Goal: Task Accomplishment & Management: Manage account settings

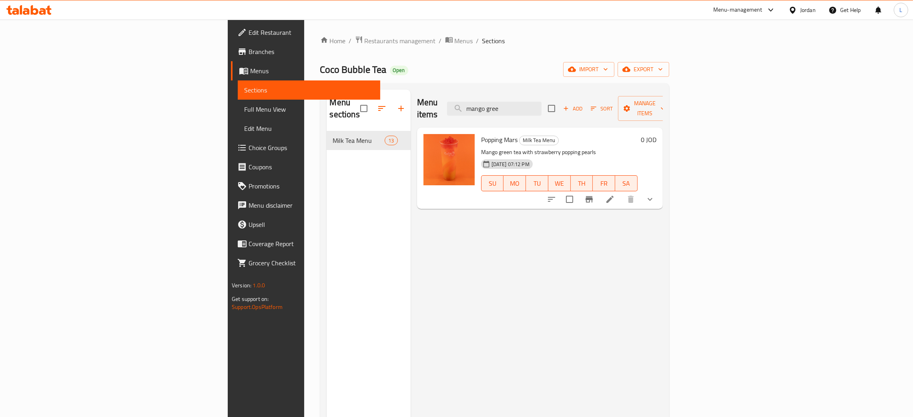
click at [34, 1] on div "Menu-management Jordan Get Help L" at bounding box center [456, 9] width 913 height 19
click at [33, 4] on div at bounding box center [29, 10] width 58 height 16
click at [37, 13] on icon at bounding box center [35, 10] width 8 height 10
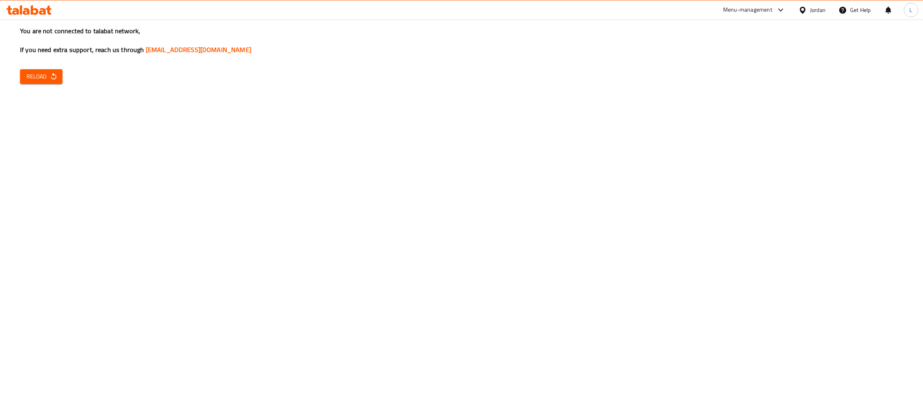
click at [44, 10] on icon at bounding box center [42, 11] width 7 height 7
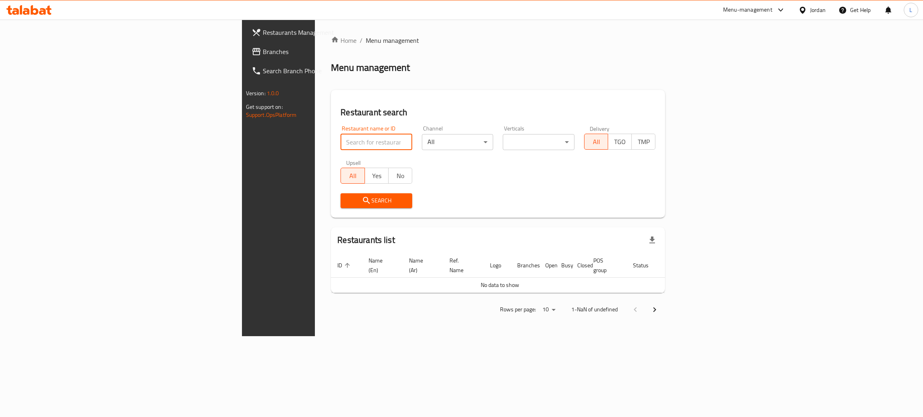
click at [340, 138] on input "search" at bounding box center [376, 142] width 72 height 16
type input "mcdonald's"
click at [347, 196] on span "Search" at bounding box center [376, 201] width 59 height 10
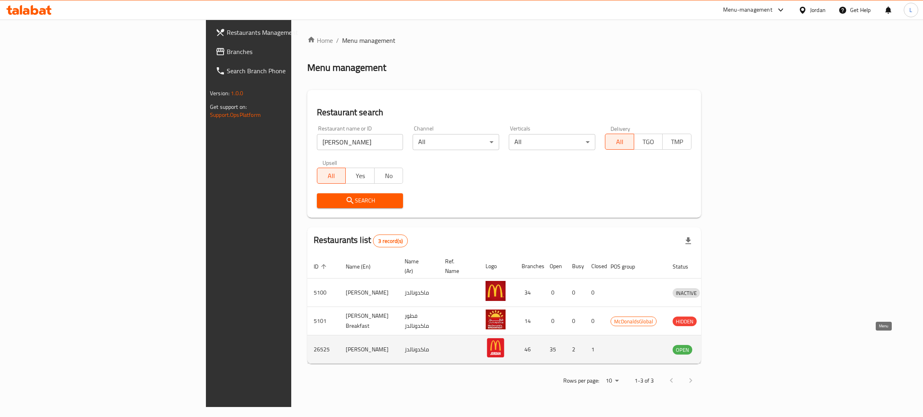
click at [725, 345] on icon "enhanced table" at bounding box center [721, 350] width 10 height 10
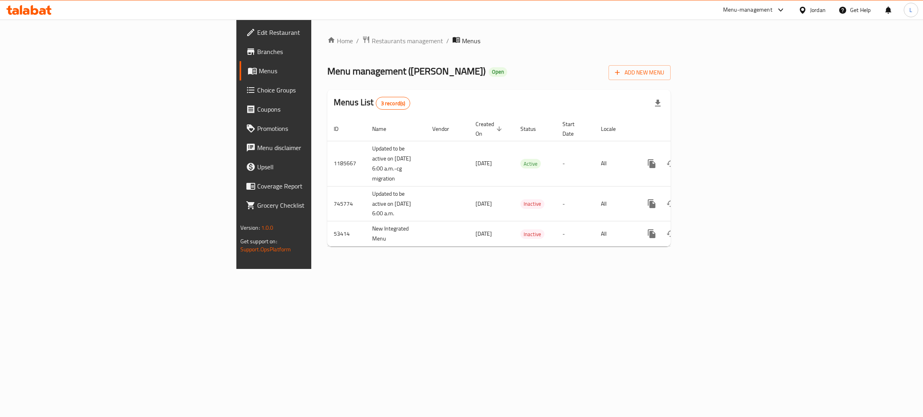
click at [257, 51] on span "Branches" at bounding box center [320, 52] width 127 height 10
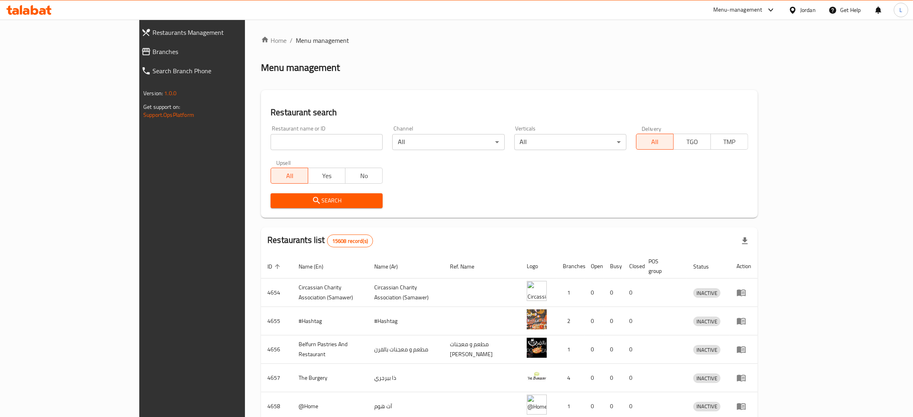
drag, startPoint x: 0, startPoint y: 0, endPoint x: 297, endPoint y: 149, distance: 332.2
click at [297, 149] on input "search" at bounding box center [327, 142] width 112 height 16
type input "mccafe"
click button "Search" at bounding box center [327, 200] width 112 height 15
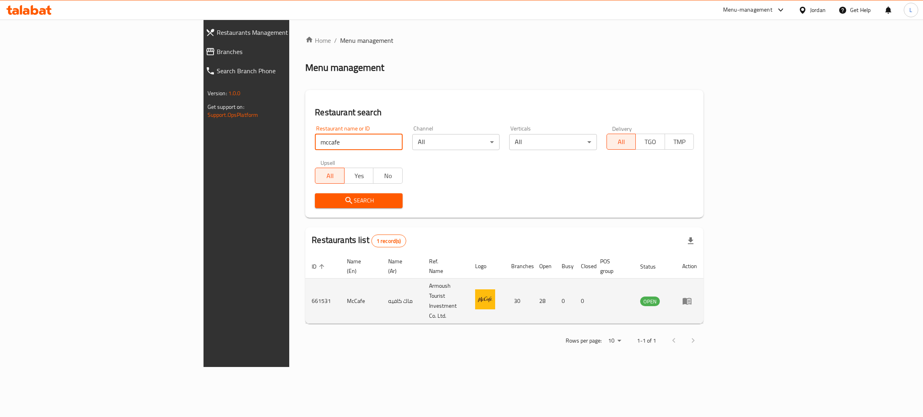
click at [703, 284] on td "enhanced table" at bounding box center [690, 301] width 28 height 45
click at [692, 296] on icon "enhanced table" at bounding box center [687, 301] width 10 height 10
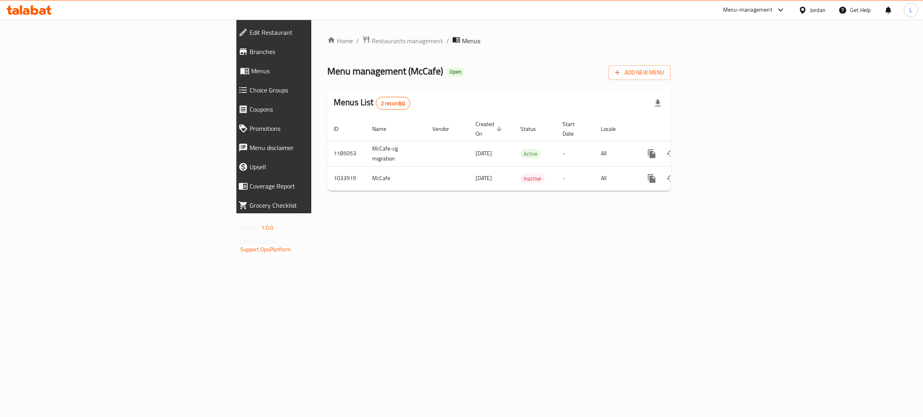
click at [249, 50] on span "Branches" at bounding box center [316, 52] width 135 height 10
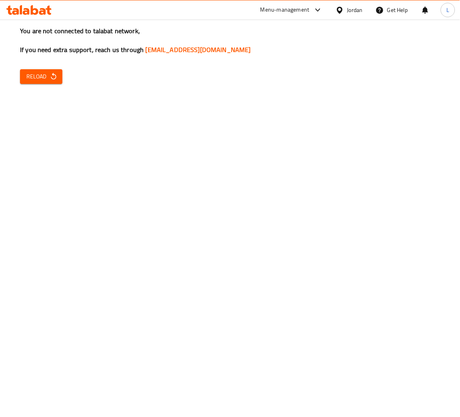
click at [31, 8] on icon at bounding box center [35, 10] width 8 height 10
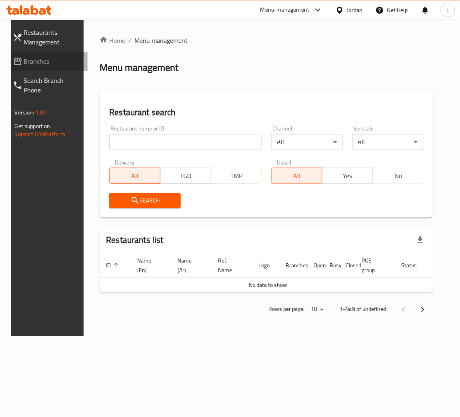
click at [50, 64] on span "Branches" at bounding box center [52, 61] width 57 height 10
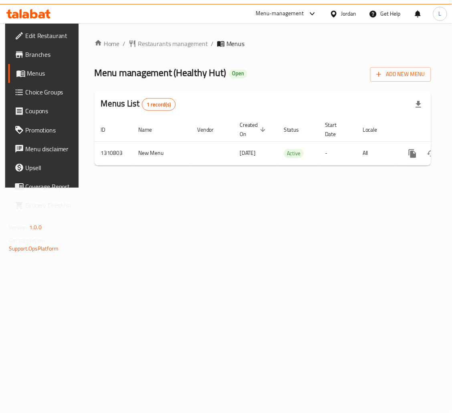
scroll to position [0, 45]
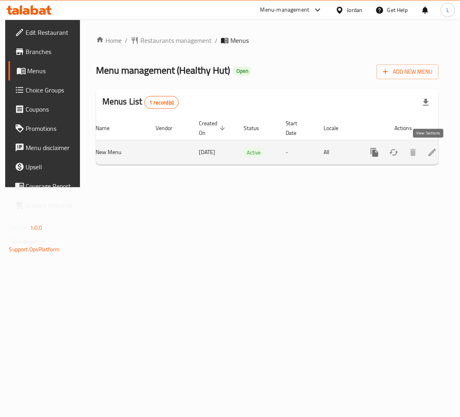
click at [429, 153] on icon "enhanced table" at bounding box center [432, 152] width 7 height 7
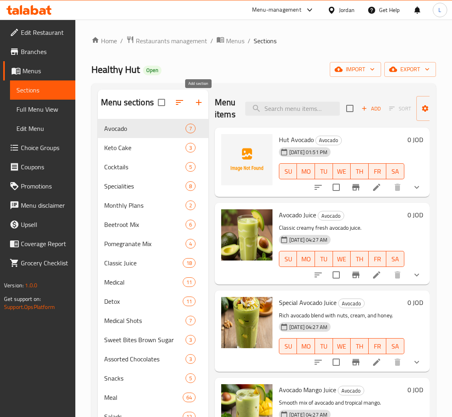
click at [194, 101] on icon "button" at bounding box center [199, 103] width 10 height 10
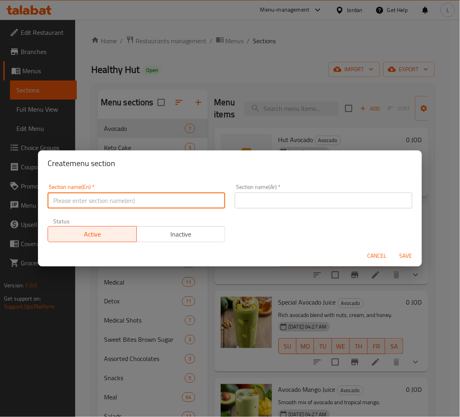
click at [205, 193] on input "text" at bounding box center [137, 201] width 178 height 16
click at [93, 206] on input "Offers" at bounding box center [137, 201] width 178 height 16
type input "Offers"
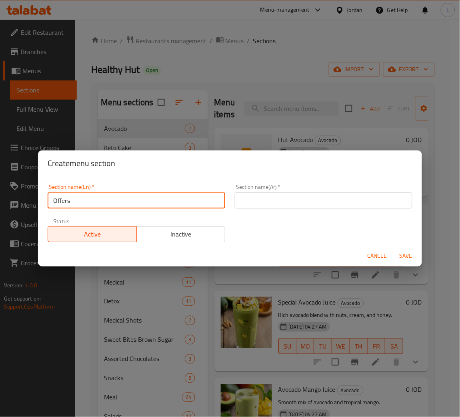
click at [345, 193] on input "text" at bounding box center [324, 201] width 178 height 16
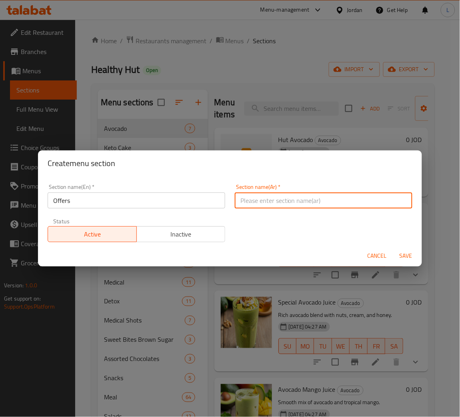
paste input "العروض"
type input "العروض"
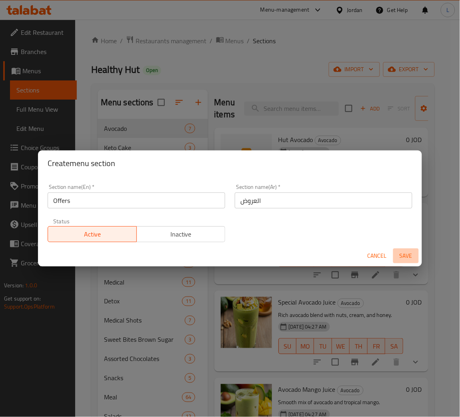
click at [411, 249] on button "Save" at bounding box center [407, 256] width 26 height 15
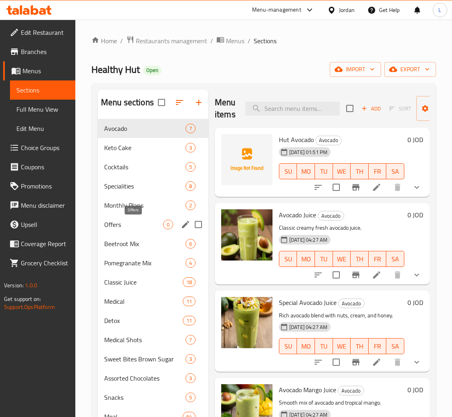
click at [131, 228] on span "Offers" at bounding box center [133, 225] width 59 height 10
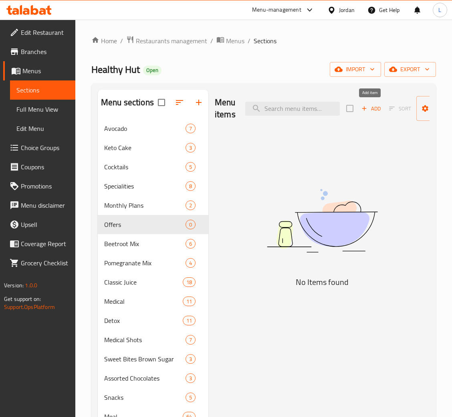
click at [366, 109] on icon "button" at bounding box center [363, 108] width 7 height 7
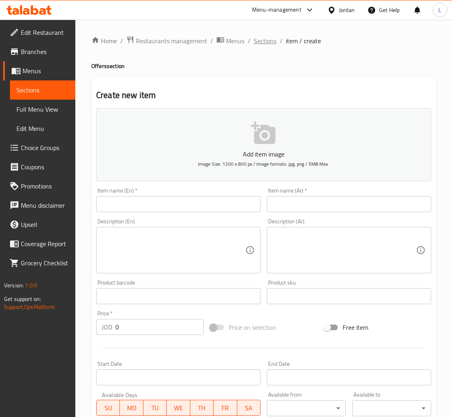
click at [262, 38] on span "Sections" at bounding box center [264, 41] width 23 height 10
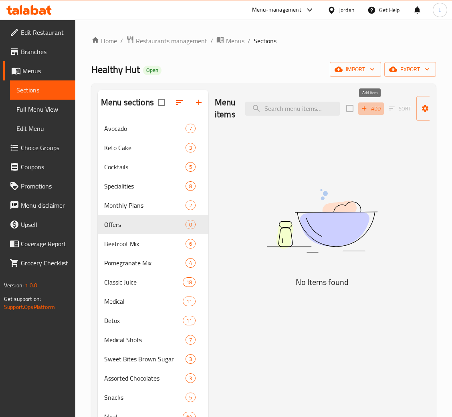
click at [371, 110] on span "Add" at bounding box center [371, 108] width 22 height 9
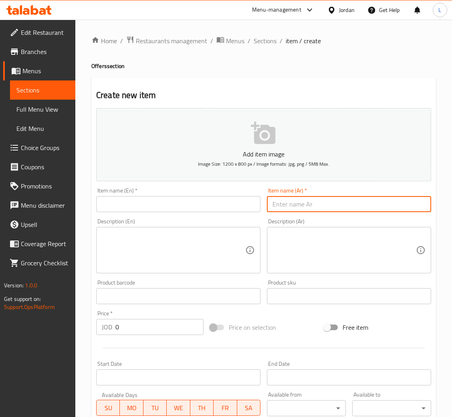
click at [354, 199] on input "text" at bounding box center [349, 204] width 164 height 16
click at [314, 202] on input "3 كوكتيل حبيبات حجم وسط" at bounding box center [349, 204] width 164 height 16
type input "3 كوكتيل حبيبات حجم وسط"
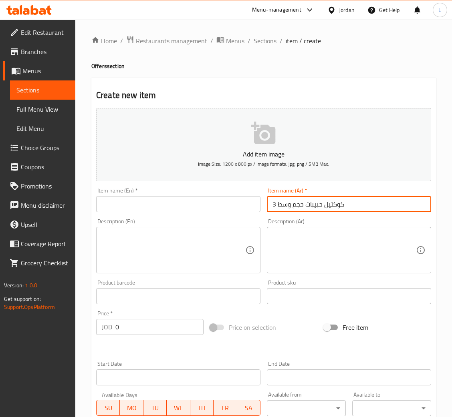
click at [239, 204] on input "text" at bounding box center [178, 204] width 164 height 16
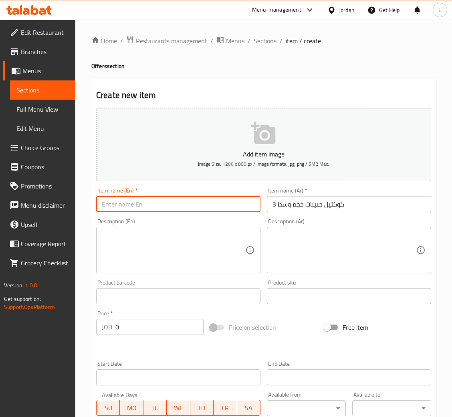
paste input "3 medium cocktail granules"
click at [312, 207] on input "3 كوكتيل حبيبات حجم وسط" at bounding box center [349, 204] width 164 height 16
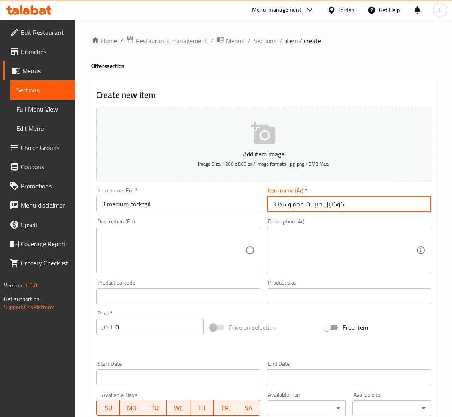
click at [312, 207] on input "3 كوكتيل حبيبات حجم وسط" at bounding box center [349, 204] width 164 height 16
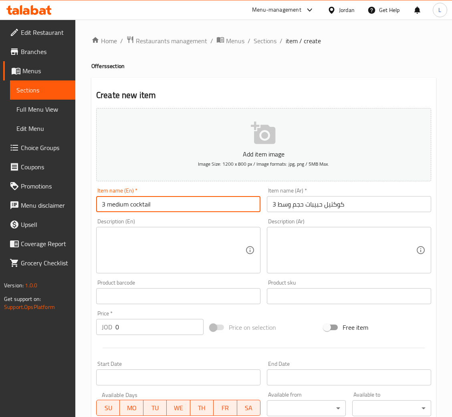
click at [193, 200] on input "3 medium cocktail" at bounding box center [178, 204] width 164 height 16
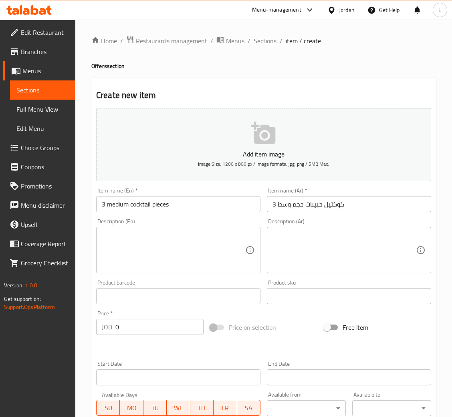
click at [194, 206] on input "3 medium cocktail pieces" at bounding box center [178, 204] width 164 height 16
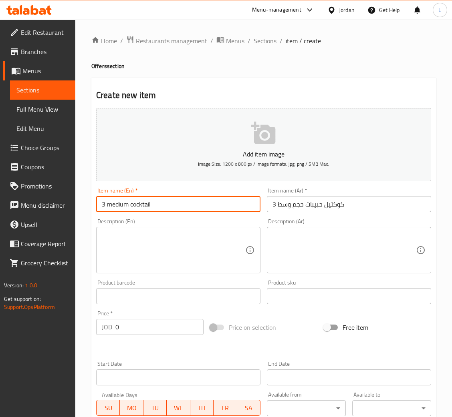
click at [209, 199] on input "3 medium cocktail" at bounding box center [178, 204] width 164 height 16
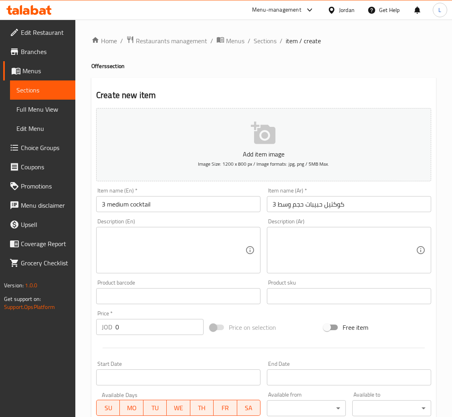
click at [282, 64] on h4 "Offers section" at bounding box center [263, 66] width 344 height 8
click at [344, 48] on div "Home / Restaurants management / Menus / Sections / item / create Offers section…" at bounding box center [263, 293] width 344 height 514
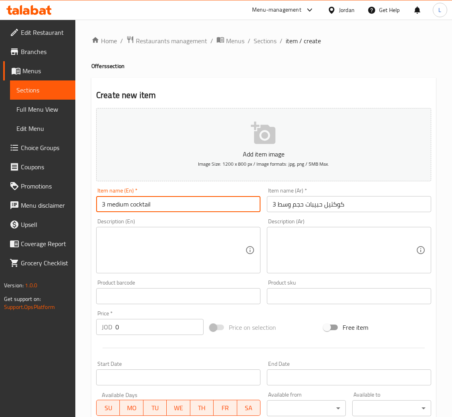
click at [237, 203] on input "3 medium cocktail" at bounding box center [178, 204] width 164 height 16
paste input "granules"
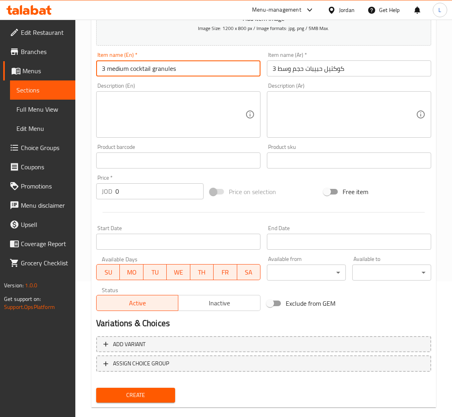
scroll to position [147, 0]
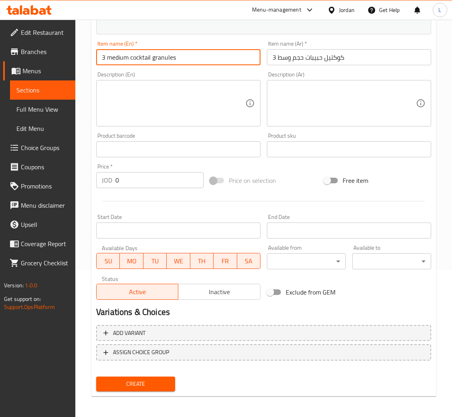
type input "3 medium cocktail granules"
click at [143, 180] on input "0" at bounding box center [159, 180] width 88 height 16
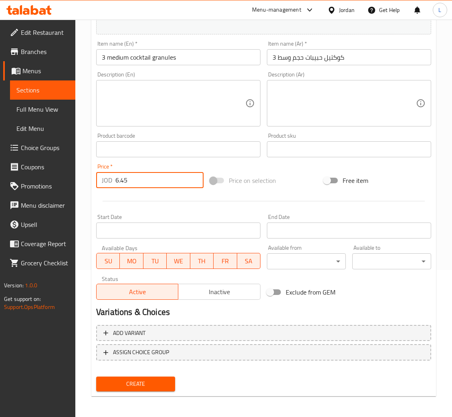
type input "6.45"
click at [152, 380] on span "Create" at bounding box center [136, 384] width 66 height 10
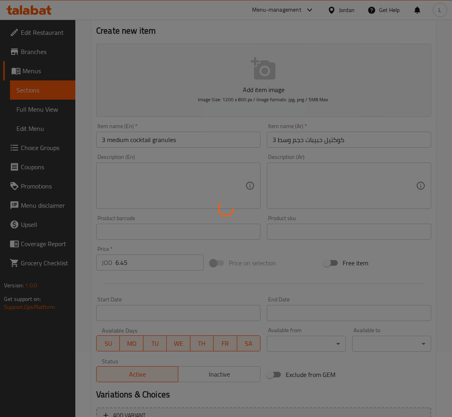
scroll to position [0, 0]
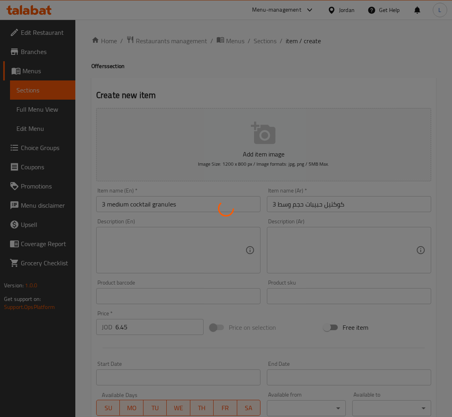
type input "0"
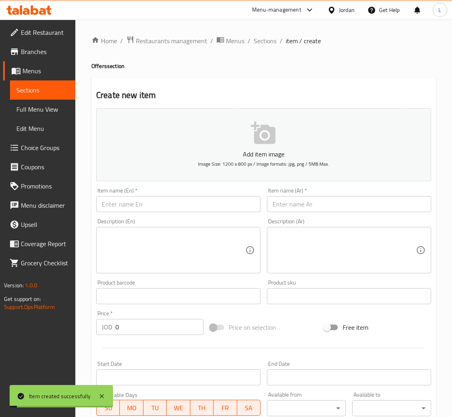
click at [328, 209] on input "text" at bounding box center [349, 204] width 164 height 16
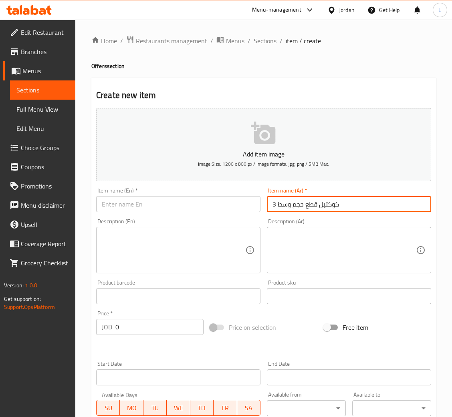
click at [321, 201] on input "3 كوكتيل قطع حجم وسط" at bounding box center [349, 204] width 164 height 16
type input "3 كوكتيل قطع حجم وسط"
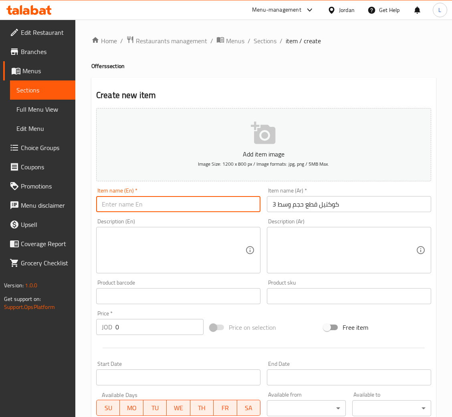
click at [197, 200] on input "text" at bounding box center [178, 204] width 164 height 16
paste input "3 medium-sized cocktail pieces"
type input "3 medium-sized cocktail pieces"
click at [163, 328] on input "0" at bounding box center [159, 327] width 88 height 16
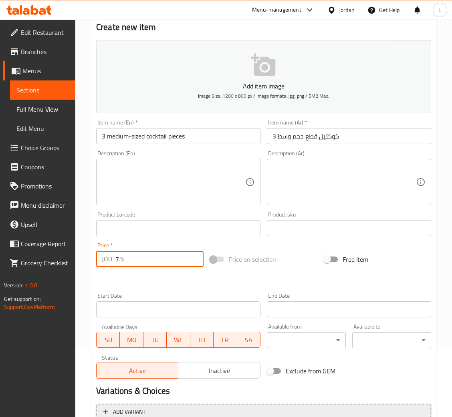
scroll to position [147, 0]
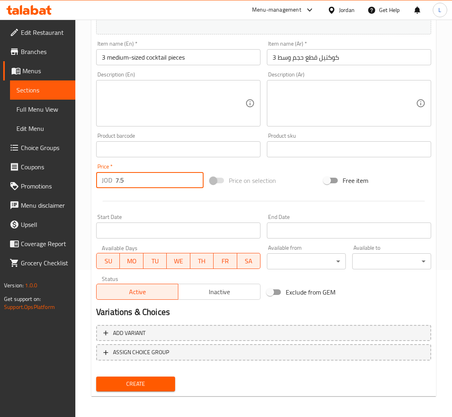
type input "7.5"
click at [155, 380] on span "Create" at bounding box center [136, 384] width 66 height 10
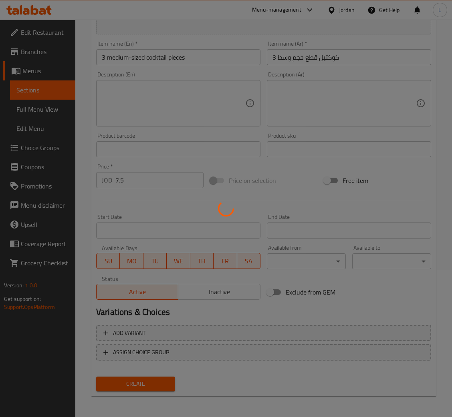
type input "0"
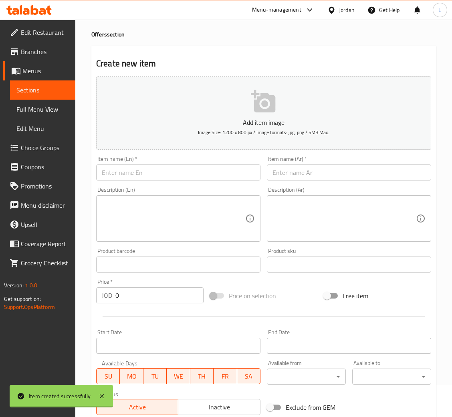
scroll to position [27, 0]
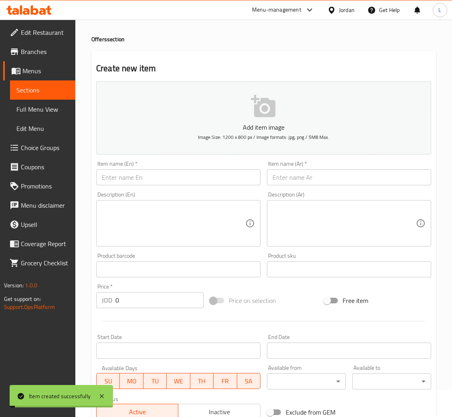
click at [358, 183] on input "text" at bounding box center [349, 177] width 164 height 16
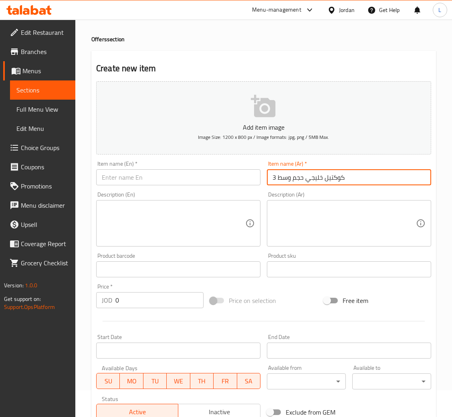
click at [348, 172] on input "3 كوكتيل خليجي حجم وسط" at bounding box center [349, 177] width 164 height 16
type input "3 كوكتيل خليجي حجم وسط"
click at [171, 183] on input "text" at bounding box center [178, 177] width 164 height 16
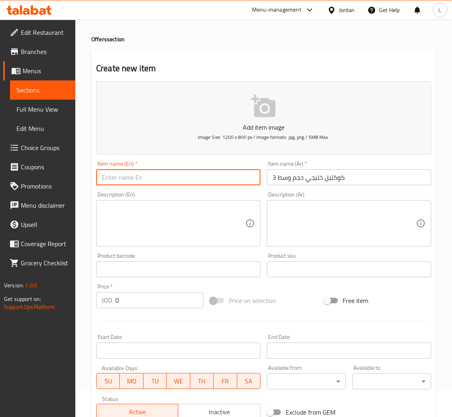
paste input "3 medium-sized Gulf cocktails"
drag, startPoint x: 157, startPoint y: 178, endPoint x: 128, endPoint y: 179, distance: 28.9
click at [128, 179] on input "3 medium-sized Gulf cocktails" at bounding box center [178, 177] width 164 height 16
type input "3 medium khaleeji cocktails"
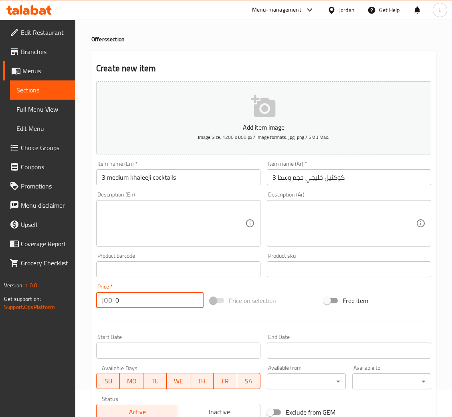
click at [175, 297] on input "0" at bounding box center [159, 300] width 88 height 16
type input "7.5"
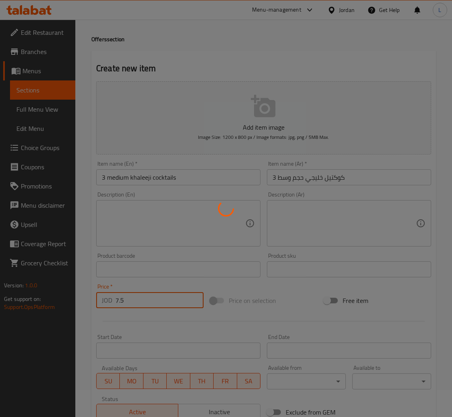
type input "0"
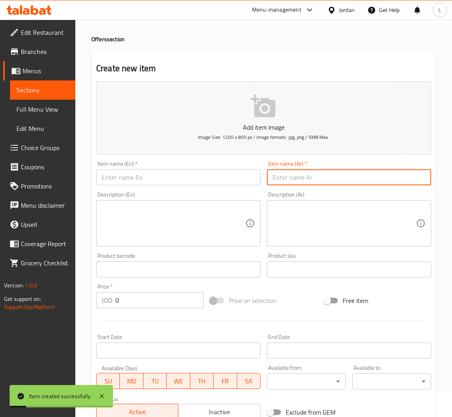
click at [323, 175] on input "text" at bounding box center [349, 177] width 164 height 16
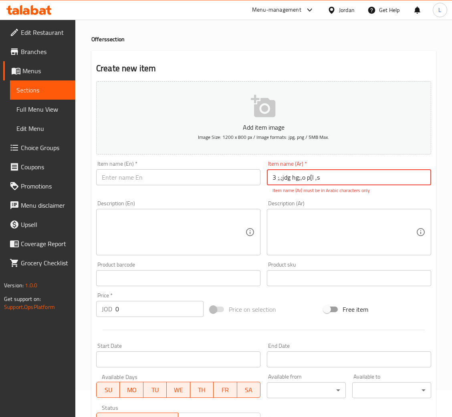
type input "3 ;,;jdg hg;,o p[l ,s'"
click at [324, 177] on input "3 ;,;jdg hg;,o p[l ,s'" at bounding box center [349, 177] width 164 height 16
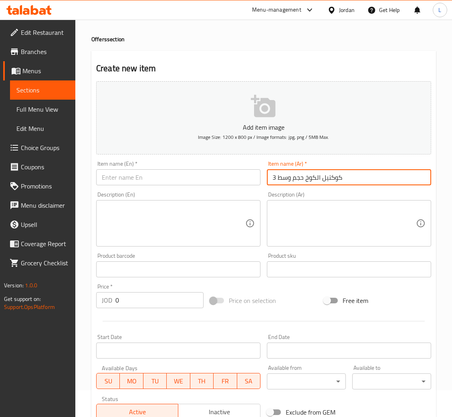
click at [332, 171] on input "3 كوكتيل الكوخ حجم وسط" at bounding box center [349, 177] width 164 height 16
type input "3 كوكتيل الكوخ حجم وسط"
click at [216, 186] on div "Item name (En)   * Item name (En) *" at bounding box center [178, 173] width 171 height 31
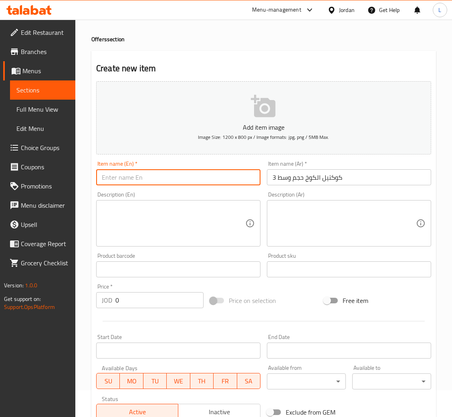
click at [216, 178] on input "text" at bounding box center [178, 177] width 164 height 16
paste input "3 medium sized cottage cocktails"
type input "3 medium sized cottage cocktails"
click at [169, 300] on input "0" at bounding box center [159, 300] width 88 height 16
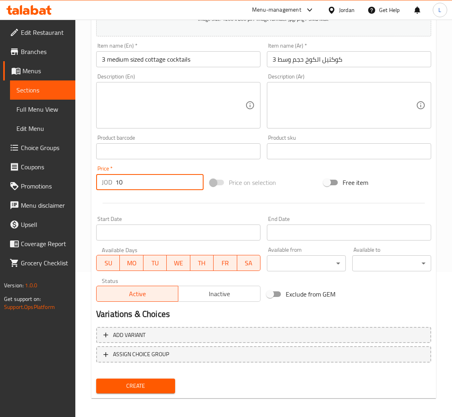
scroll to position [147, 0]
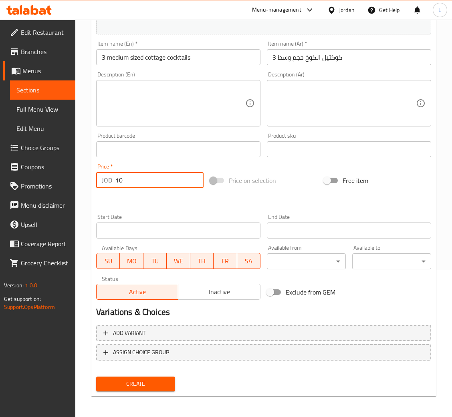
type input "10"
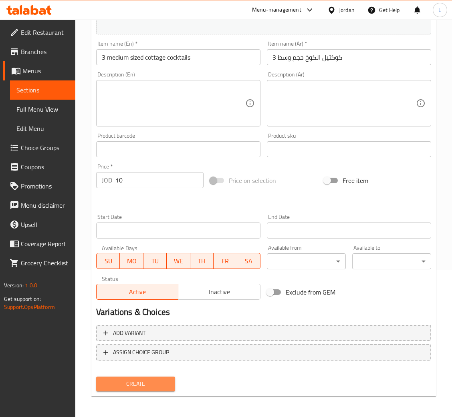
click at [153, 384] on span "Create" at bounding box center [136, 384] width 66 height 10
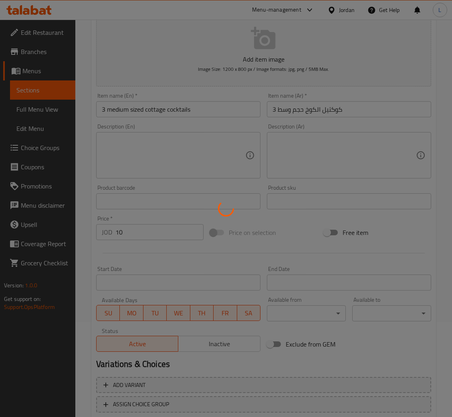
type input "0"
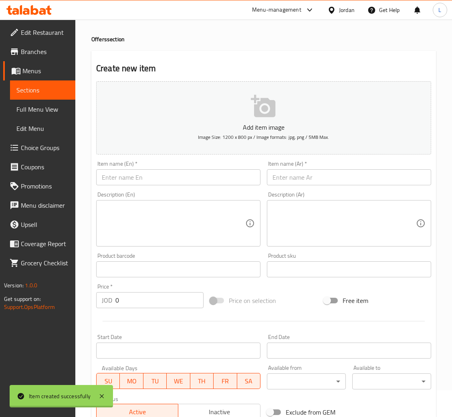
scroll to position [0, 0]
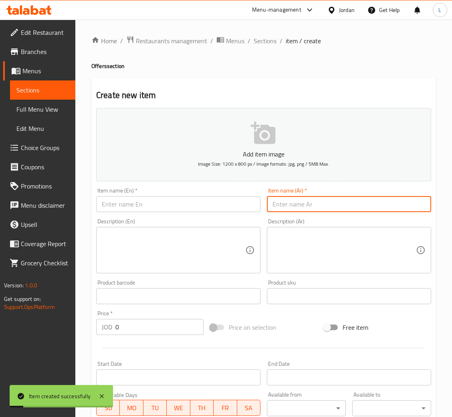
click at [333, 201] on input "text" at bounding box center [349, 204] width 164 height 16
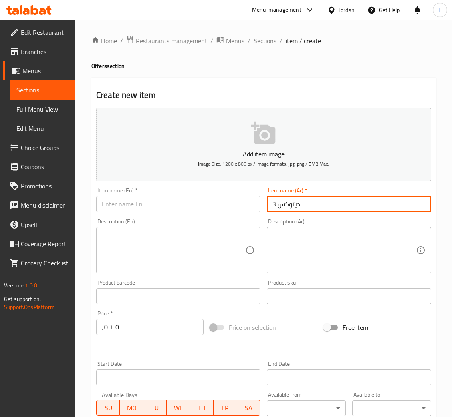
click at [285, 204] on input "3 ديتوكس" at bounding box center [349, 204] width 164 height 16
type input "3 ديتوكس"
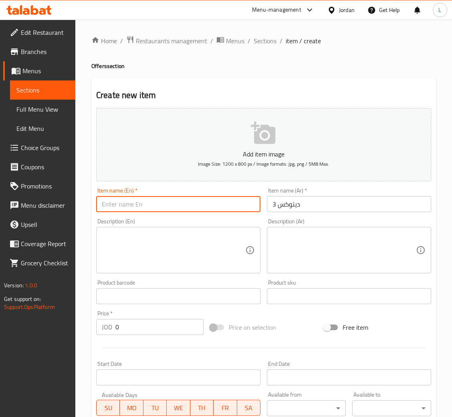
click at [145, 213] on div "Item name (En)   * Item name (En) *" at bounding box center [178, 200] width 171 height 31
paste input "3 Detox"
type input "3 Detox"
click at [155, 324] on input "0" at bounding box center [159, 327] width 88 height 16
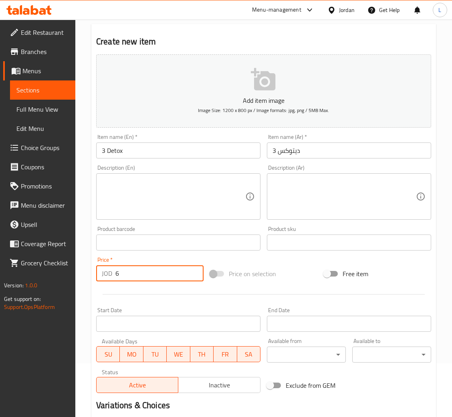
scroll to position [147, 0]
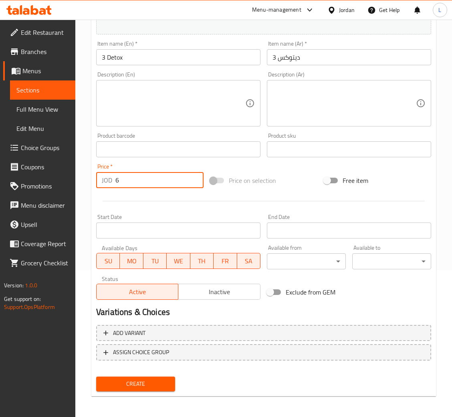
type input "6"
click at [153, 377] on button "Create" at bounding box center [135, 384] width 79 height 15
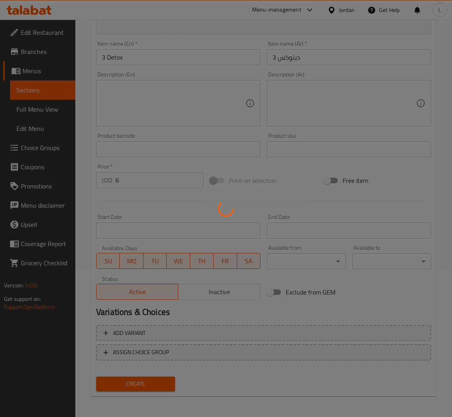
type input "0"
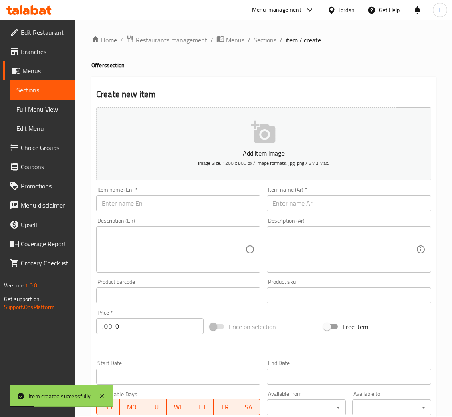
scroll to position [0, 0]
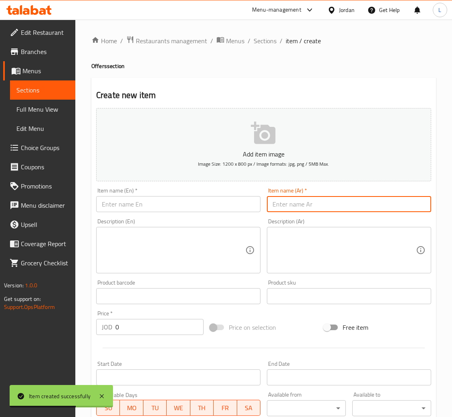
drag, startPoint x: 351, startPoint y: 206, endPoint x: 354, endPoint y: 199, distance: 6.8
click at [355, 203] on input "text" at bounding box center [349, 204] width 164 height 16
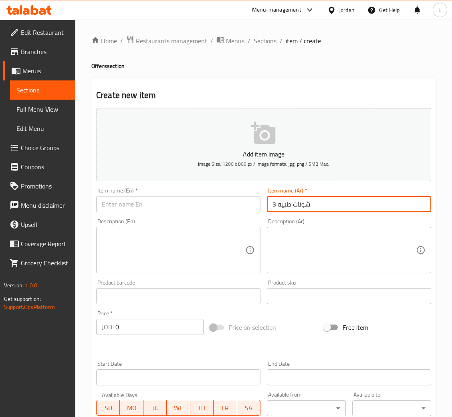
type input "3 شوتات طبيه"
click at [207, 199] on input "text" at bounding box center [178, 204] width 164 height 16
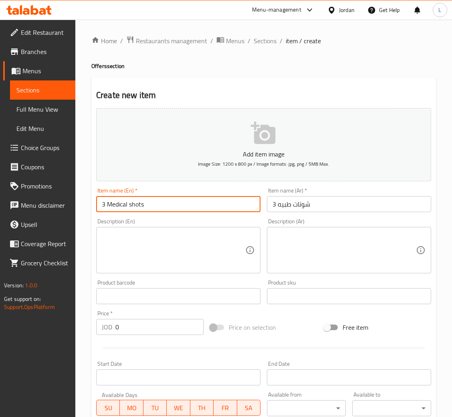
type input "3 Medical shots"
click at [145, 332] on input "0" at bounding box center [159, 327] width 88 height 16
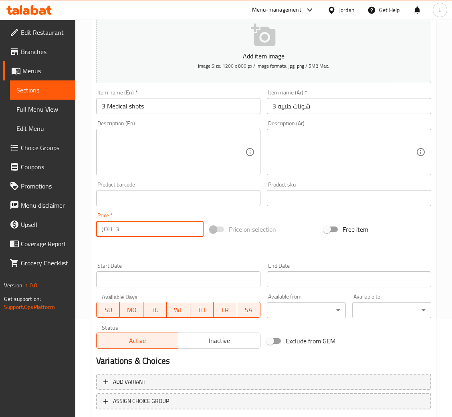
scroll to position [147, 0]
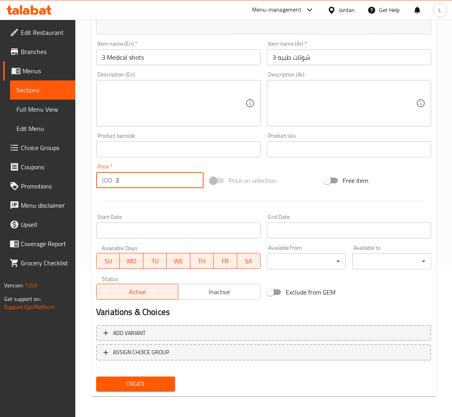
type input "3"
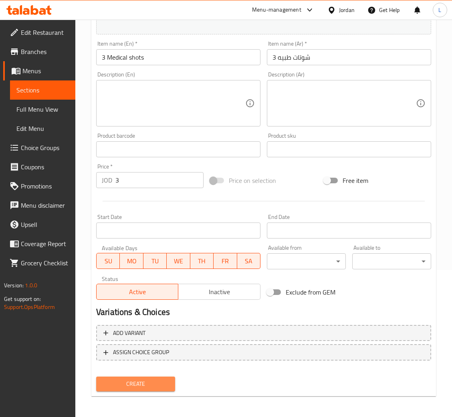
click at [145, 383] on span "Create" at bounding box center [136, 384] width 66 height 10
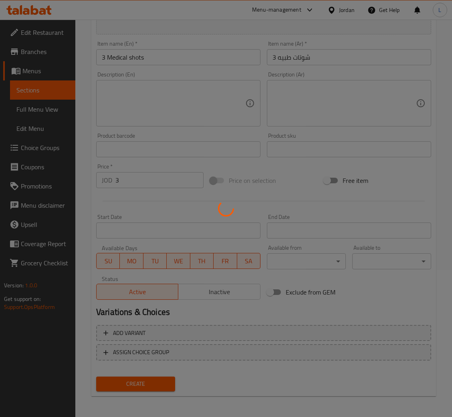
type input "0"
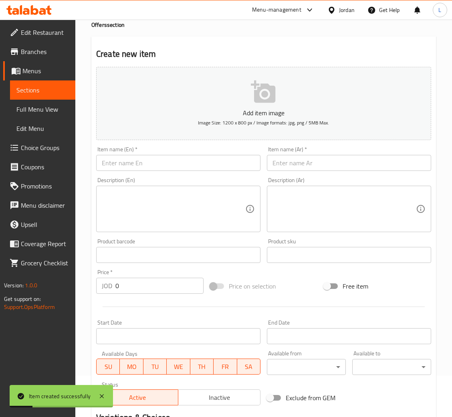
scroll to position [27, 0]
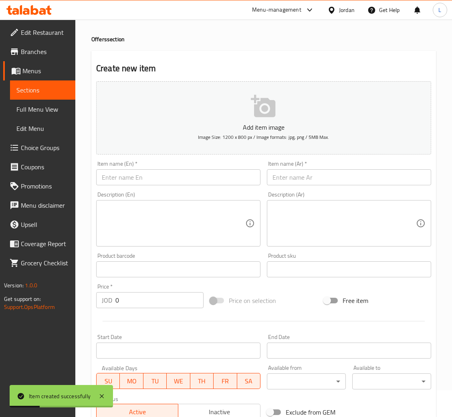
click at [342, 168] on div "Item name (Ar)   * Item name (Ar) *" at bounding box center [349, 173] width 164 height 24
click at [342, 179] on input "text" at bounding box center [349, 177] width 164 height 16
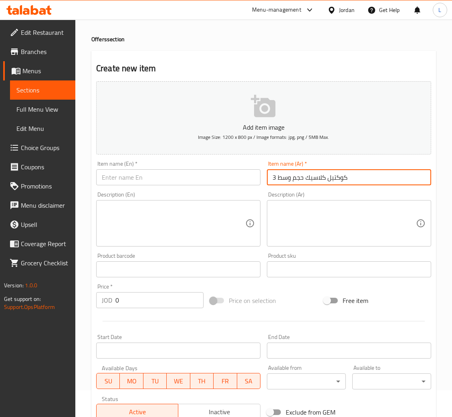
click at [311, 182] on input "3 كوكتيل كلاسيك حجم وسط" at bounding box center [349, 177] width 164 height 16
type input "3 كوكتيل كلاسيك حجم وسط"
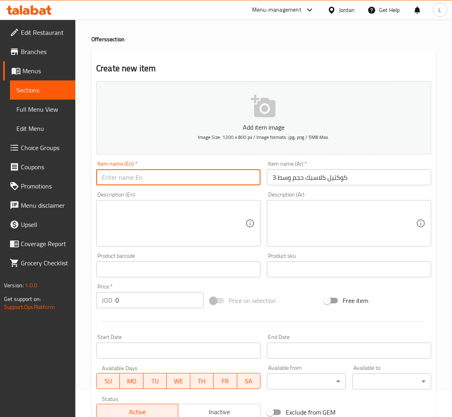
click at [225, 174] on input "text" at bounding box center [178, 177] width 164 height 16
paste input "3 medium classic cocktails"
type input "3 medium classic cocktails"
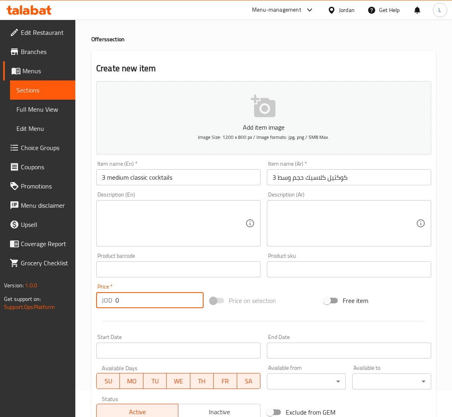
click at [169, 300] on input "0" at bounding box center [159, 300] width 88 height 16
type input "5"
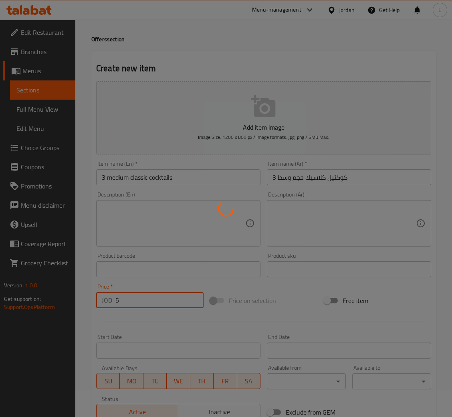
type input "0"
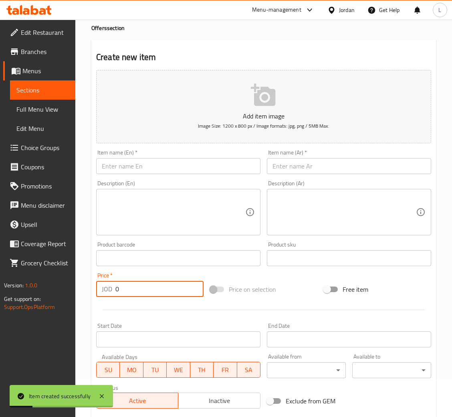
scroll to position [0, 0]
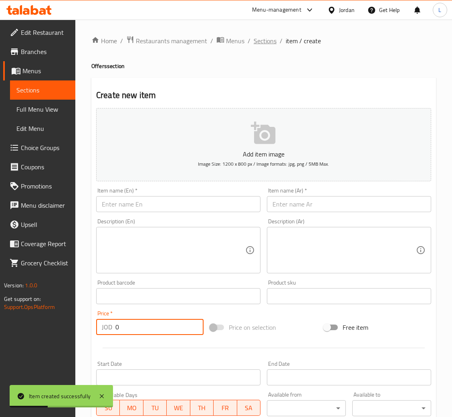
click at [254, 40] on span "Sections" at bounding box center [264, 41] width 23 height 10
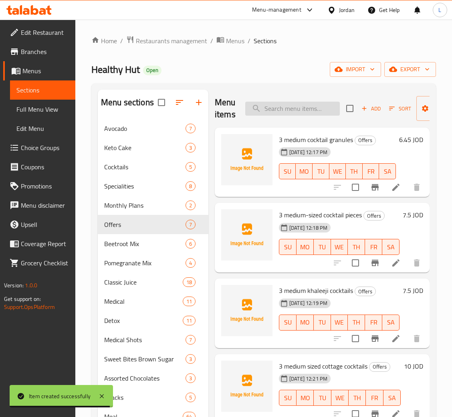
click at [310, 109] on input "search" at bounding box center [292, 109] width 95 height 14
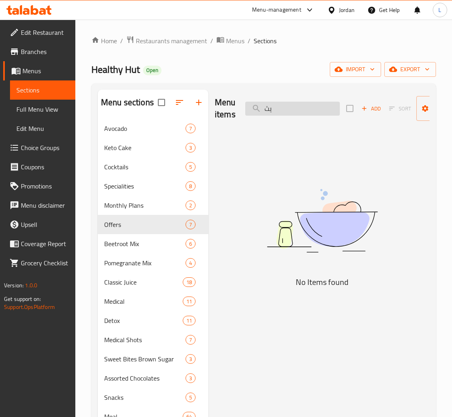
type input "ي"
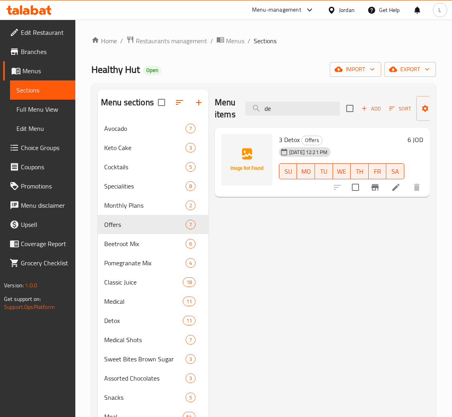
type input "d"
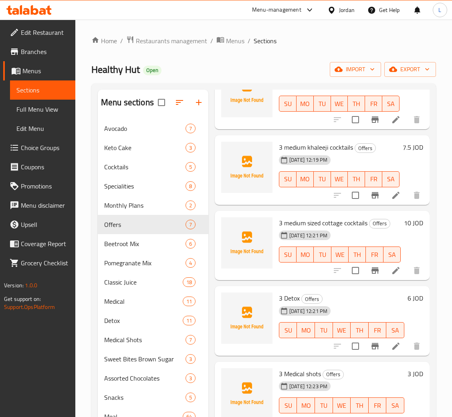
click at [137, 113] on div "Menu sections" at bounding box center [153, 103] width 111 height 26
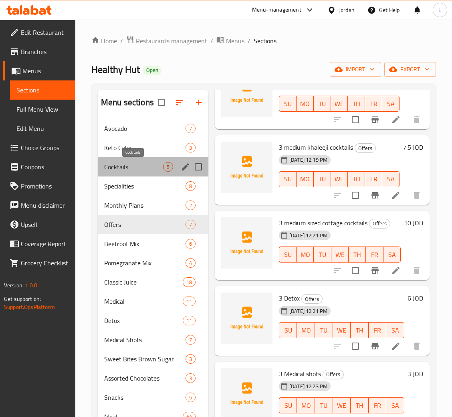
click at [141, 167] on span "Cocktails" at bounding box center [133, 167] width 59 height 10
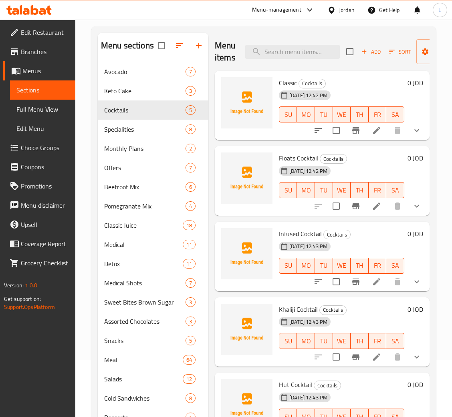
scroll to position [113, 0]
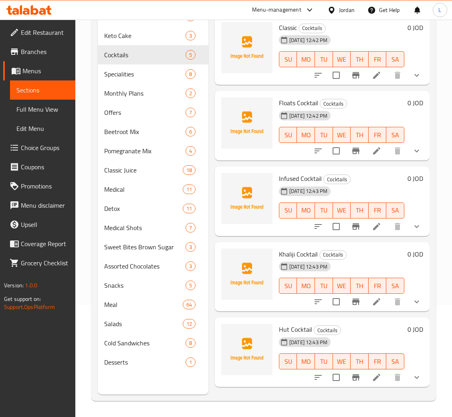
click at [373, 74] on li at bounding box center [376, 75] width 22 height 14
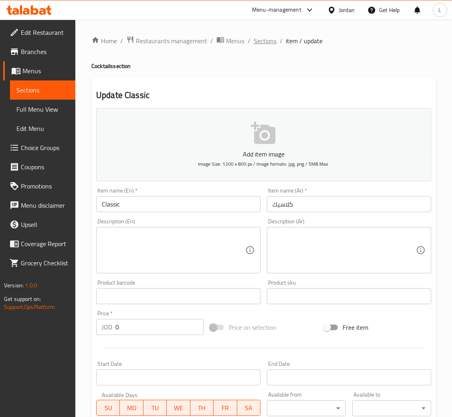
click at [263, 36] on span "Sections" at bounding box center [264, 41] width 23 height 10
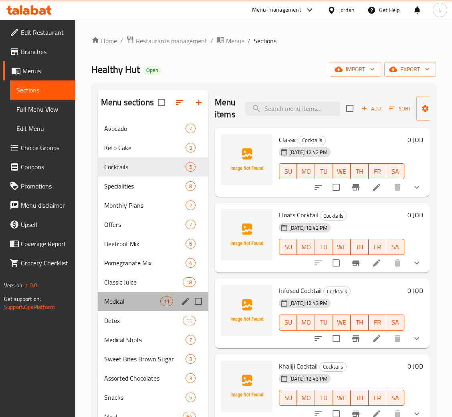
click at [135, 294] on div "Medical 11" at bounding box center [153, 301] width 111 height 19
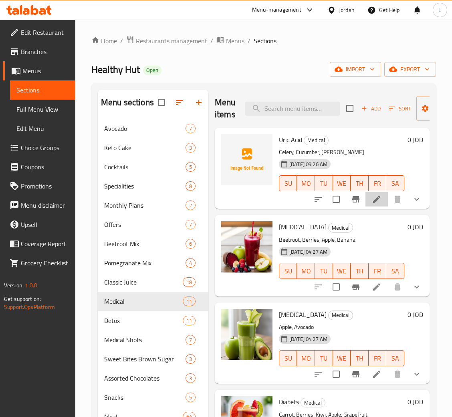
click at [374, 198] on li at bounding box center [376, 199] width 22 height 14
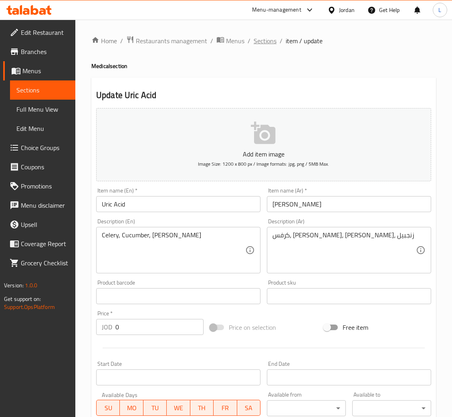
click at [261, 43] on span "Sections" at bounding box center [264, 41] width 23 height 10
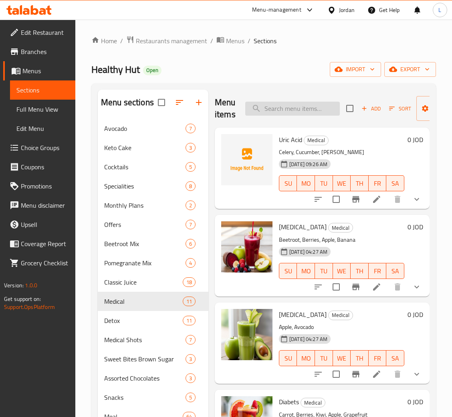
click at [286, 108] on input "search" at bounding box center [292, 109] width 95 height 14
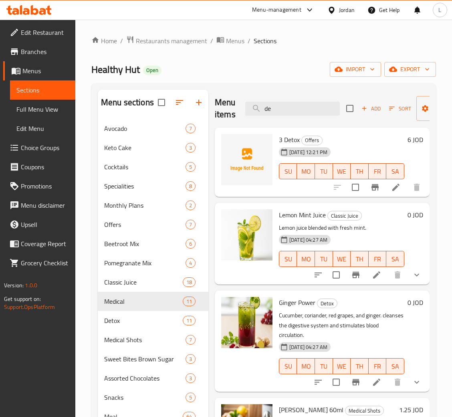
type input "de"
click at [391, 186] on icon at bounding box center [396, 188] width 10 height 10
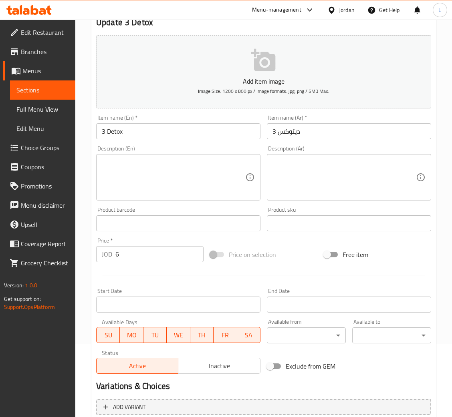
scroll to position [147, 0]
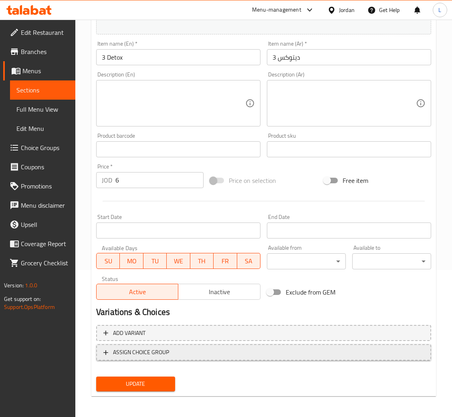
click at [184, 350] on span "ASSIGN CHOICE GROUP" at bounding box center [263, 353] width 320 height 10
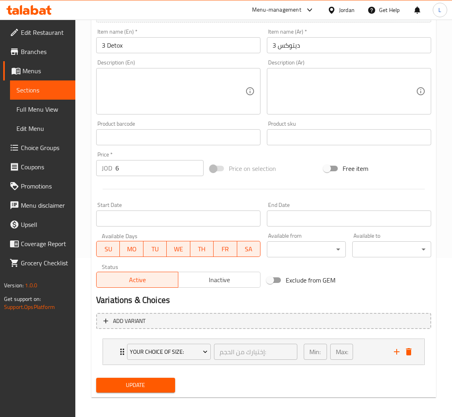
scroll to position [161, 0]
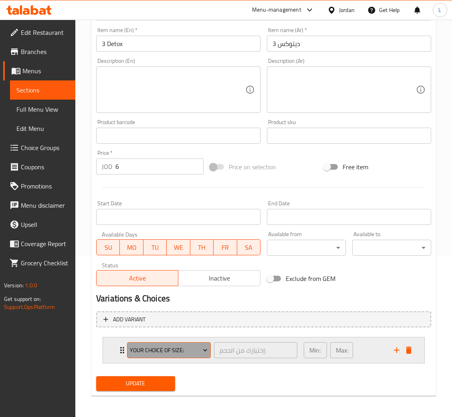
click at [145, 346] on span "Your Choice Of Size:" at bounding box center [169, 351] width 78 height 10
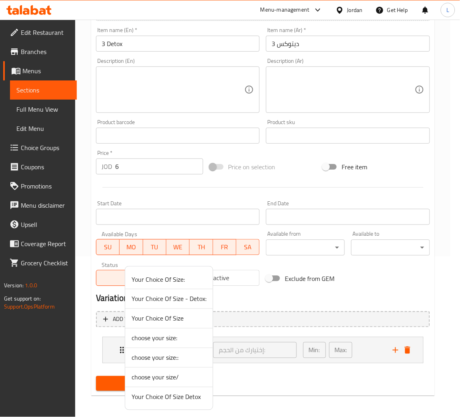
click at [183, 398] on span "Your Choice Of Size Detox" at bounding box center [169, 397] width 75 height 10
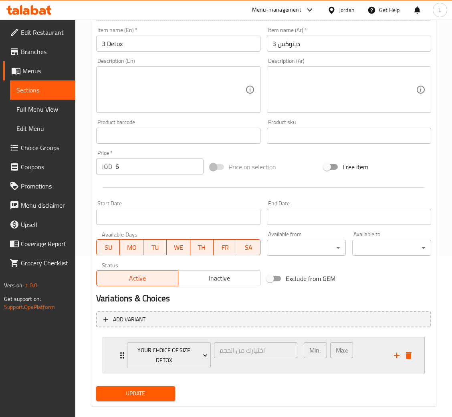
click at [109, 353] on div "Your Choice Of Size Detox اختيارك من الحجم ​ Min: 1 ​ Max: 1 ​" at bounding box center [263, 356] width 321 height 36
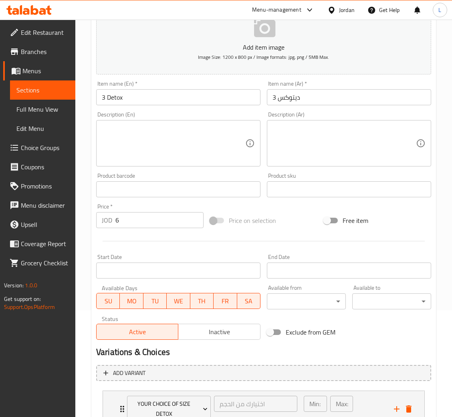
scroll to position [68, 0]
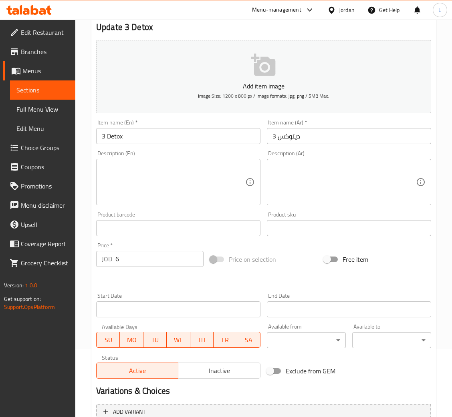
click at [396, 117] on div "Item name (Ar)   * 3 ديتوكس Item name (Ar) *" at bounding box center [348, 132] width 171 height 31
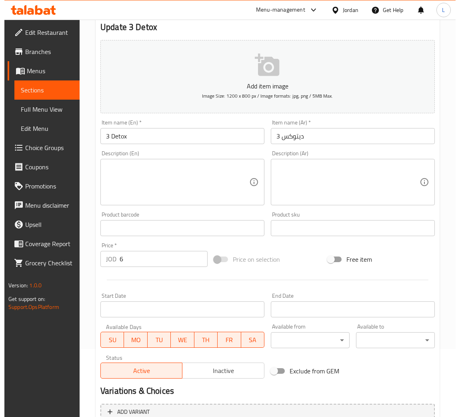
scroll to position [248, 0]
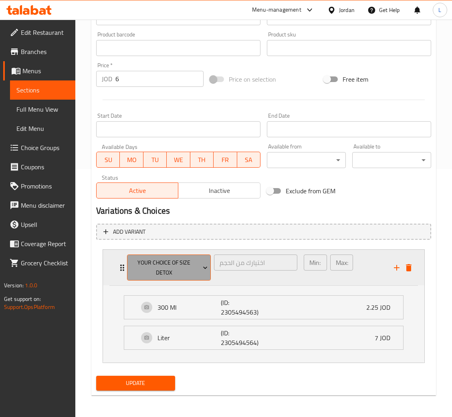
click at [139, 261] on span "Your Choice Of Size Detox" at bounding box center [169, 268] width 78 height 20
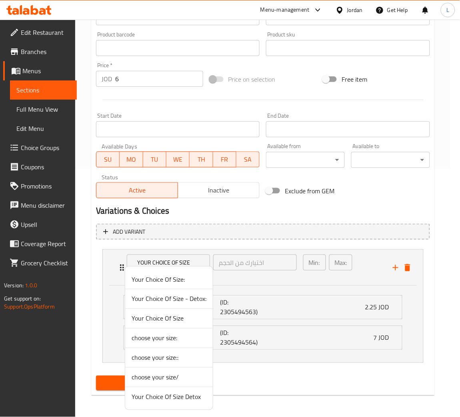
click at [174, 300] on span "Your Choice Of Size - Detox:" at bounding box center [169, 299] width 75 height 10
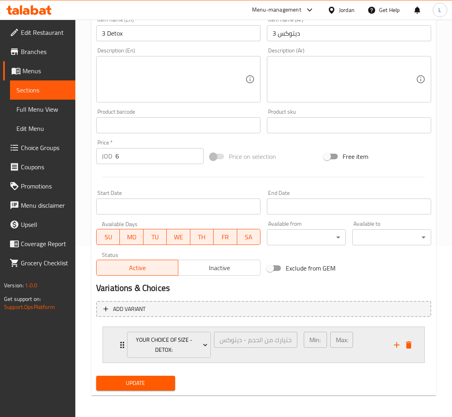
click at [114, 336] on div "Your Choice Of Size - Detox: إختيارك من الحجم - ديتوكس: ​ Min: 1 ​ Max: 1 ​" at bounding box center [263, 345] width 321 height 36
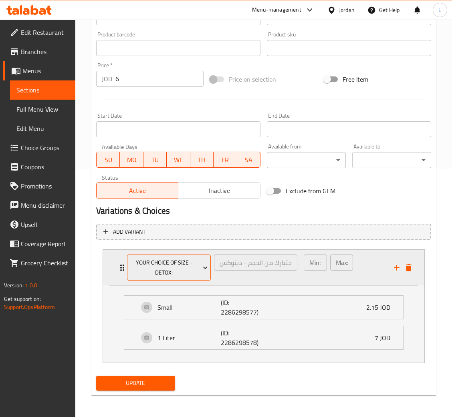
click at [167, 276] on span "Your Choice Of Size - Detox:" at bounding box center [169, 268] width 78 height 20
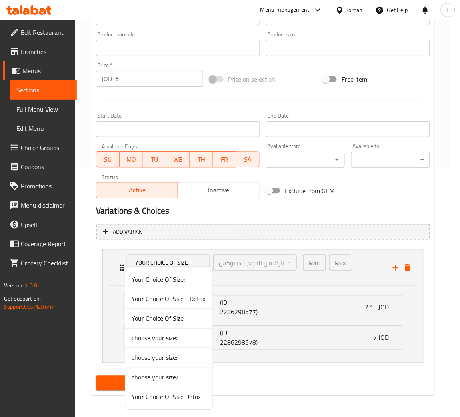
click at [410, 268] on div at bounding box center [230, 208] width 460 height 417
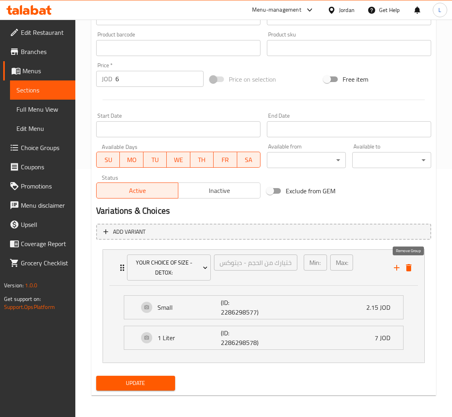
click at [410, 268] on icon "delete" at bounding box center [409, 268] width 10 height 10
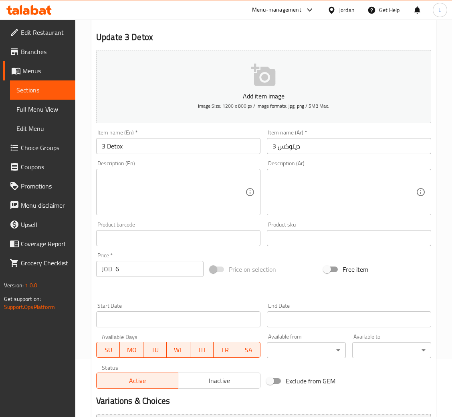
scroll to position [0, 0]
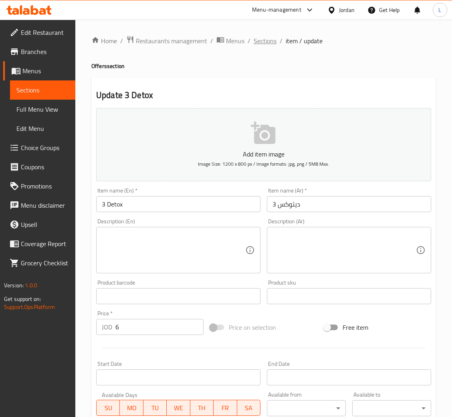
drag, startPoint x: 269, startPoint y: 49, endPoint x: 267, endPoint y: 42, distance: 7.4
click at [267, 48] on div "Home / Restaurants management / Menus / Sections / item / update Offers section…" at bounding box center [263, 293] width 344 height 514
click at [267, 42] on span "Sections" at bounding box center [264, 41] width 23 height 10
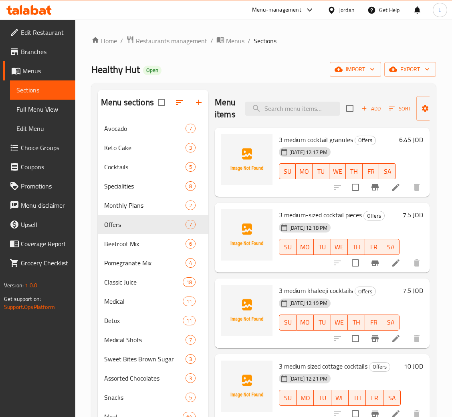
click at [15, 6] on icon at bounding box center [28, 10] width 45 height 10
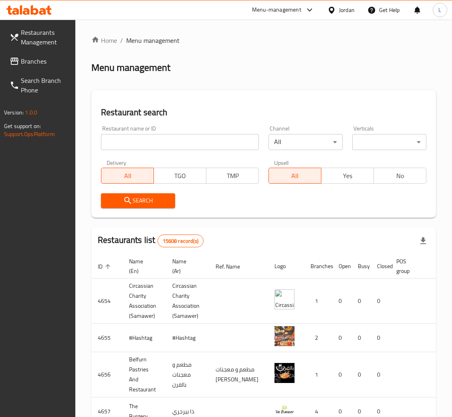
click at [36, 57] on span "Branches" at bounding box center [45, 61] width 48 height 10
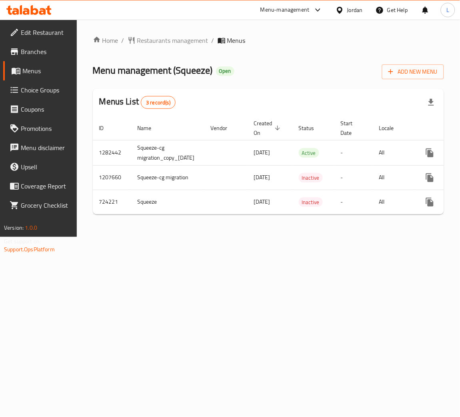
click at [320, 45] on div "Home / Restaurants management / Menus Menu management ( Squeeze ) Open Add New …" at bounding box center [269, 128] width 352 height 185
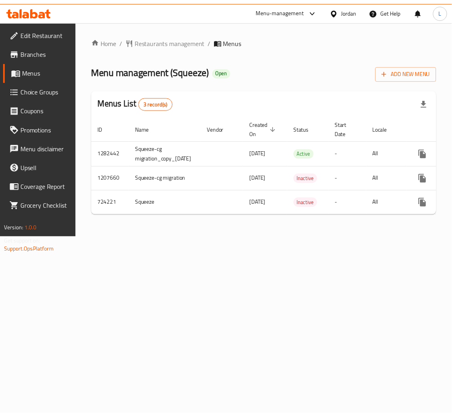
scroll to position [0, 72]
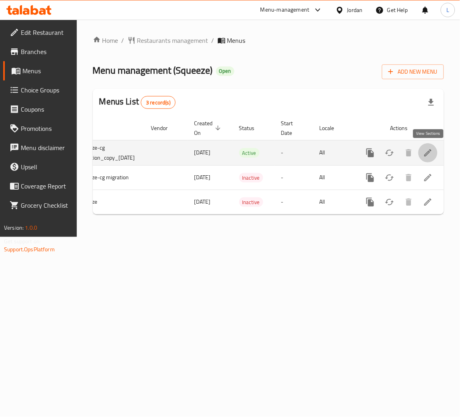
click at [430, 151] on icon "enhanced table" at bounding box center [429, 153] width 10 height 10
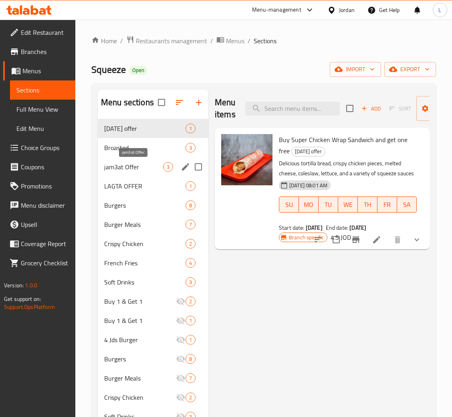
click at [140, 167] on span "jam3at Offer" at bounding box center [133, 167] width 59 height 10
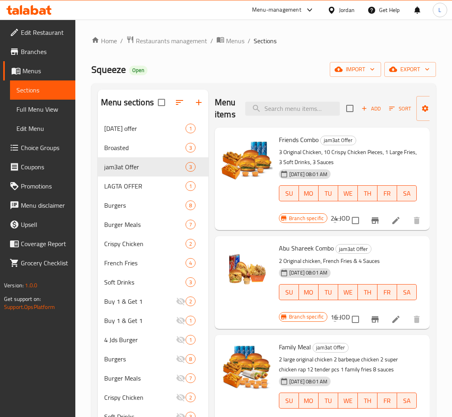
click at [27, 8] on icon at bounding box center [26, 11] width 7 height 7
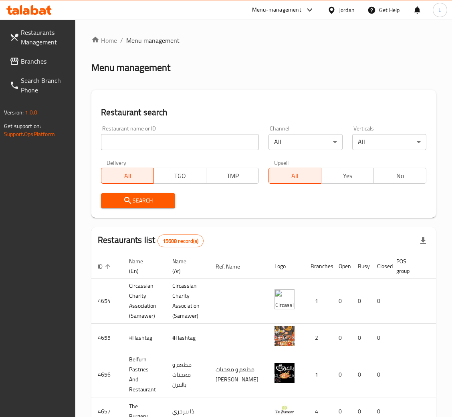
click at [32, 54] on link "Branches" at bounding box center [39, 61] width 72 height 19
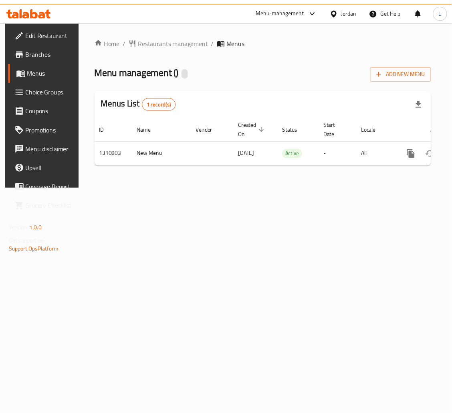
scroll to position [0, 45]
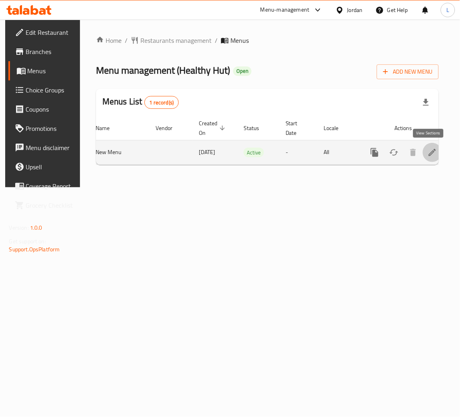
click at [429, 149] on icon "enhanced table" at bounding box center [433, 153] width 10 height 10
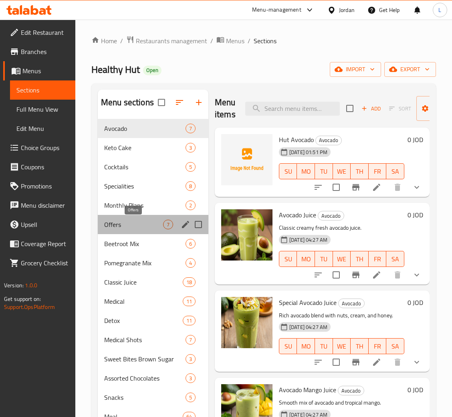
click at [122, 226] on span "Offers" at bounding box center [133, 225] width 59 height 10
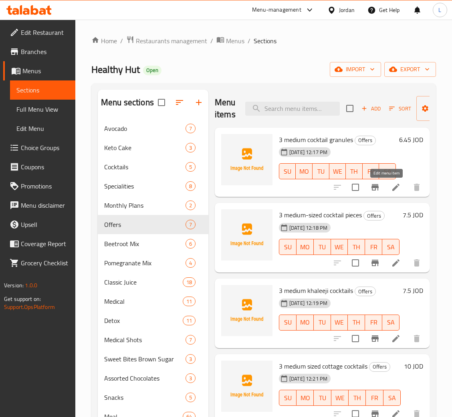
click at [391, 186] on icon at bounding box center [396, 188] width 10 height 10
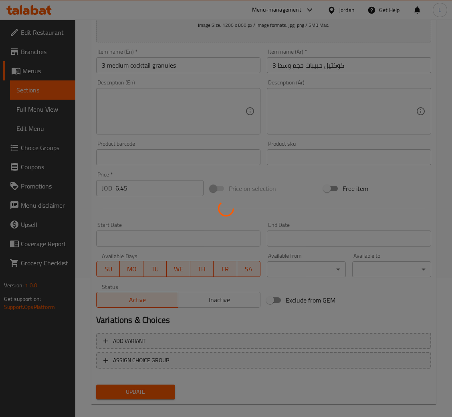
scroll to position [147, 0]
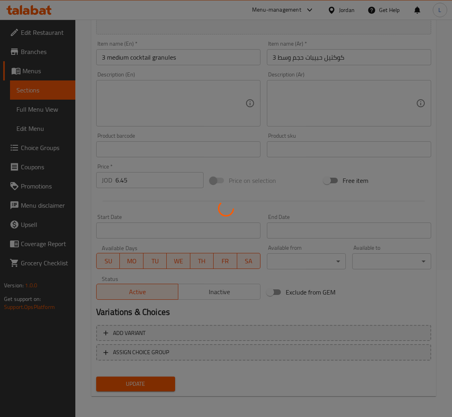
click at [206, 290] on div at bounding box center [226, 208] width 452 height 417
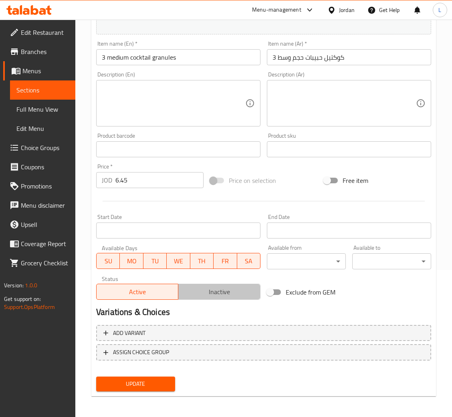
click at [207, 293] on span "Inactive" at bounding box center [218, 292] width 75 height 12
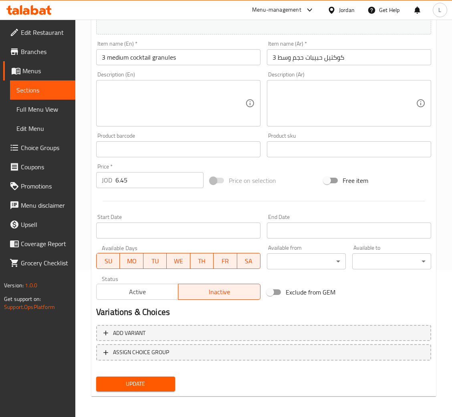
click at [134, 389] on button "Update" at bounding box center [135, 384] width 79 height 15
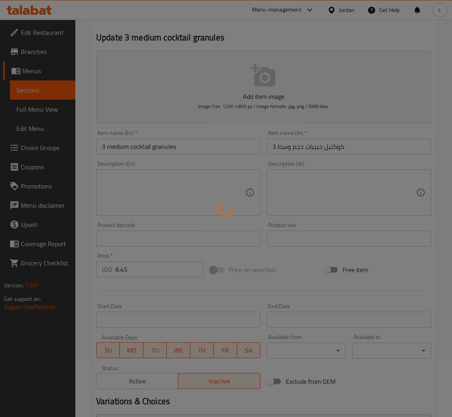
scroll to position [0, 0]
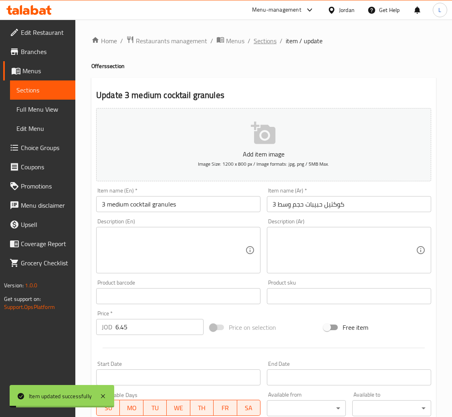
click at [268, 37] on span "Sections" at bounding box center [264, 41] width 23 height 10
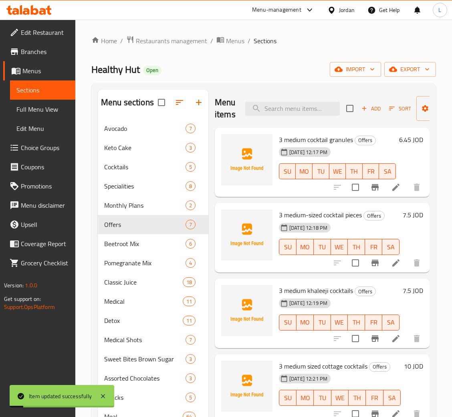
scroll to position [60, 0]
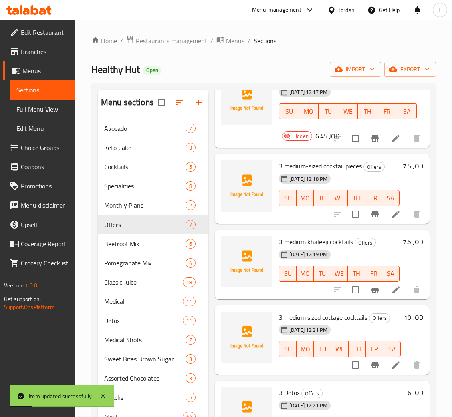
click at [384, 207] on li at bounding box center [395, 214] width 22 height 14
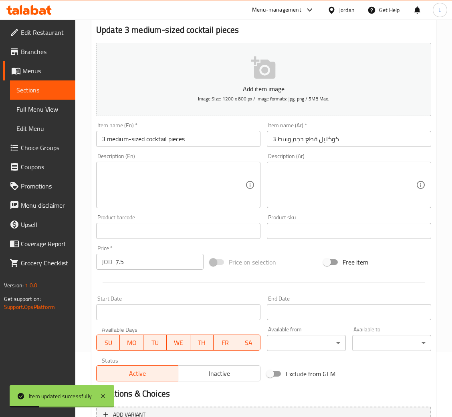
scroll to position [147, 0]
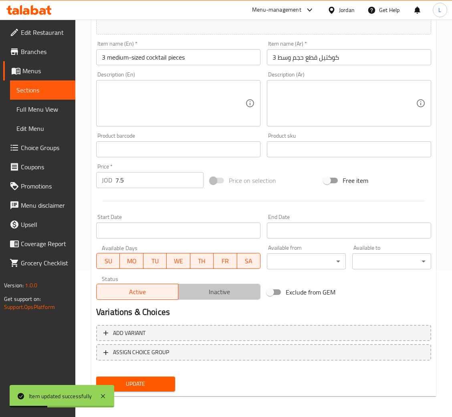
click at [227, 290] on span "Inactive" at bounding box center [218, 292] width 75 height 12
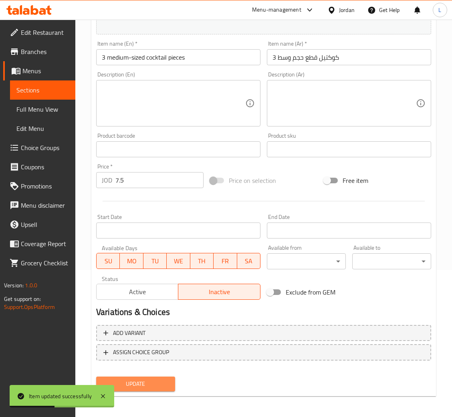
click at [145, 381] on span "Update" at bounding box center [136, 384] width 66 height 10
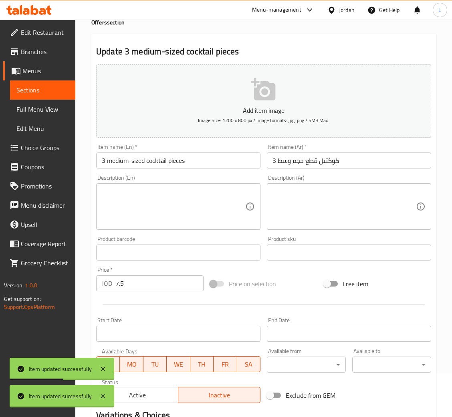
scroll to position [0, 0]
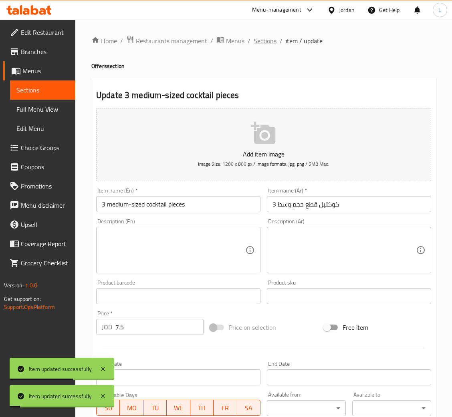
click at [267, 40] on span "Sections" at bounding box center [264, 41] width 23 height 10
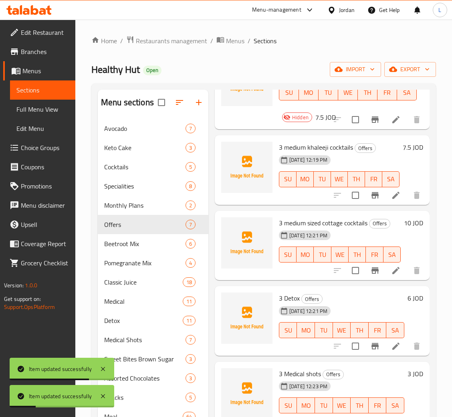
scroll to position [174, 0]
click at [391, 191] on icon at bounding box center [396, 196] width 10 height 10
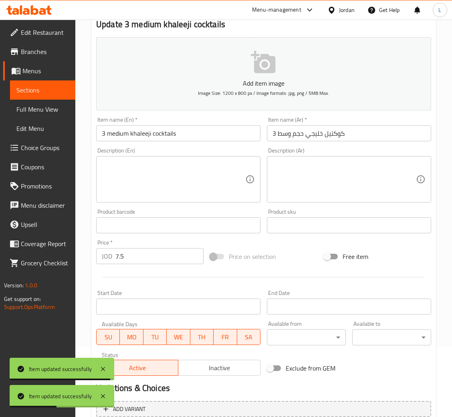
scroll to position [120, 0]
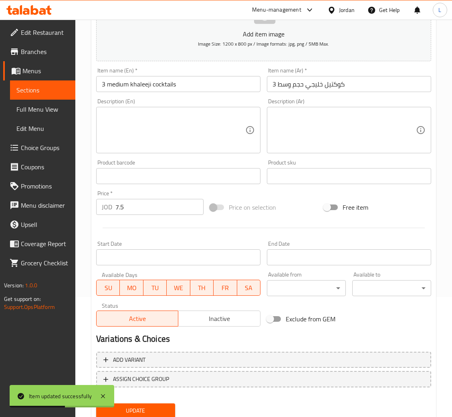
click at [248, 314] on span "Inactive" at bounding box center [218, 319] width 75 height 12
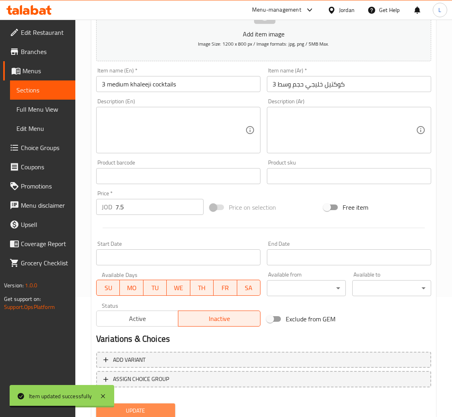
click at [147, 406] on span "Update" at bounding box center [136, 411] width 66 height 10
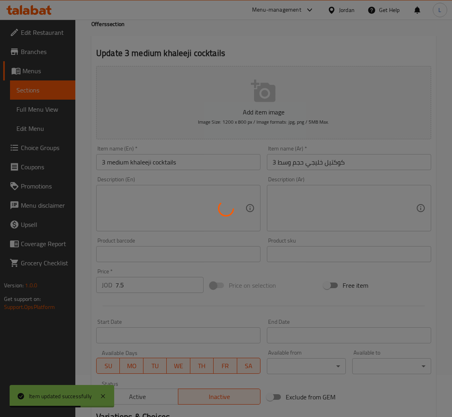
scroll to position [0, 0]
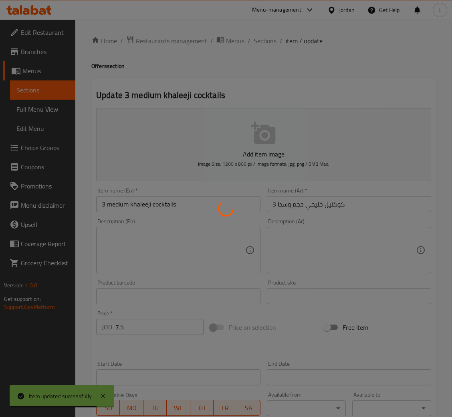
click at [262, 42] on div at bounding box center [226, 208] width 452 height 417
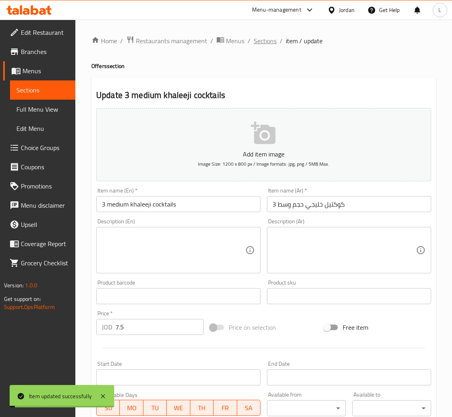
click at [263, 37] on span "Sections" at bounding box center [264, 41] width 23 height 10
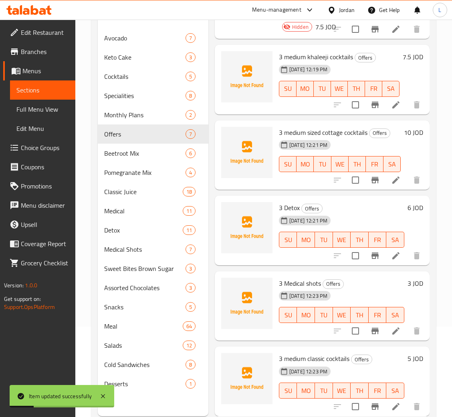
scroll to position [113, 0]
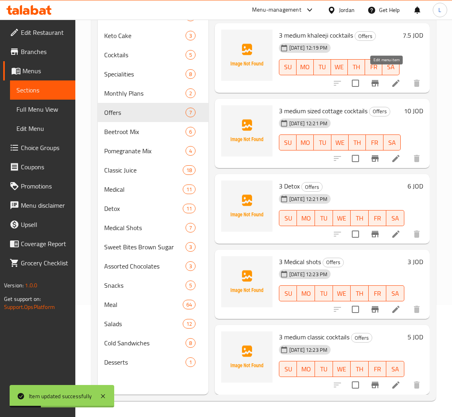
click at [391, 78] on icon at bounding box center [396, 83] width 10 height 10
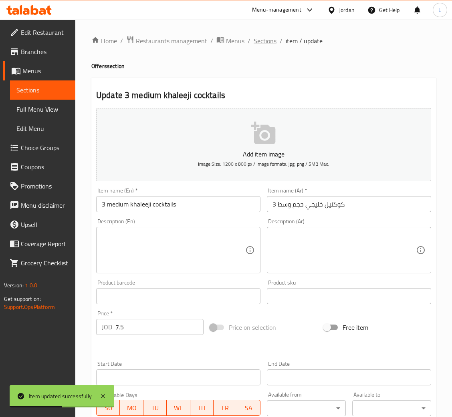
click at [264, 36] on span "Sections" at bounding box center [264, 41] width 23 height 10
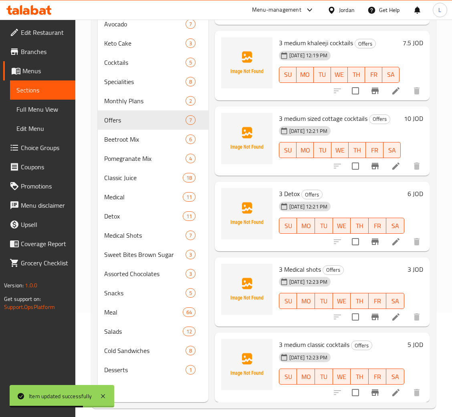
scroll to position [113, 0]
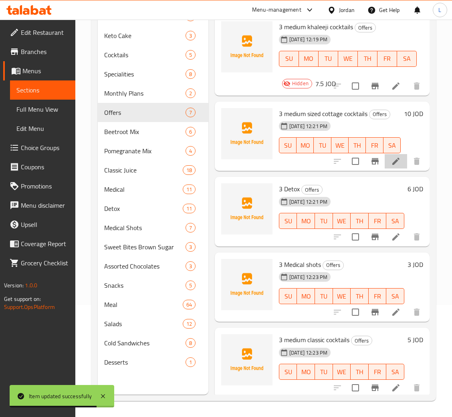
click at [384, 156] on li at bounding box center [395, 161] width 22 height 14
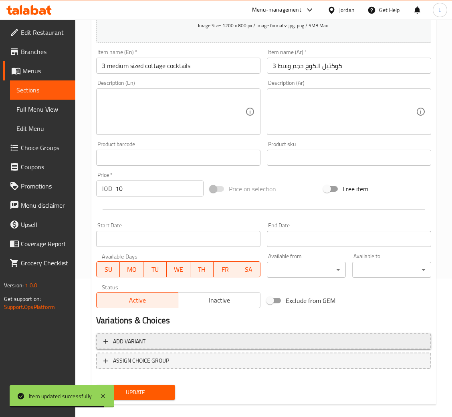
scroll to position [147, 0]
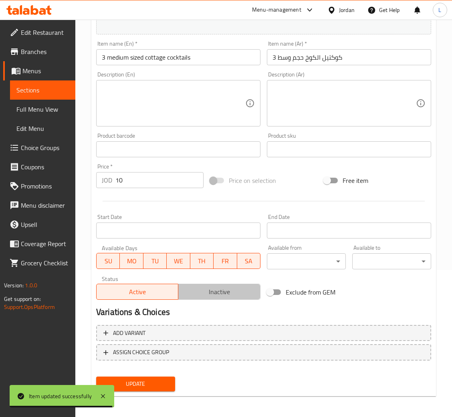
click at [217, 295] on span "Inactive" at bounding box center [218, 292] width 75 height 12
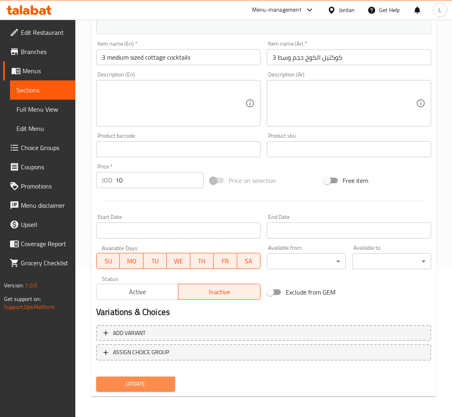
click at [155, 379] on span "Update" at bounding box center [136, 384] width 66 height 10
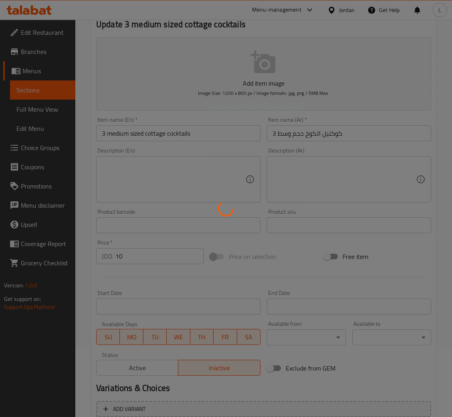
scroll to position [0, 0]
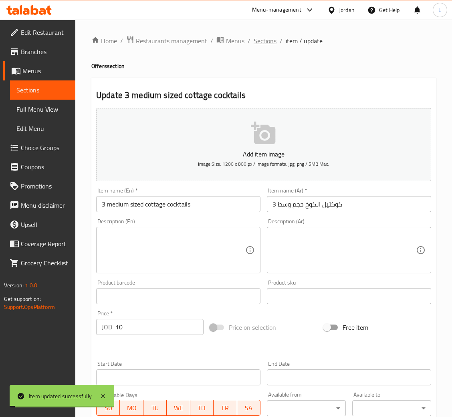
click at [268, 39] on span "Sections" at bounding box center [264, 41] width 23 height 10
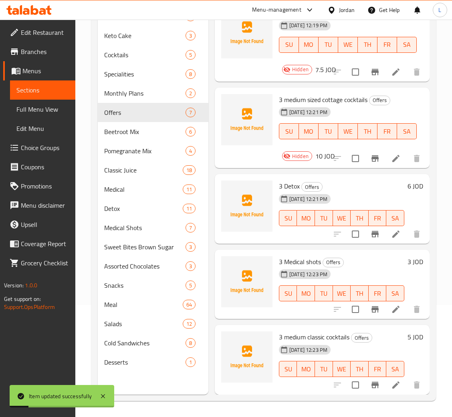
scroll to position [196, 0]
click at [391, 229] on icon at bounding box center [396, 234] width 10 height 10
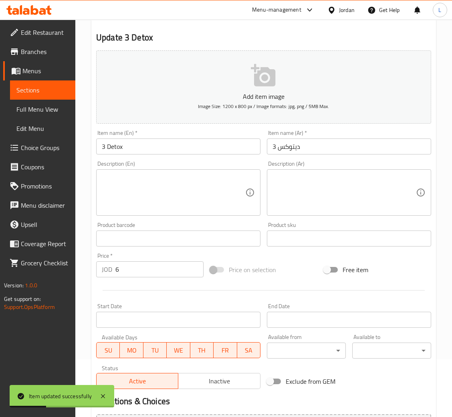
scroll to position [147, 0]
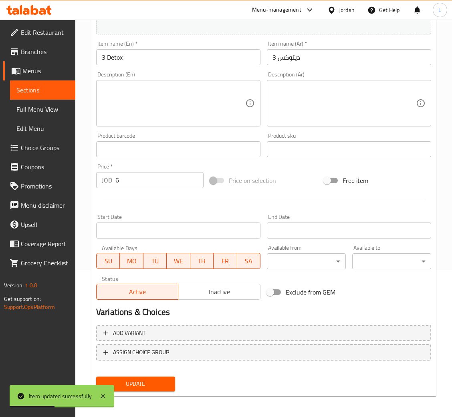
click at [215, 297] on span "Inactive" at bounding box center [218, 292] width 75 height 12
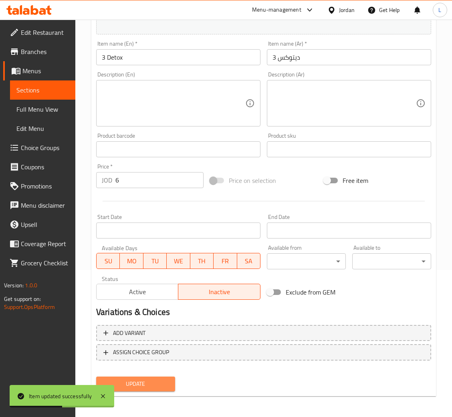
click at [151, 388] on span "Update" at bounding box center [136, 384] width 66 height 10
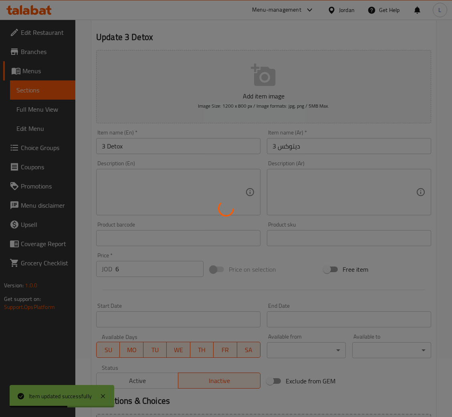
scroll to position [0, 0]
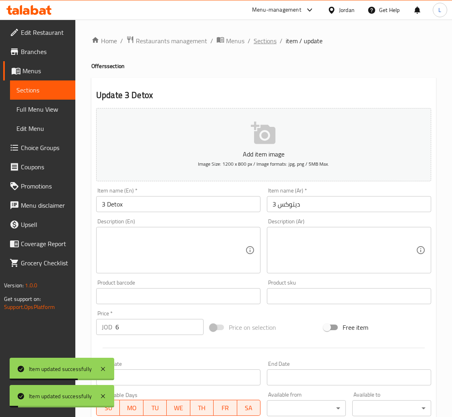
click at [264, 42] on span "Sections" at bounding box center [264, 41] width 23 height 10
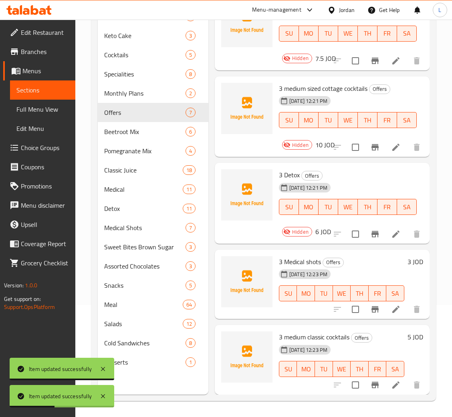
click at [384, 305] on li at bounding box center [395, 309] width 22 height 14
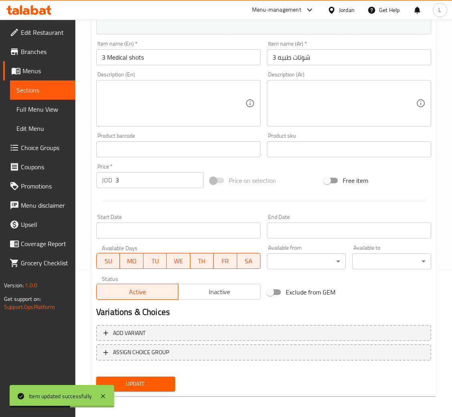
click at [207, 299] on button "Inactive" at bounding box center [219, 292] width 82 height 16
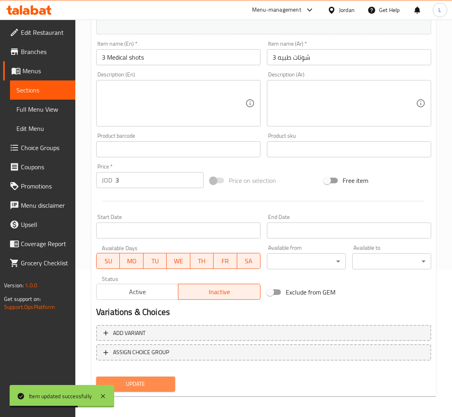
click at [165, 377] on button "Update" at bounding box center [135, 384] width 79 height 15
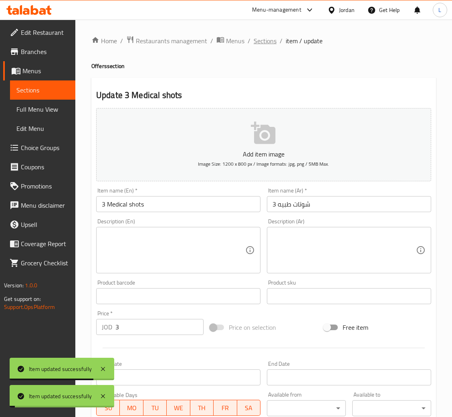
click at [271, 38] on span "Sections" at bounding box center [264, 41] width 23 height 10
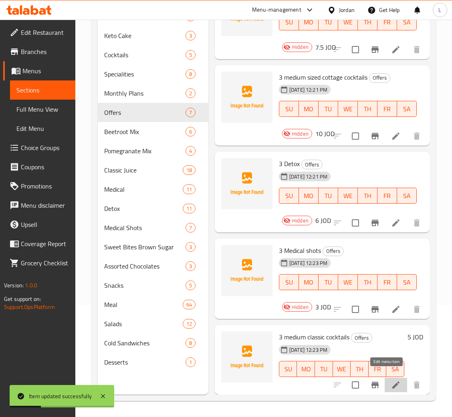
click at [391, 380] on icon at bounding box center [396, 385] width 10 height 10
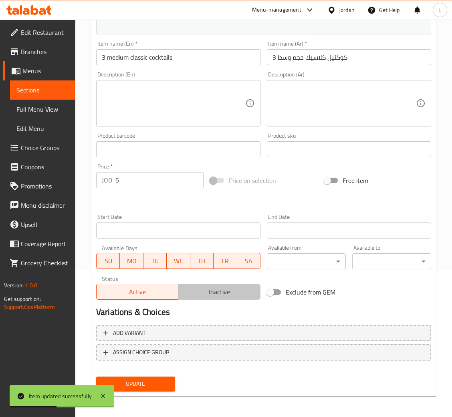
click at [221, 296] on span "Inactive" at bounding box center [218, 292] width 75 height 12
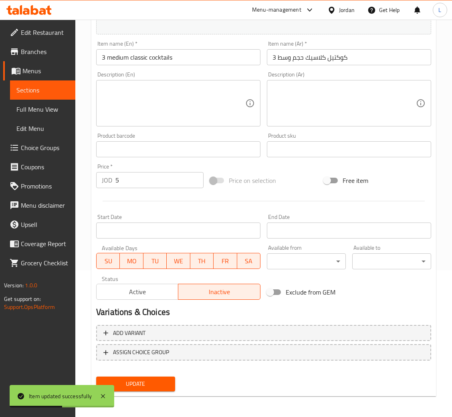
click at [165, 387] on span "Update" at bounding box center [136, 384] width 66 height 10
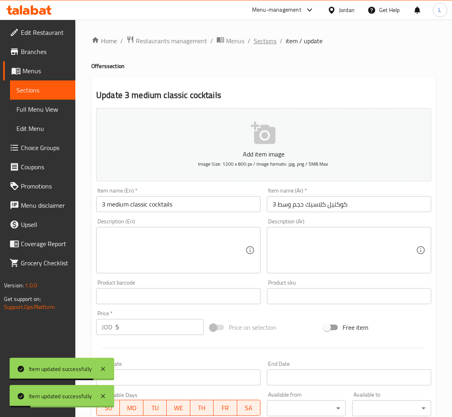
click at [262, 44] on span "Sections" at bounding box center [264, 41] width 23 height 10
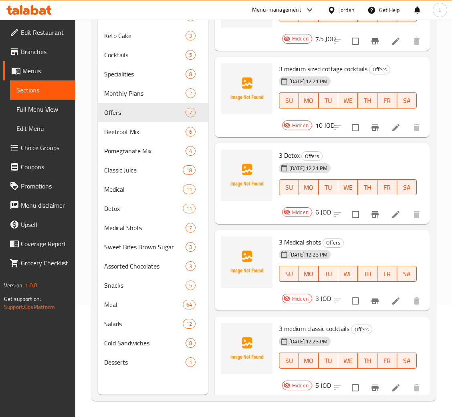
click at [37, 9] on icon at bounding box center [35, 10] width 8 height 10
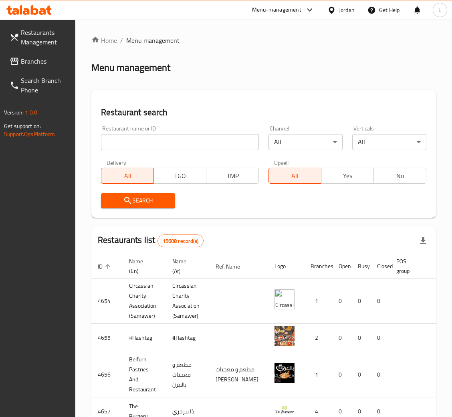
click at [48, 64] on span "Branches" at bounding box center [45, 61] width 48 height 10
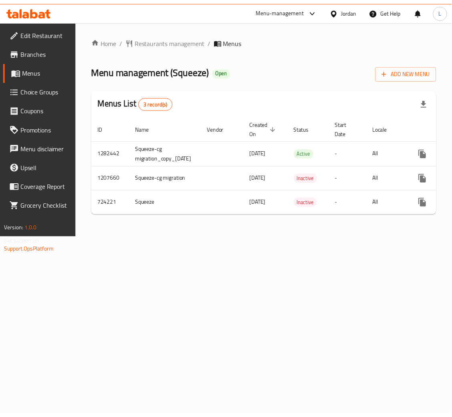
scroll to position [0, 72]
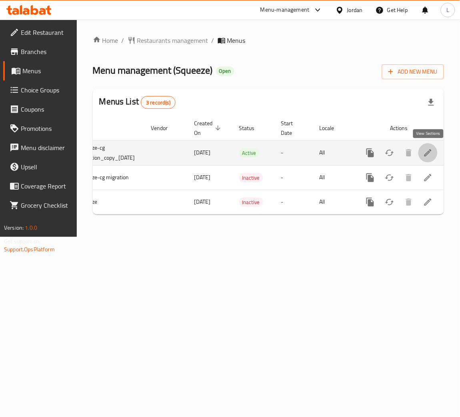
click at [436, 158] on link "enhanced table" at bounding box center [428, 152] width 19 height 19
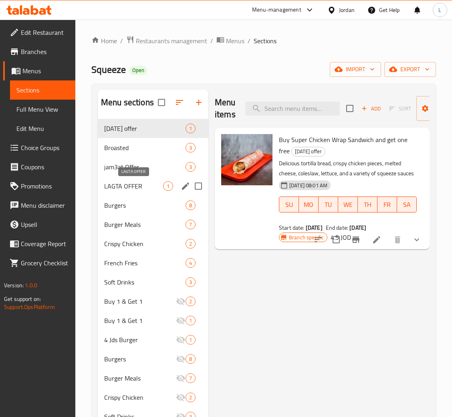
click at [144, 189] on span "LAGTA OFFER" at bounding box center [133, 186] width 59 height 10
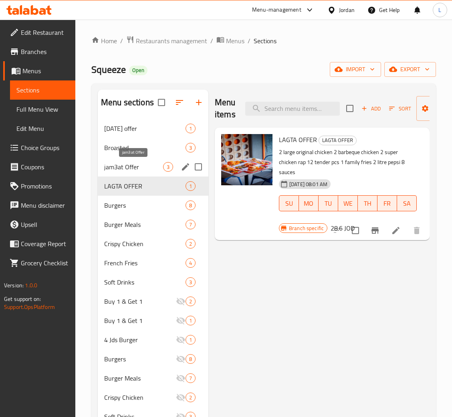
click at [149, 170] on span "jam3at Offer" at bounding box center [133, 167] width 59 height 10
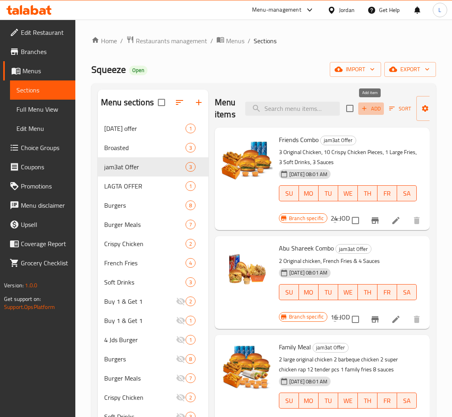
click at [362, 106] on icon "button" at bounding box center [363, 108] width 7 height 7
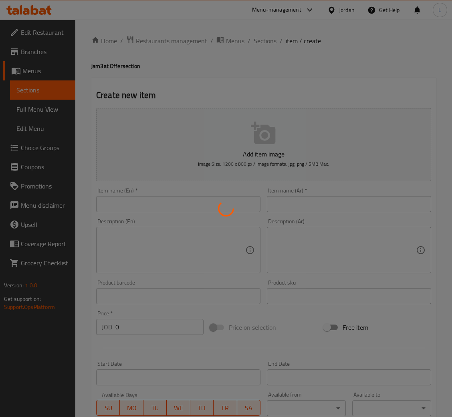
click at [320, 199] on div at bounding box center [226, 208] width 452 height 417
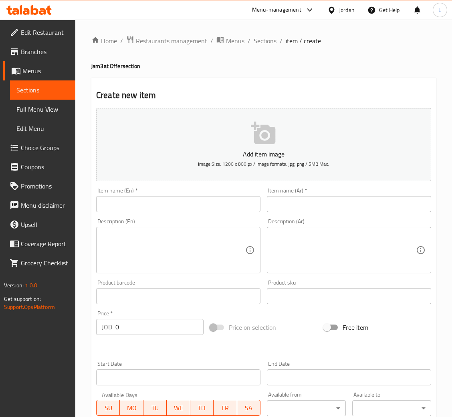
click at [330, 208] on input "text" at bounding box center [349, 204] width 164 height 16
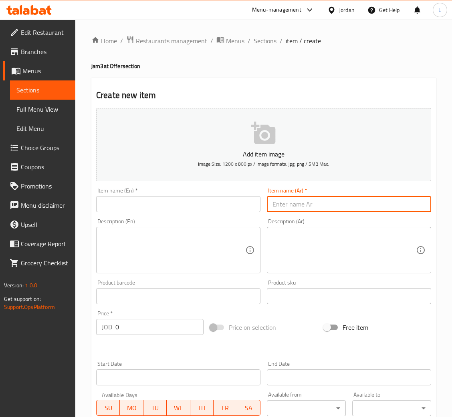
paste input "وجبة الثلاثي المرح"
type input "وجبة الثلاثي المرح"
click at [189, 209] on input "text" at bounding box center [178, 204] width 164 height 16
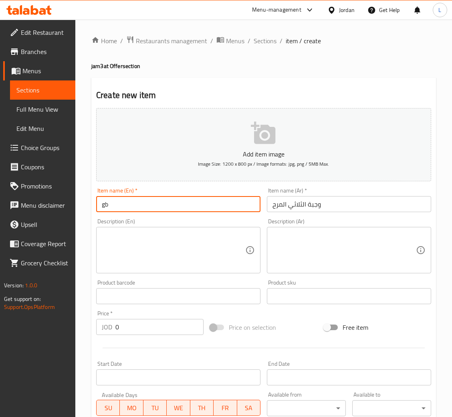
type input "g"
click at [141, 203] on input "Trio meal fun" at bounding box center [178, 204] width 164 height 16
type input "Fun trio meal"
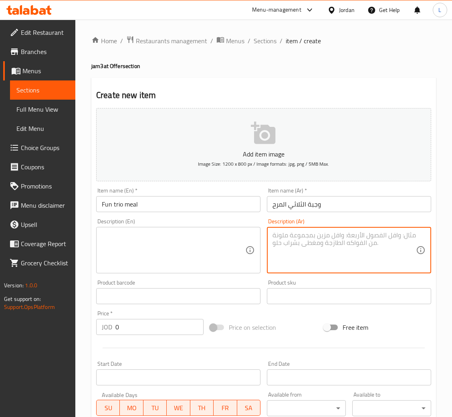
click at [307, 261] on textarea at bounding box center [343, 250] width 143 height 38
paste textarea "٣ سوبر تشيكن راب 10 قطع الدجاج المقرمش ١ بطاطا كبير ٣ سوفت درينك ٣ صوص"
type textarea "٣ سوبر تشيكن راب 10 قطع الدجاج المقرمش ١ بطاطا كبير ٣ سوفت درينك ٣ صوص"
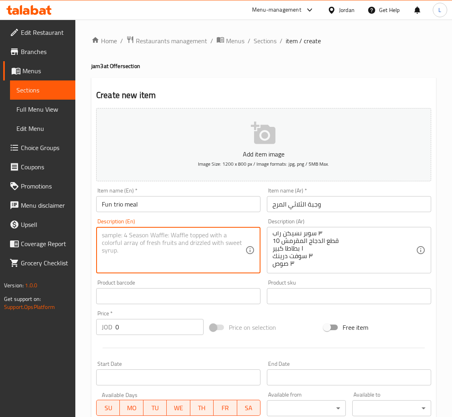
click at [150, 252] on textarea at bounding box center [173, 250] width 143 height 38
paste textarea "3 Super Chicken Wraps 10 Crispy Chicken Pieces 1 Large Fries 3 Soft Drinks 3 Di…"
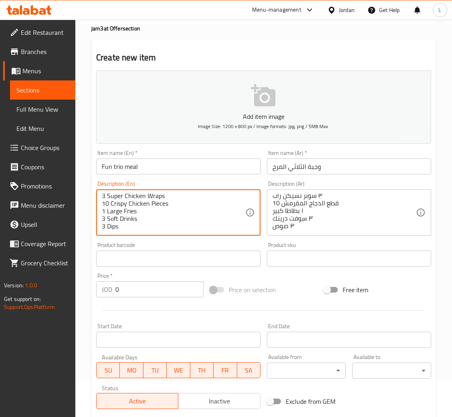
scroll to position [60, 0]
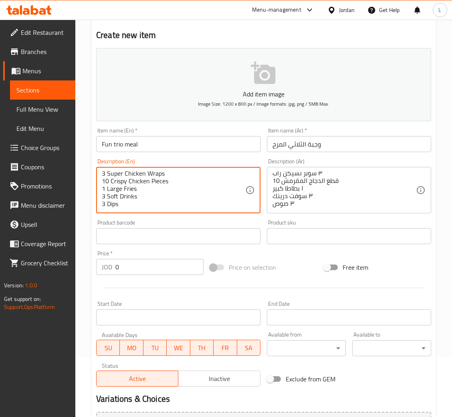
type textarea "3 Super Chicken Wraps 10 Crispy Chicken Pieces 1 Large Fries 3 Soft Drinks 3 Di…"
click at [141, 268] on input "0" at bounding box center [159, 267] width 88 height 16
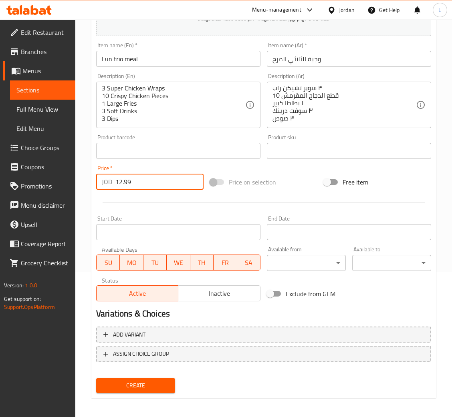
scroll to position [147, 0]
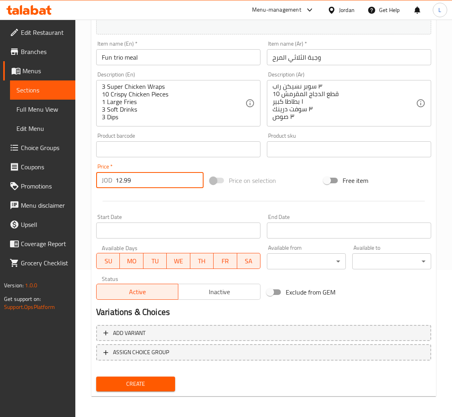
type input "12.99"
click at [149, 390] on button "Create" at bounding box center [135, 384] width 79 height 15
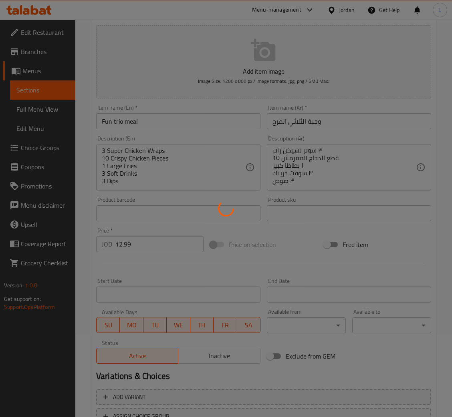
scroll to position [0, 0]
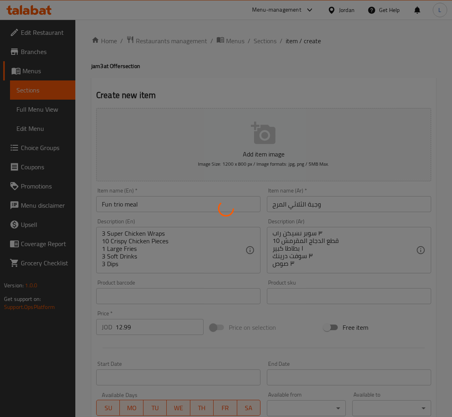
type input "0"
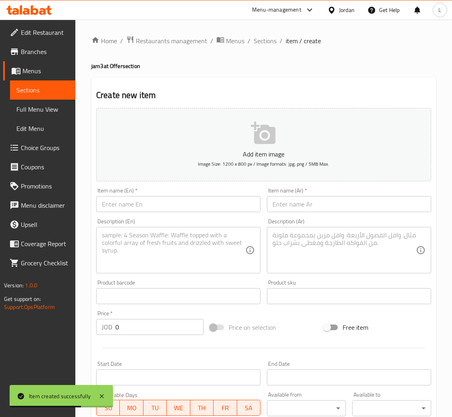
click at [364, 205] on input "text" at bounding box center [349, 204] width 164 height 16
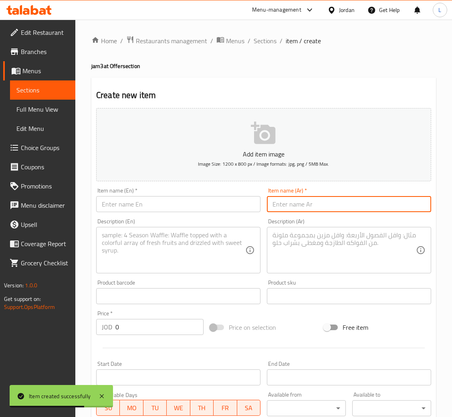
paste input "عرض الشلة"
type input "عرض الشلة"
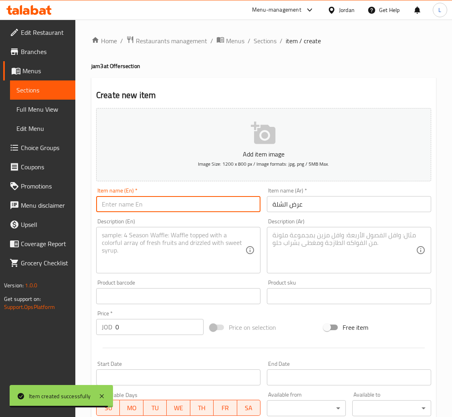
click at [158, 205] on input "text" at bounding box center [178, 204] width 164 height 16
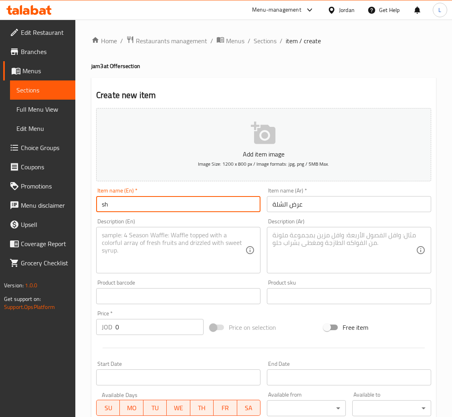
type input "s"
type input "Sheelah offer"
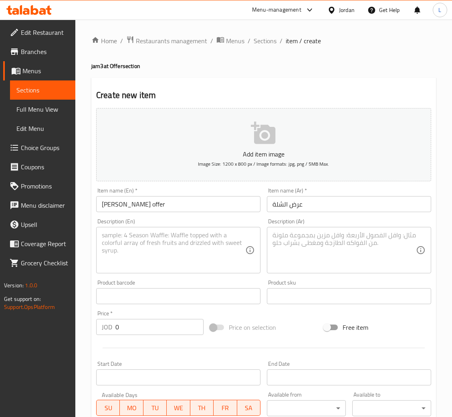
click at [278, 259] on textarea at bounding box center [343, 250] width 143 height 38
paste textarea "تيستي تشيكن ١٢٠ غم ٢ سوبر تشيكن راب ١ بطاطا كبير ٢ سوفت درينك ٢ صوص"
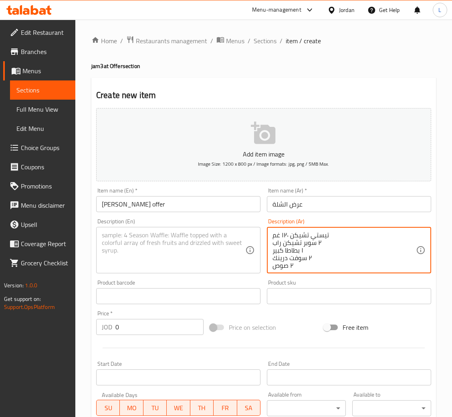
scroll to position [8, 0]
type textarea "تيستي تشيكن ١٢٠ غم ٢ سوبر تشيكن راب ١ بطاطا كبير ٢ سوفت درينك ٢ صوص"
click at [185, 243] on textarea at bounding box center [173, 250] width 143 height 38
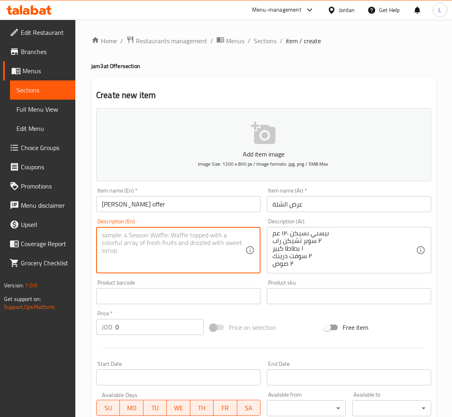
paste textarea "Tasty Chicken 120g 2 Super Chicken Wraps 1 Large Fries 2 Soft Drinks 2 Dips"
type textarea "Tasty Chicken 120g 2 Super Chicken Wraps 1 Large Fries 2 Soft Drinks 2 Dips"
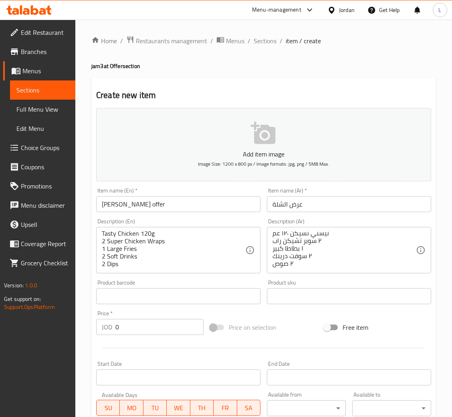
click at [159, 318] on div "Price   * JOD 0 Price *" at bounding box center [149, 323] width 107 height 24
click at [152, 327] on input "0" at bounding box center [159, 327] width 88 height 16
type input "12.99"
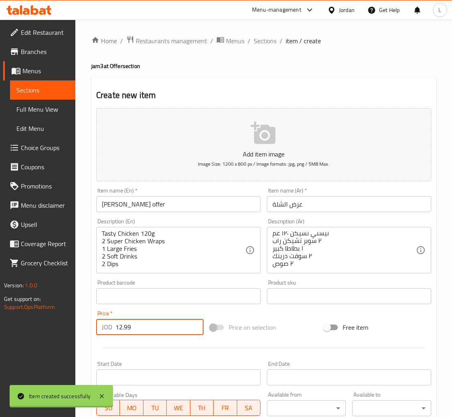
type input "0"
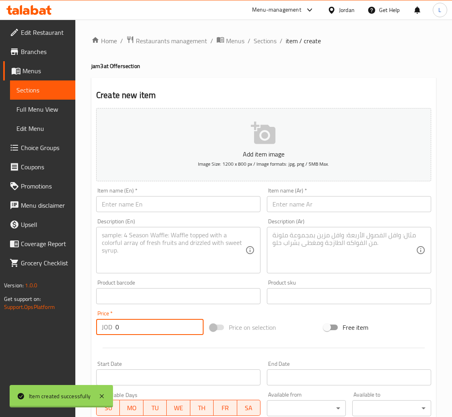
scroll to position [0, 0]
click at [257, 40] on span "Sections" at bounding box center [264, 41] width 23 height 10
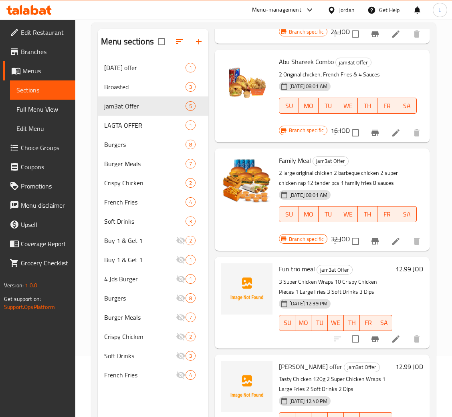
scroll to position [113, 0]
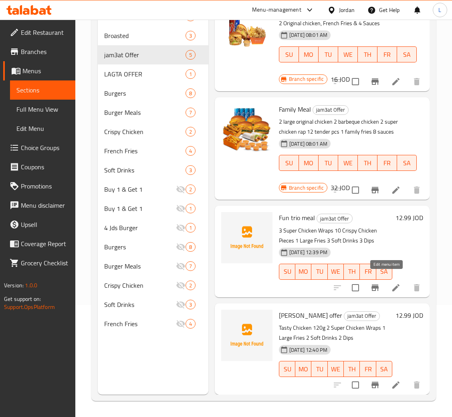
click at [392, 284] on icon at bounding box center [395, 287] width 7 height 7
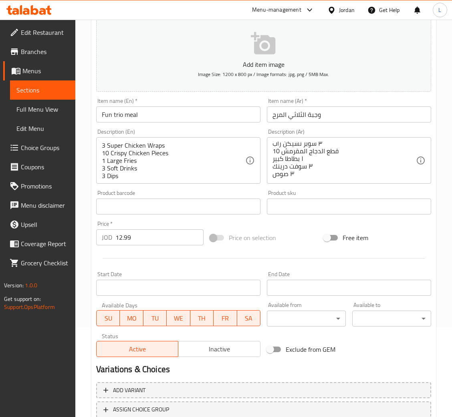
scroll to position [147, 0]
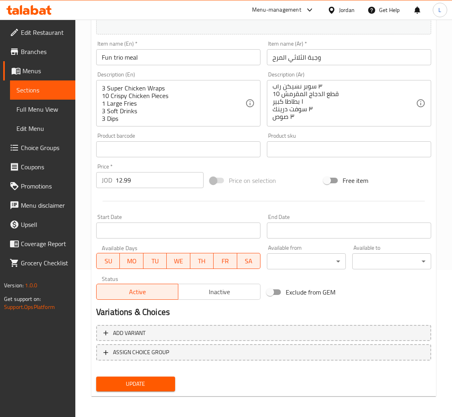
click at [136, 342] on div "Add variant ASSIGN CHOICE GROUP" at bounding box center [263, 348] width 341 height 52
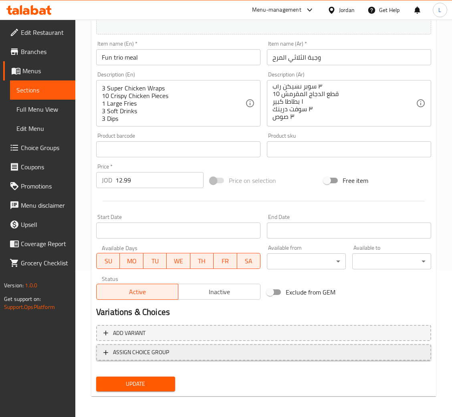
click at [138, 350] on span "ASSIGN CHOICE GROUP" at bounding box center [141, 353] width 56 height 10
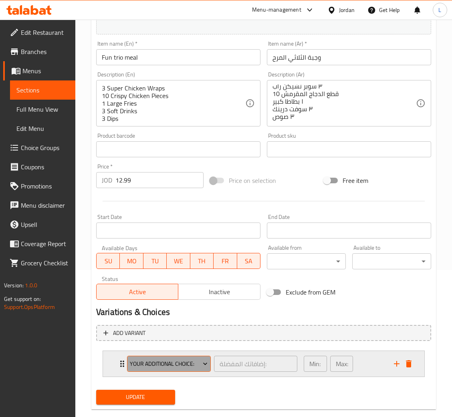
click at [130, 360] on span "Your Additional Choice:" at bounding box center [169, 364] width 78 height 10
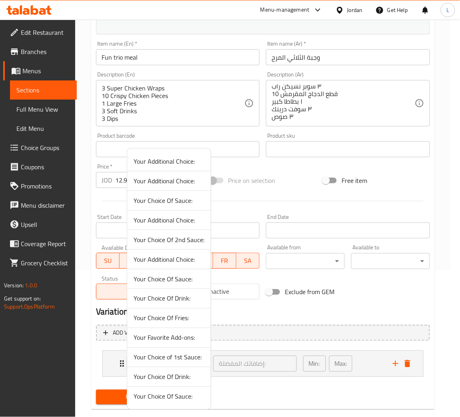
click at [119, 360] on div at bounding box center [230, 208] width 460 height 417
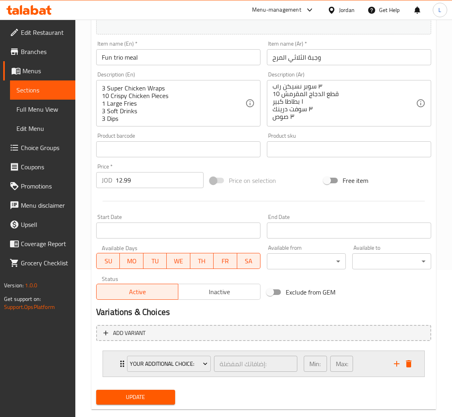
click at [117, 360] on icon "Expand" at bounding box center [122, 364] width 10 height 10
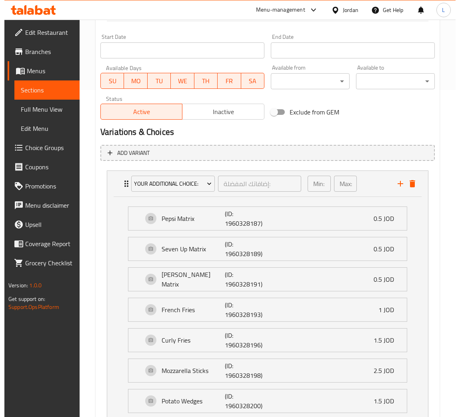
scroll to position [387, 0]
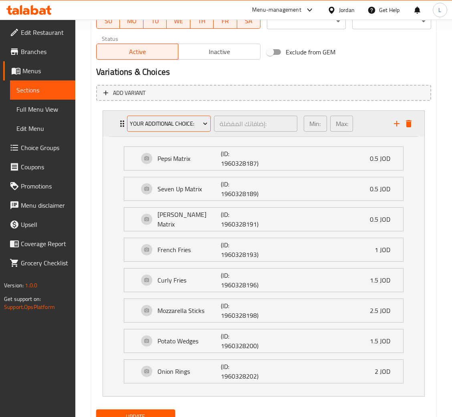
click at [167, 129] on button "Your Additional Choice:" at bounding box center [169, 124] width 84 height 16
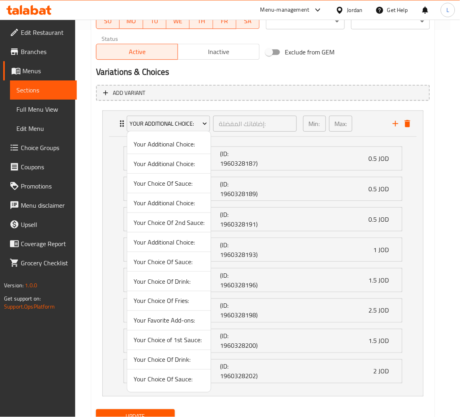
click at [179, 163] on span "Your Additional Choice:" at bounding box center [169, 164] width 71 height 10
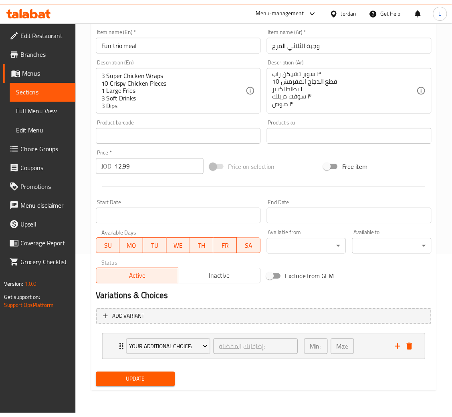
scroll to position [161, 0]
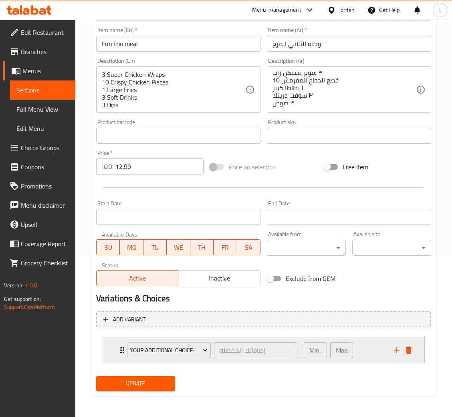
click at [104, 343] on div "Your Additional Choice: إضافاتك المفضلة: ​ Min: 0 ​ Max: 8 ​" at bounding box center [263, 351] width 321 height 26
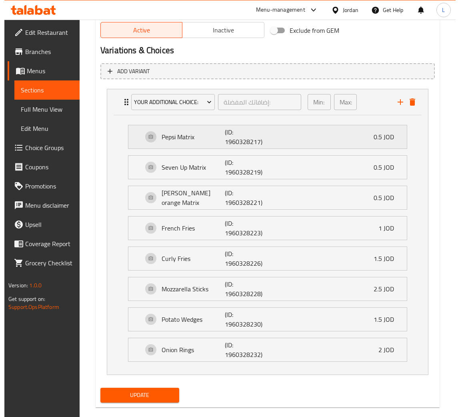
scroll to position [422, 0]
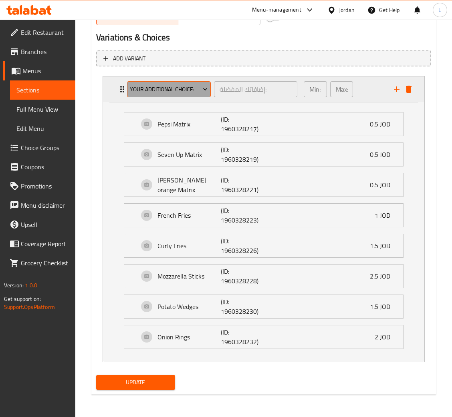
click at [175, 84] on span "Your Additional Choice:" at bounding box center [169, 89] width 78 height 10
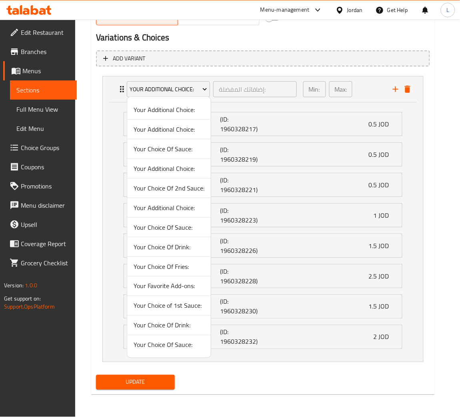
click at [185, 247] on span "Your Choice Of Drink:" at bounding box center [169, 247] width 71 height 10
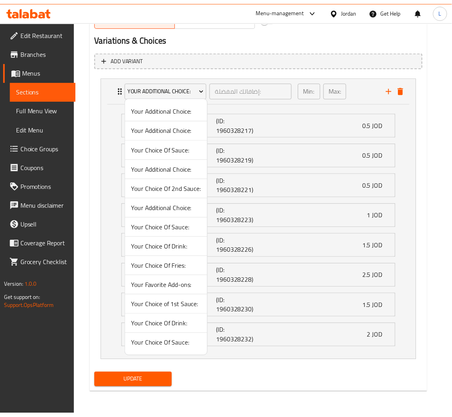
scroll to position [161, 0]
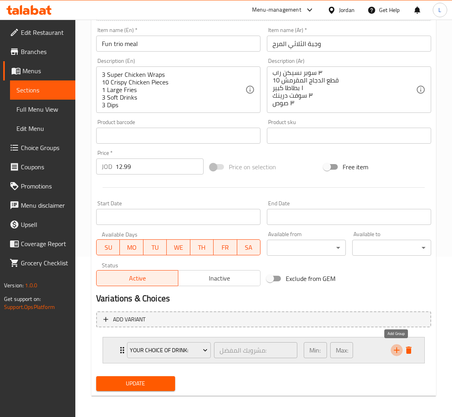
click at [392, 346] on icon "add" at bounding box center [397, 351] width 10 height 10
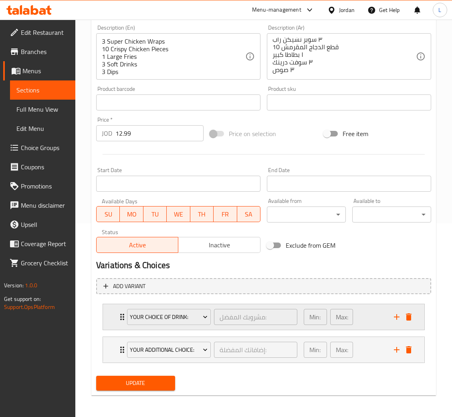
click at [122, 323] on div "Your Choice Of Drink: مشروبك المفضل: ​" at bounding box center [212, 317] width 180 height 26
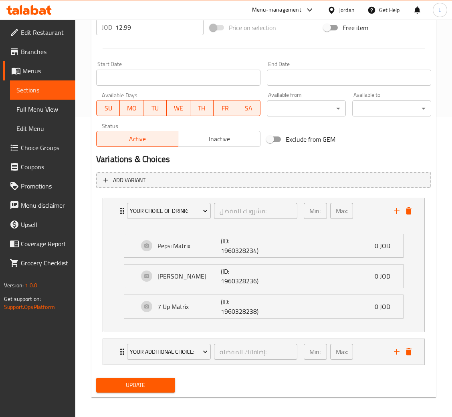
scroll to position [302, 0]
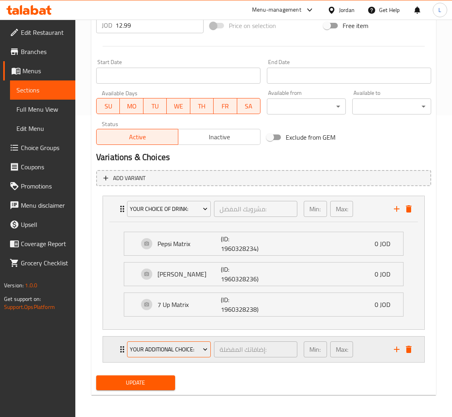
click at [175, 352] on span "Your Additional Choice:" at bounding box center [169, 350] width 78 height 10
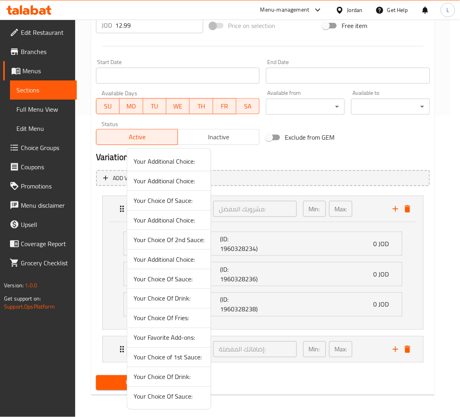
click at [163, 201] on span "Your Choice Of Sauce:" at bounding box center [169, 201] width 71 height 10
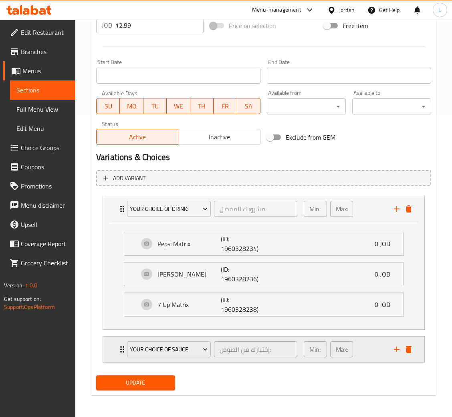
click at [105, 349] on div "Your Choice Of Sauce: إختيارك من الصوص: ​ Min: 2 ​ Max: 2 ​" at bounding box center [263, 350] width 321 height 26
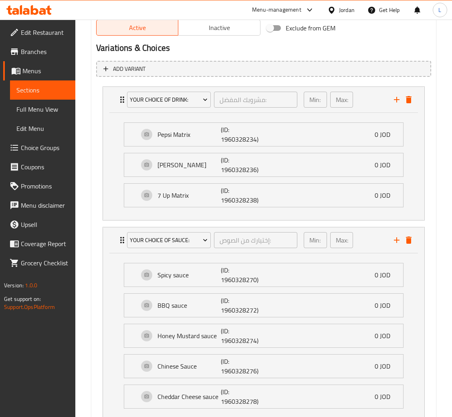
scroll to position [422, 0]
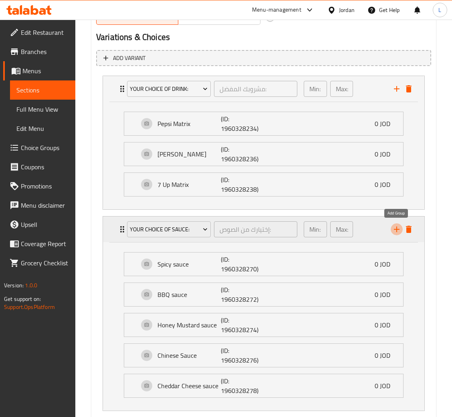
click at [397, 223] on button "add" at bounding box center [396, 229] width 12 height 12
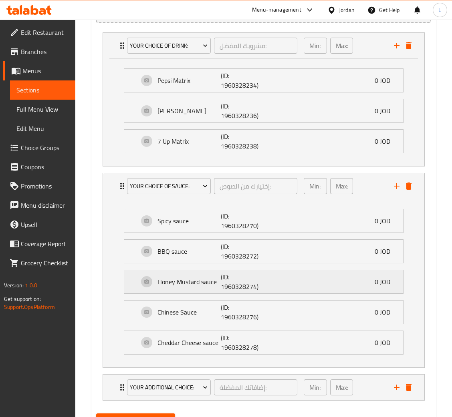
scroll to position [505, 0]
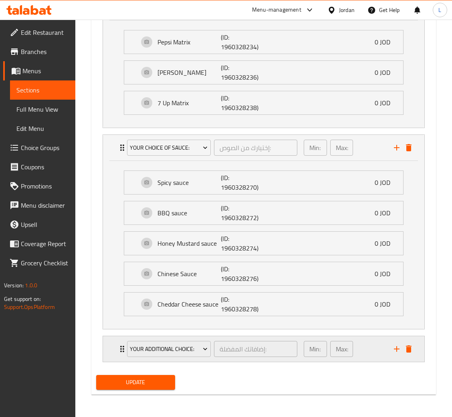
click at [165, 358] on div "Your Additional Choice:" at bounding box center [168, 349] width 87 height 19
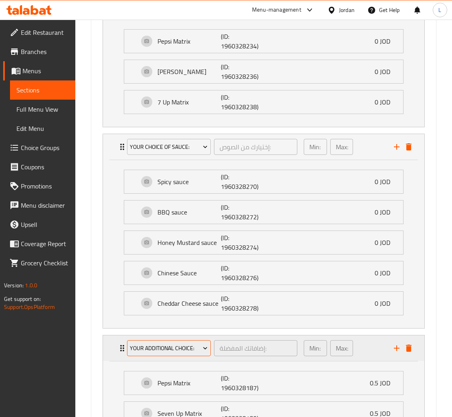
click at [169, 352] on span "Your Additional Choice:" at bounding box center [169, 349] width 78 height 10
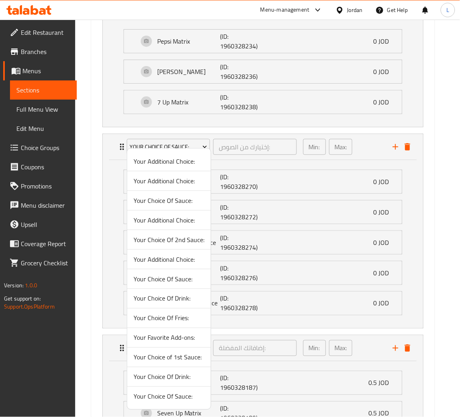
click at [172, 381] on span "Your Choice Of Drink:" at bounding box center [169, 377] width 71 height 10
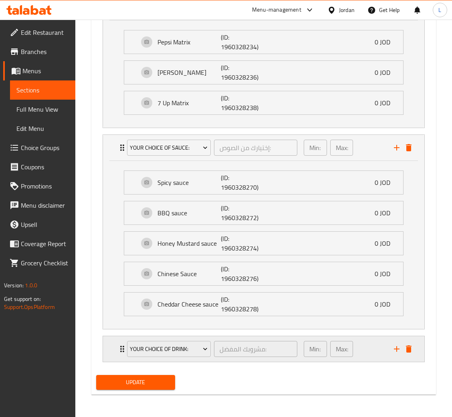
click at [109, 347] on div "Your Choice Of Drink: مشروبك المفضل: ​ Min: 1 ​ Max: 1 ​" at bounding box center [263, 349] width 321 height 26
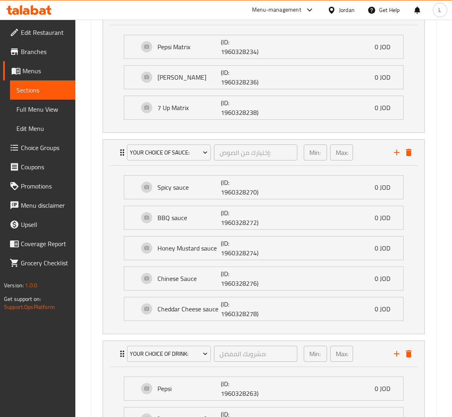
scroll to position [612, 0]
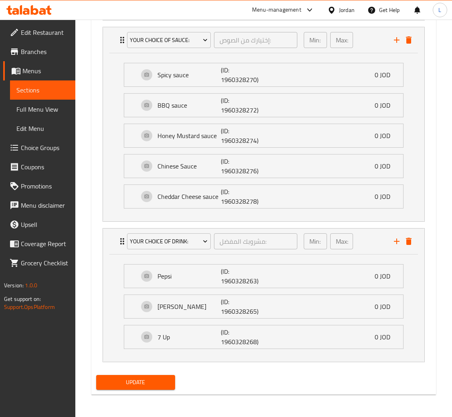
click at [145, 389] on button "Update" at bounding box center [135, 382] width 79 height 15
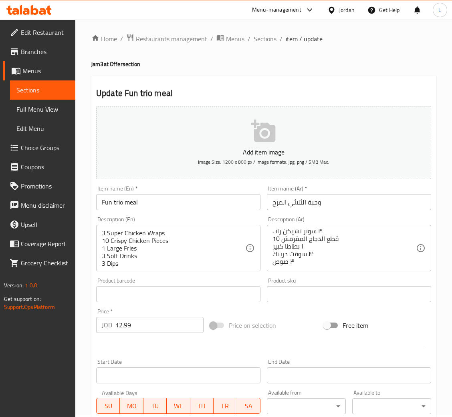
scroll to position [0, 0]
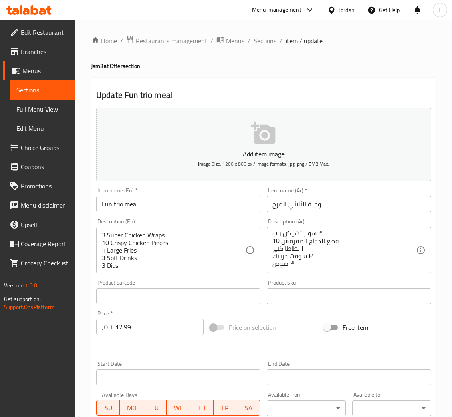
click at [265, 40] on span "Sections" at bounding box center [264, 41] width 23 height 10
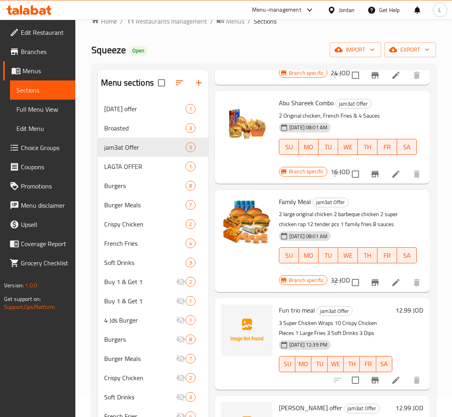
scroll to position [113, 0]
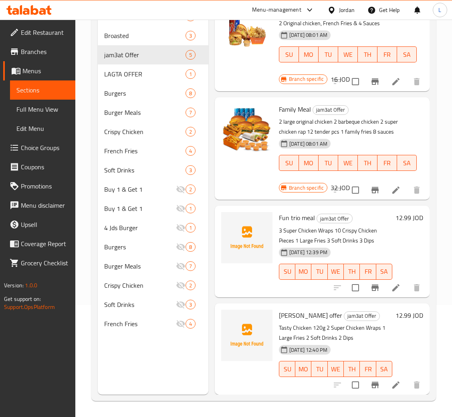
click at [384, 378] on li at bounding box center [395, 385] width 22 height 14
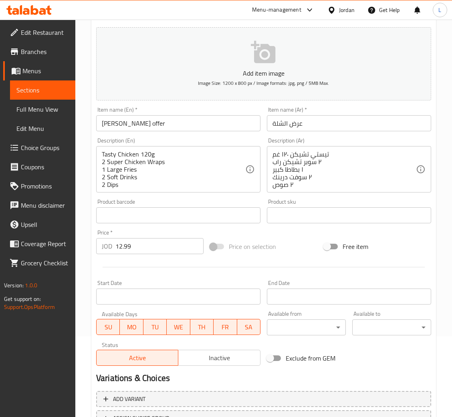
scroll to position [147, 0]
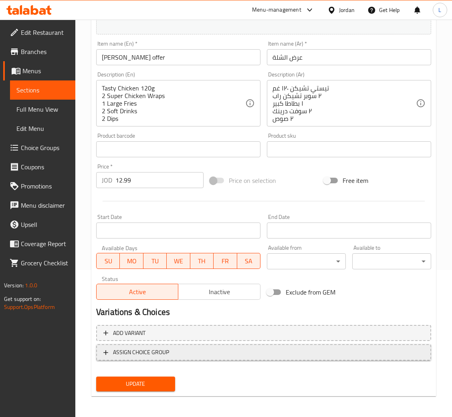
click at [126, 352] on span "ASSIGN CHOICE GROUP" at bounding box center [141, 353] width 56 height 10
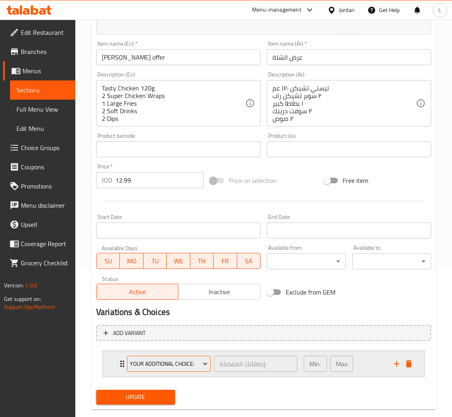
click at [132, 360] on span "Your Additional Choice:" at bounding box center [169, 364] width 78 height 10
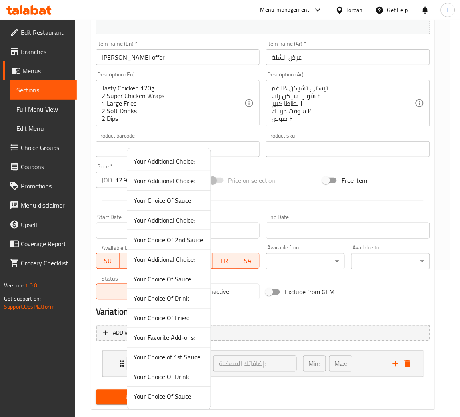
click at [162, 298] on span "Your Choice Of Drink:" at bounding box center [169, 299] width 71 height 10
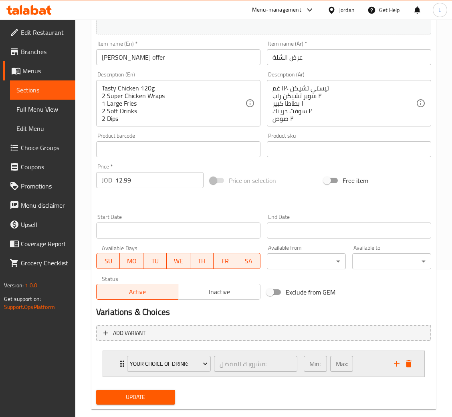
click at [392, 366] on icon "add" at bounding box center [397, 364] width 10 height 10
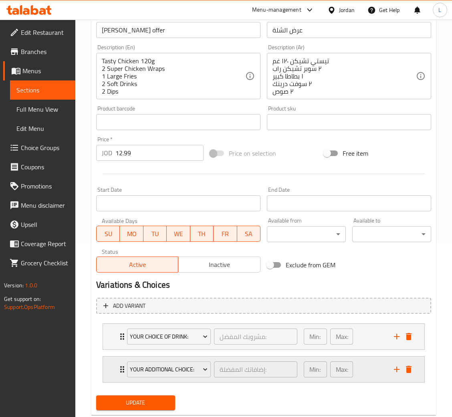
scroll to position [194, 0]
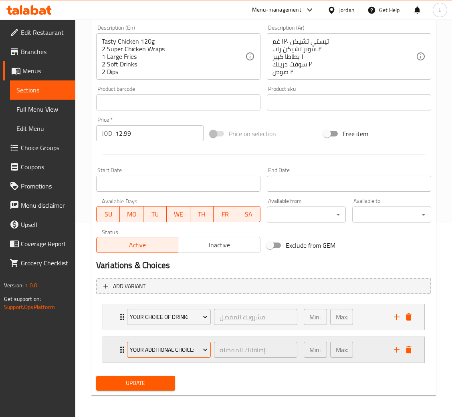
click at [183, 353] on span "Your Additional Choice:" at bounding box center [169, 350] width 78 height 10
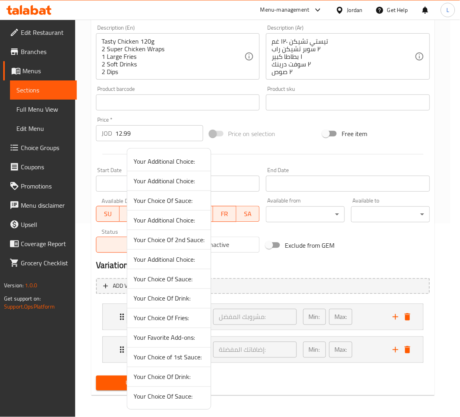
click at [179, 279] on span "Your Choice Of Sauce:" at bounding box center [169, 279] width 71 height 10
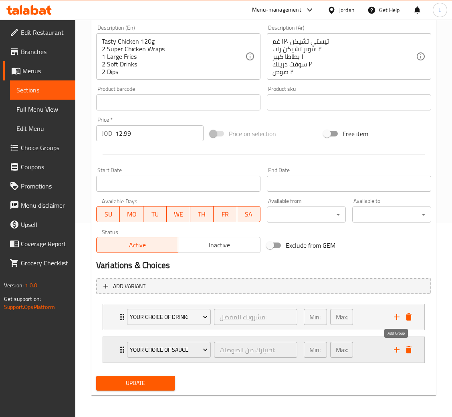
click at [393, 350] on icon "add" at bounding box center [397, 350] width 10 height 10
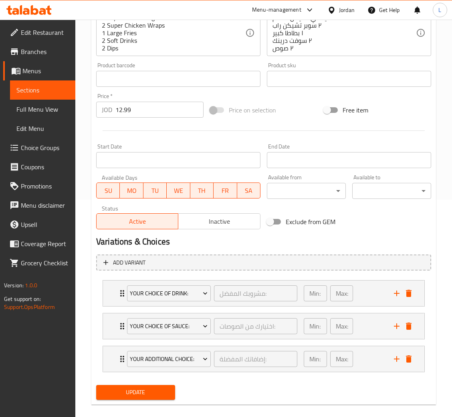
scroll to position [227, 0]
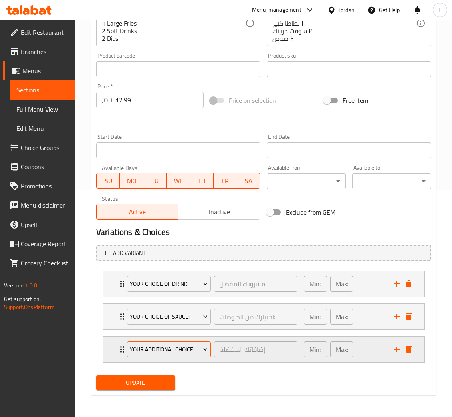
click at [177, 354] on span "Your Additional Choice:" at bounding box center [169, 350] width 78 height 10
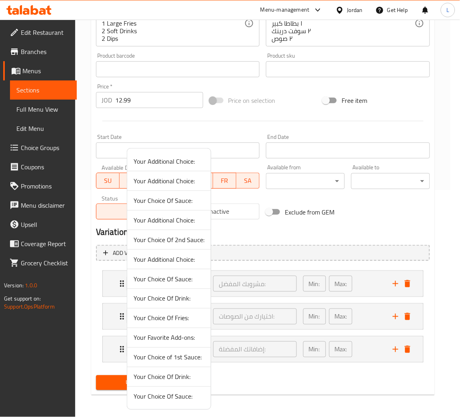
click at [171, 376] on span "Your Choice Of Drink:" at bounding box center [169, 377] width 71 height 10
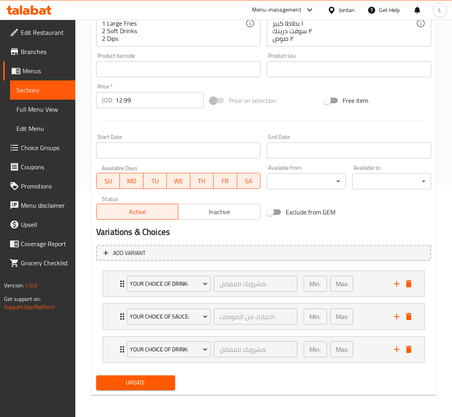
click at [157, 382] on span "Update" at bounding box center [136, 383] width 66 height 10
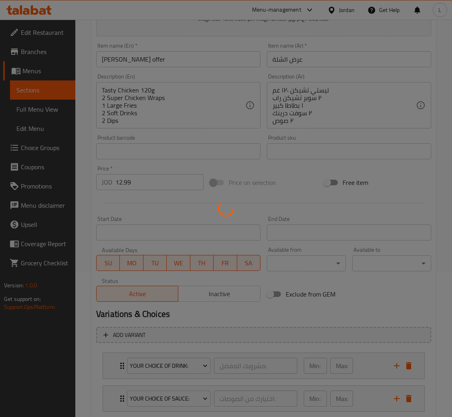
scroll to position [0, 0]
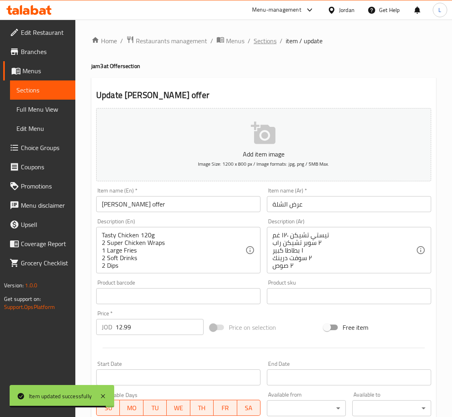
click at [257, 43] on span "Sections" at bounding box center [264, 41] width 23 height 10
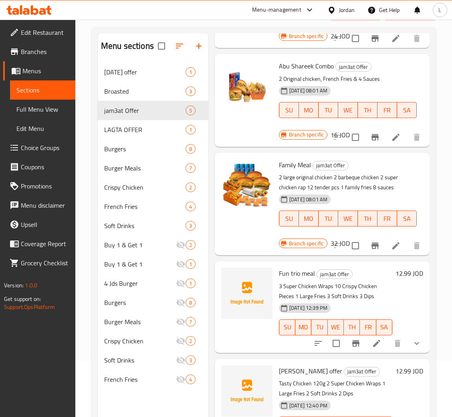
scroll to position [113, 0]
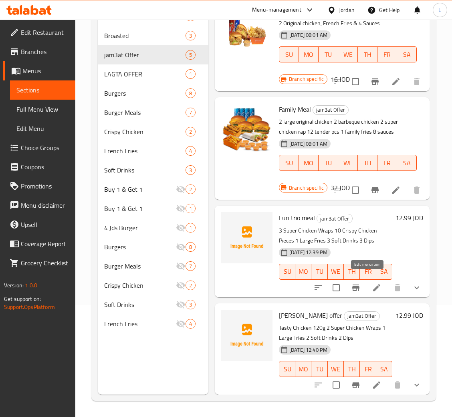
click at [372, 283] on icon at bounding box center [377, 288] width 10 height 10
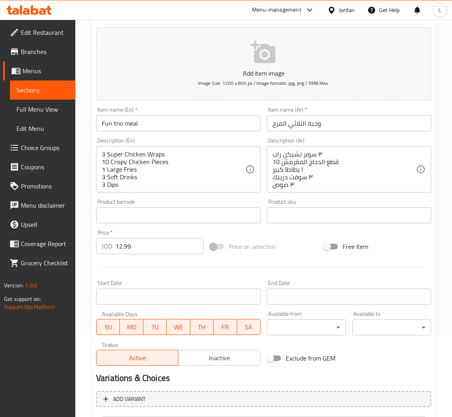
scroll to position [180, 0]
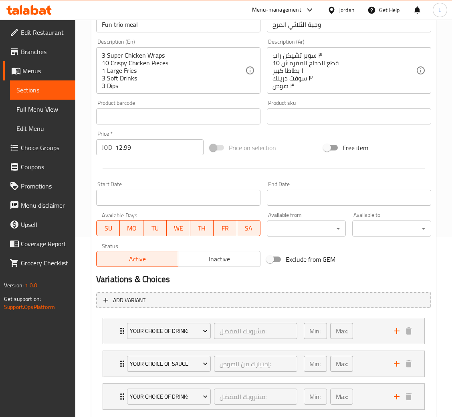
click at [228, 257] on span "Inactive" at bounding box center [218, 259] width 75 height 12
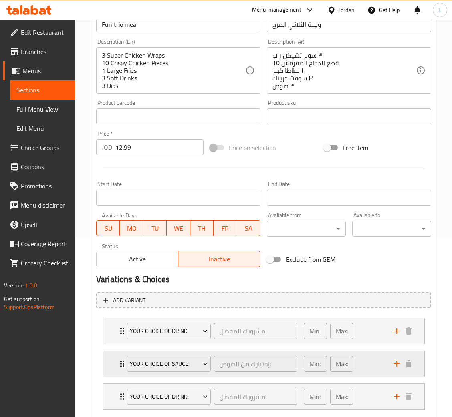
scroll to position [227, 0]
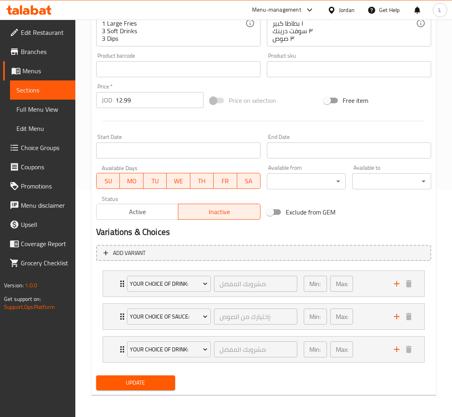
click at [143, 374] on div "Update" at bounding box center [135, 382] width 85 height 21
click at [143, 378] on span "Update" at bounding box center [136, 383] width 66 height 10
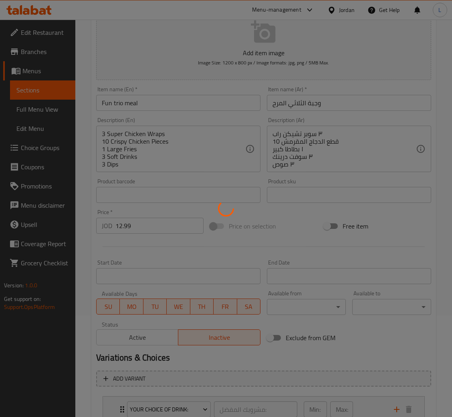
scroll to position [0, 0]
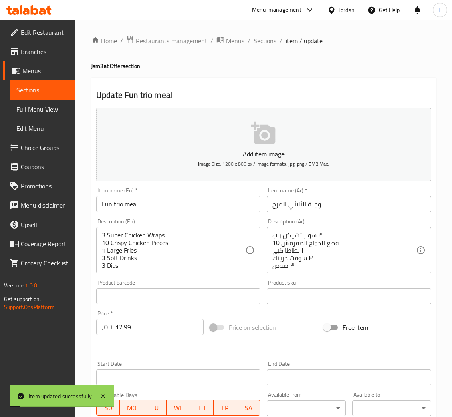
click at [273, 43] on span "Sections" at bounding box center [264, 41] width 23 height 10
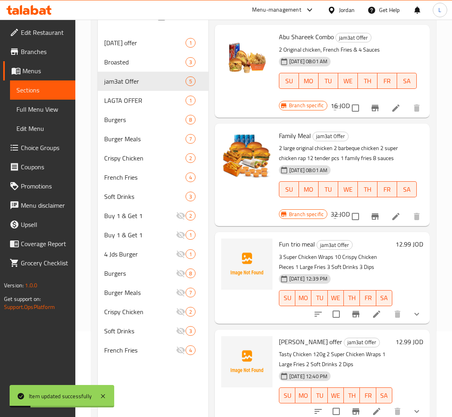
scroll to position [113, 0]
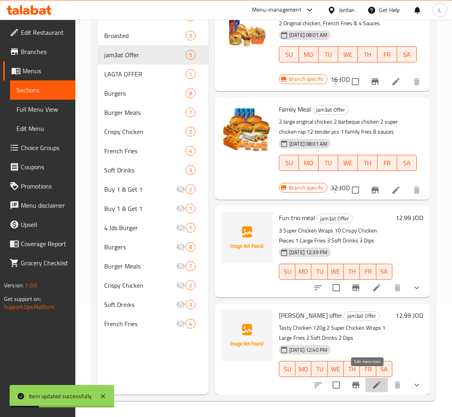
click at [372, 380] on icon at bounding box center [377, 385] width 10 height 10
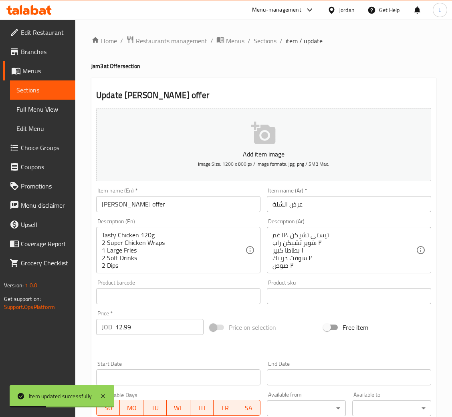
scroll to position [227, 0]
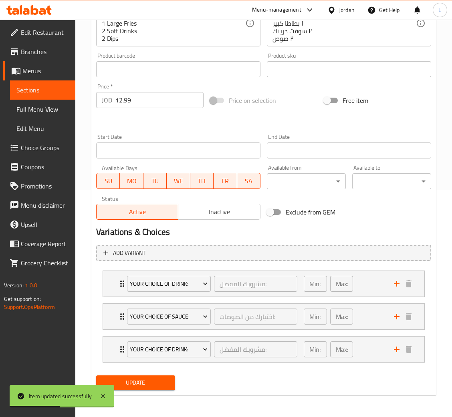
click at [204, 218] on button "Inactive" at bounding box center [219, 212] width 82 height 16
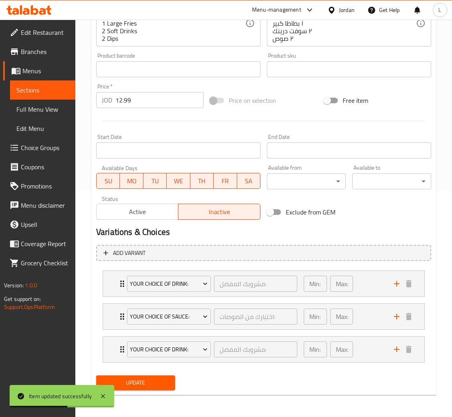
click at [161, 382] on span "Update" at bounding box center [136, 383] width 66 height 10
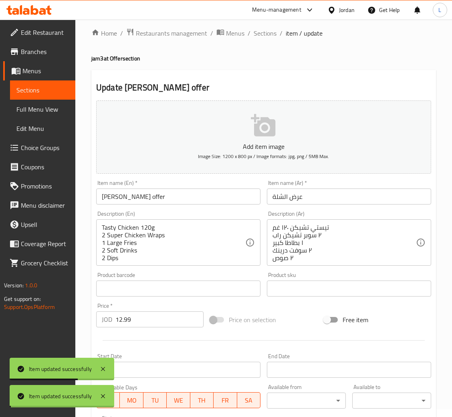
scroll to position [0, 0]
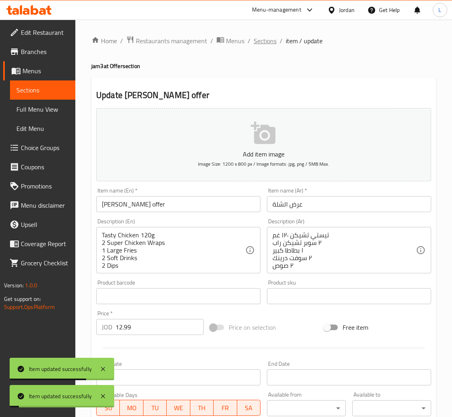
click at [260, 45] on span "Sections" at bounding box center [264, 41] width 23 height 10
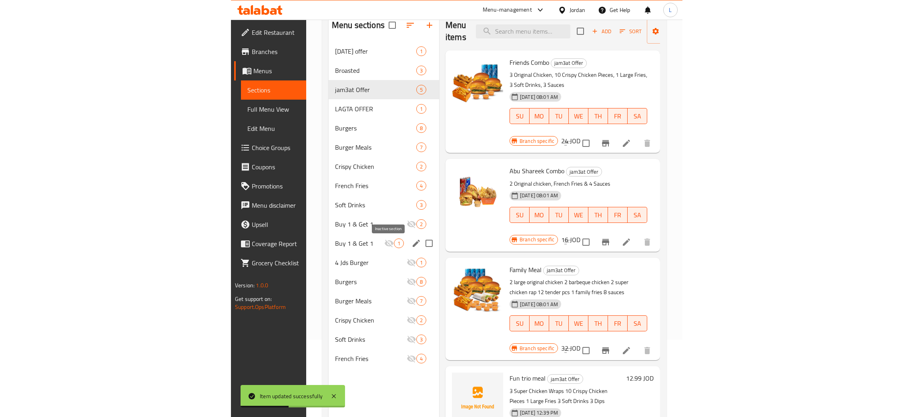
scroll to position [53, 0]
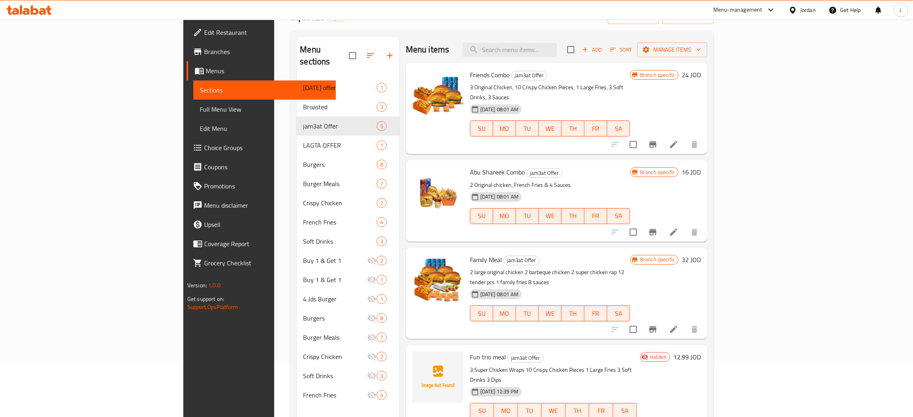
click at [27, 6] on icon at bounding box center [28, 10] width 45 height 10
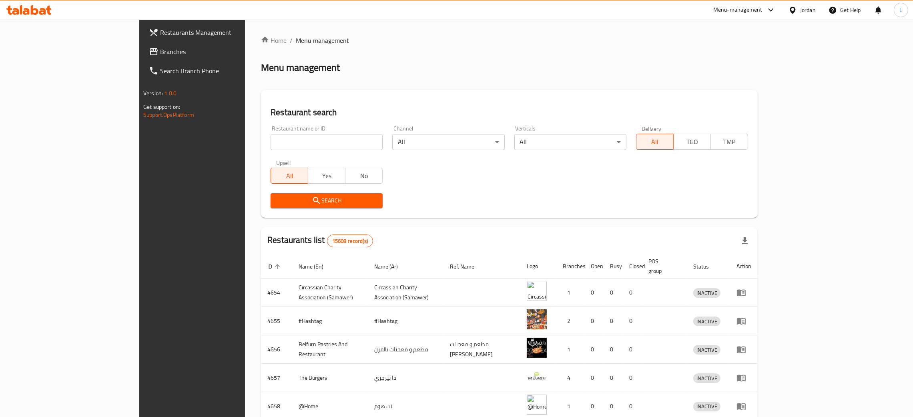
click at [160, 47] on span "Branches" at bounding box center [222, 52] width 125 height 10
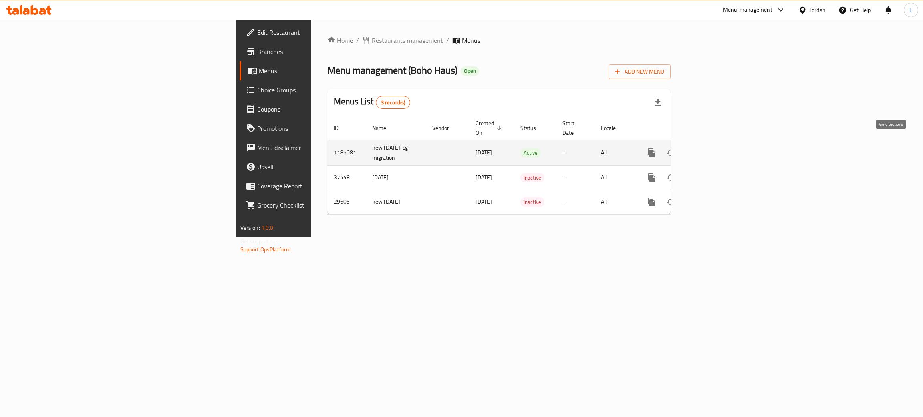
click at [714, 148] on icon "enhanced table" at bounding box center [709, 153] width 10 height 10
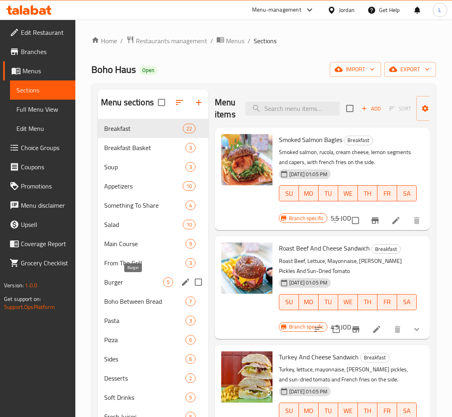
click at [141, 277] on span "Burger" at bounding box center [133, 282] width 59 height 10
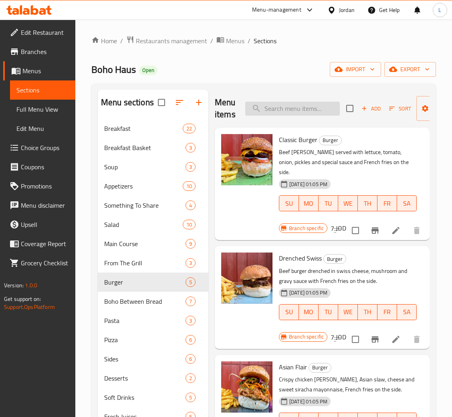
click at [290, 107] on input "search" at bounding box center [292, 109] width 95 height 14
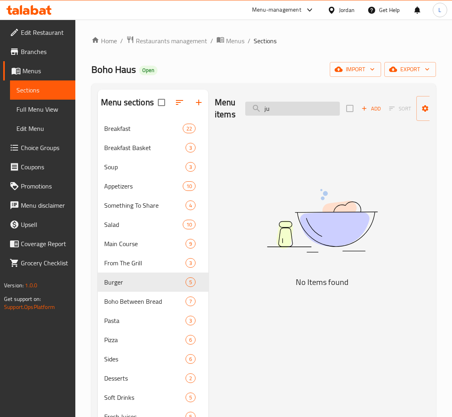
type input "j"
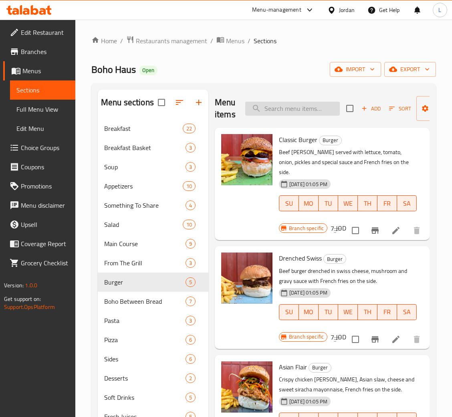
click at [313, 111] on input "search" at bounding box center [292, 109] width 95 height 14
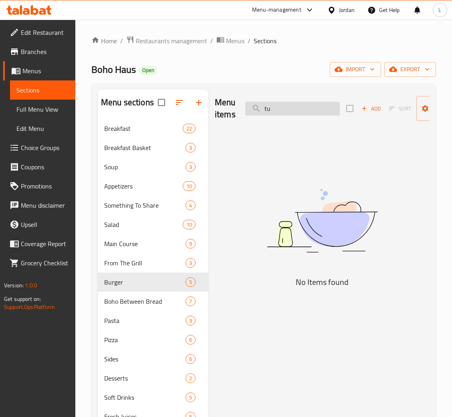
type input "t"
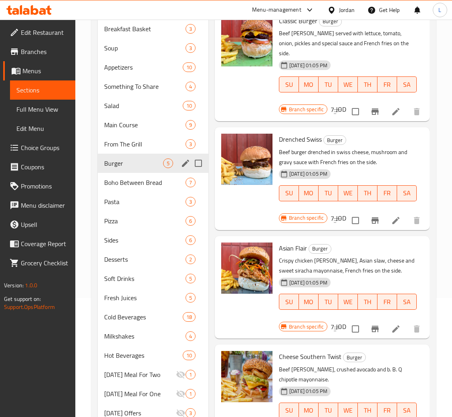
scroll to position [120, 0]
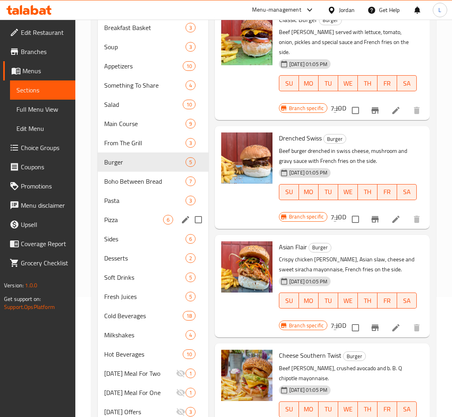
click at [141, 213] on div "Pizza 6" at bounding box center [153, 219] width 111 height 19
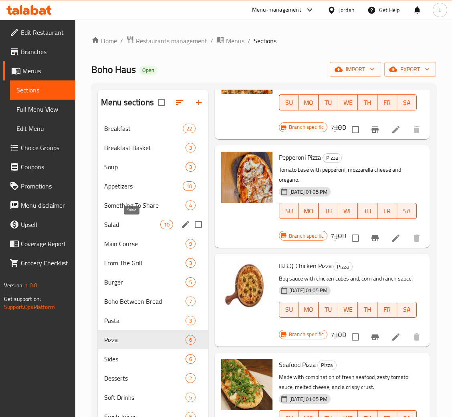
click at [125, 220] on span "Salad" at bounding box center [132, 225] width 56 height 10
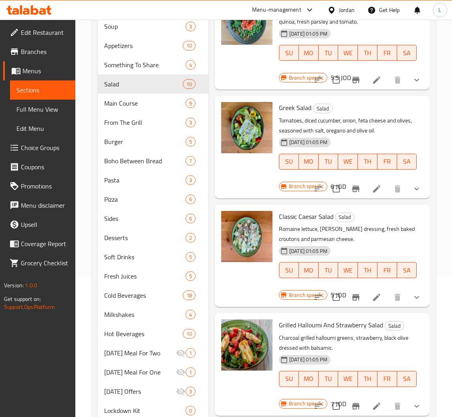
scroll to position [109, 0]
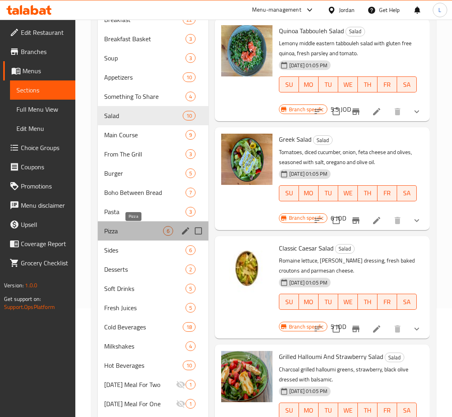
click at [134, 228] on span "Pizza" at bounding box center [133, 231] width 59 height 10
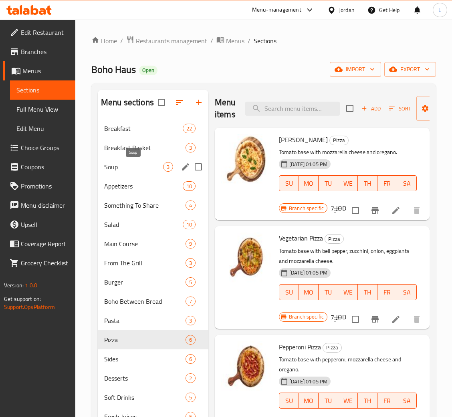
click at [131, 163] on span "Soup" at bounding box center [133, 167] width 59 height 10
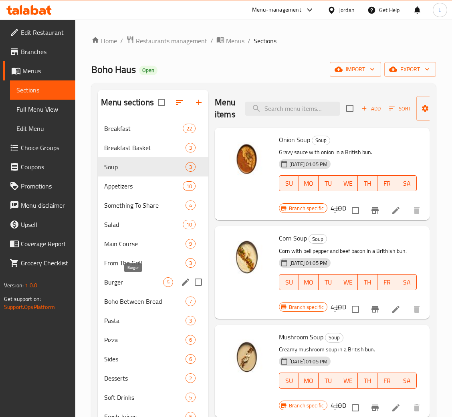
click at [134, 278] on span "Burger" at bounding box center [133, 282] width 59 height 10
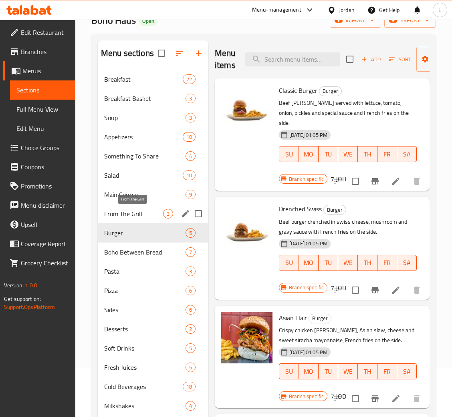
scroll to position [49, 0]
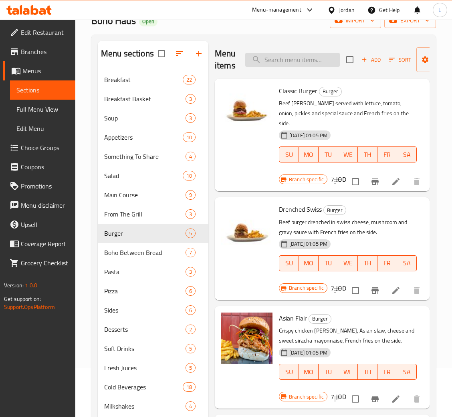
drag, startPoint x: 312, startPoint y: 66, endPoint x: 309, endPoint y: 58, distance: 8.5
click at [309, 58] on input "search" at bounding box center [292, 60] width 95 height 14
click at [308, 58] on input "search" at bounding box center [292, 60] width 95 height 14
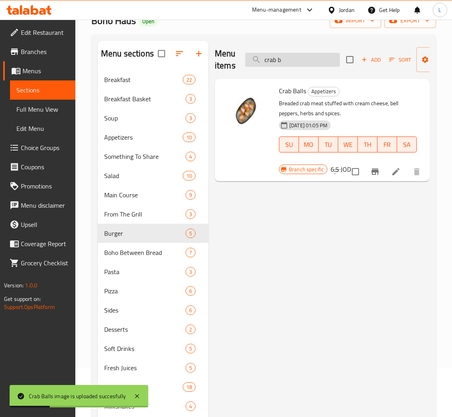
click at [308, 54] on input "crab b" at bounding box center [292, 60] width 95 height 14
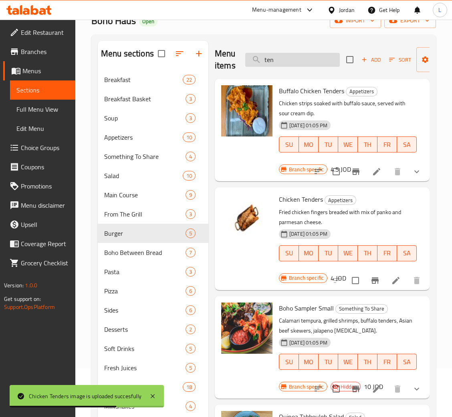
click at [314, 55] on input "ten" at bounding box center [292, 60] width 95 height 14
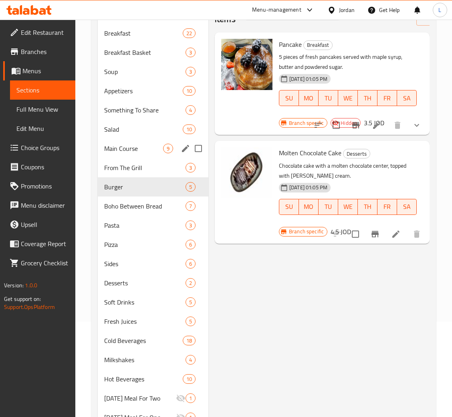
scroll to position [120, 0]
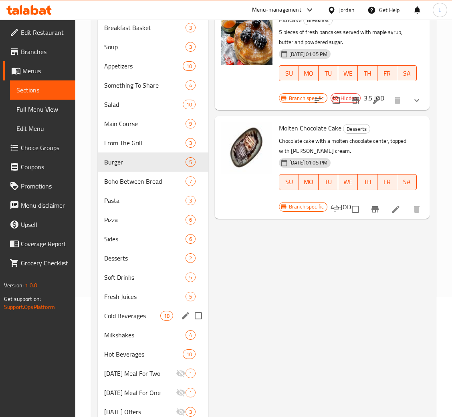
click at [133, 307] on div "Cold Beverages 18" at bounding box center [153, 315] width 111 height 19
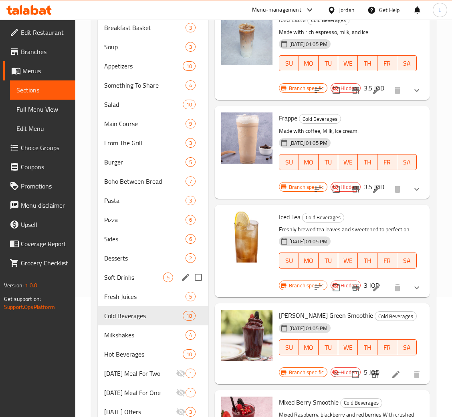
click at [143, 287] on div "Soft Drinks 5" at bounding box center [153, 277] width 111 height 19
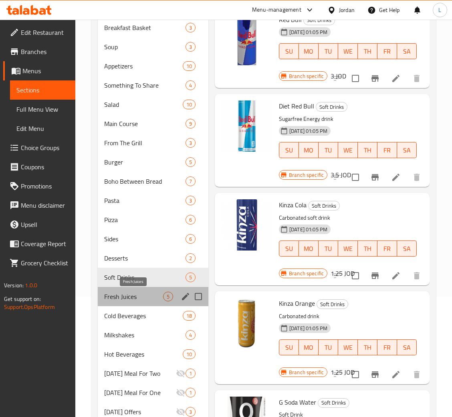
click at [146, 294] on span "Fresh Juices" at bounding box center [133, 297] width 59 height 10
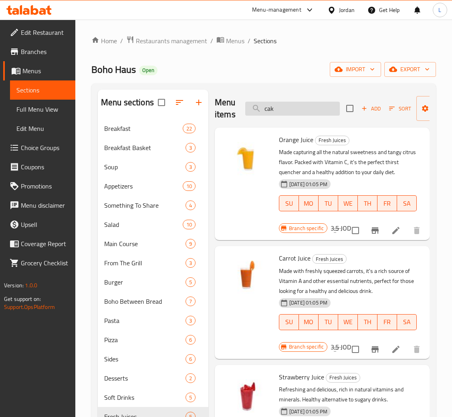
click at [309, 107] on input "cak" at bounding box center [292, 109] width 95 height 14
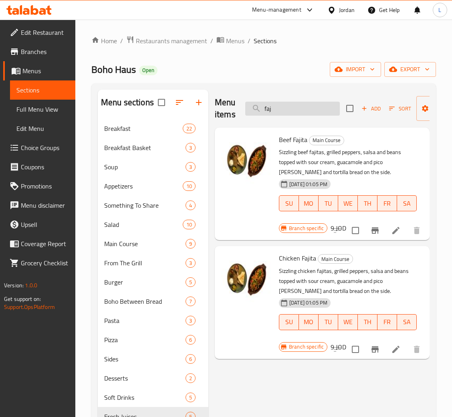
click at [308, 107] on input "faj" at bounding box center [292, 109] width 95 height 14
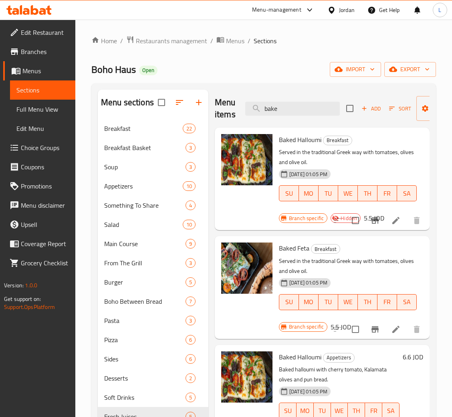
type input "bake"
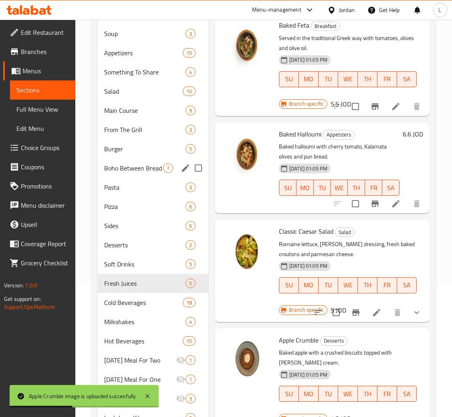
scroll to position [109, 0]
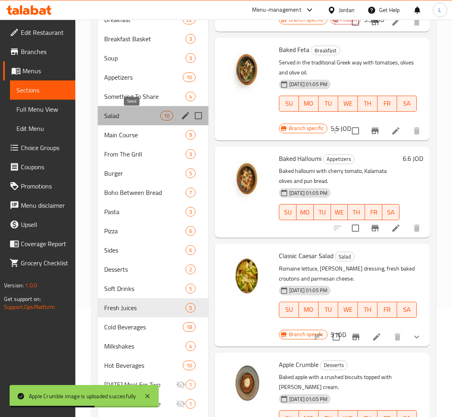
click at [145, 112] on span "Salad" at bounding box center [132, 116] width 56 height 10
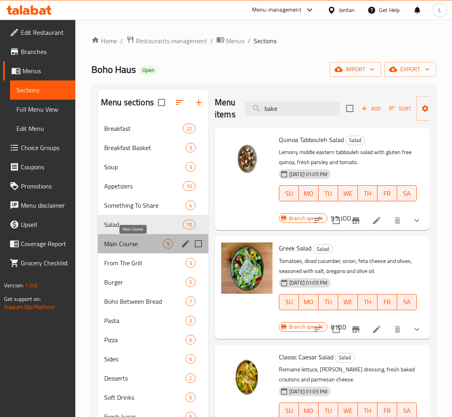
click at [126, 247] on span "Main Course" at bounding box center [133, 244] width 59 height 10
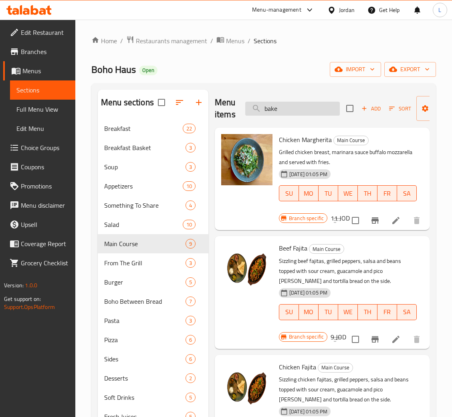
click at [307, 107] on input "bake" at bounding box center [292, 109] width 95 height 14
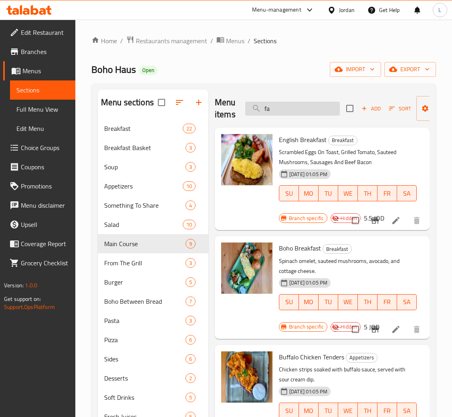
type input "faj"
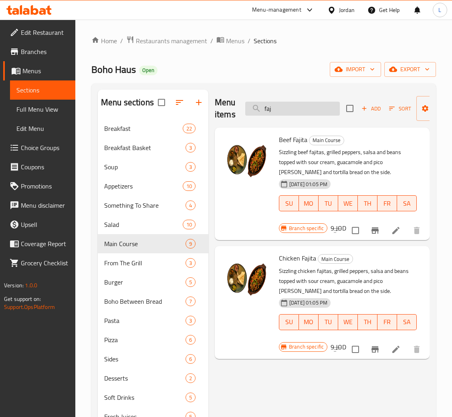
click at [305, 103] on input "faj" at bounding box center [292, 109] width 95 height 14
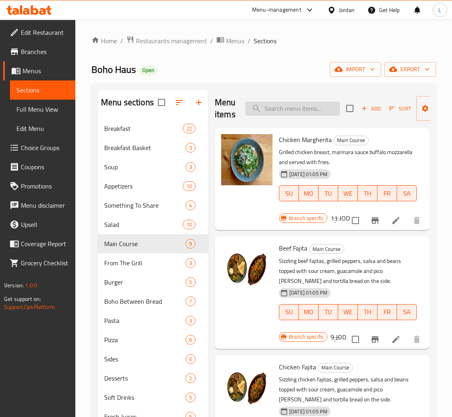
click at [321, 109] on input "search" at bounding box center [292, 109] width 95 height 14
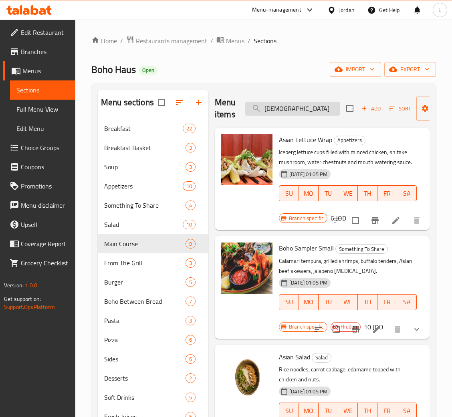
click at [302, 108] on input "asian" at bounding box center [292, 109] width 95 height 14
type input "r"
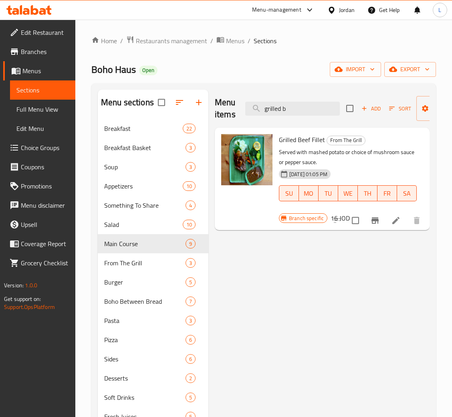
type input "grilled b"
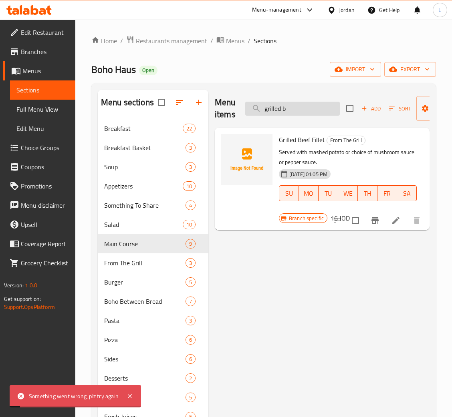
click at [279, 113] on input "grilled b" at bounding box center [292, 109] width 95 height 14
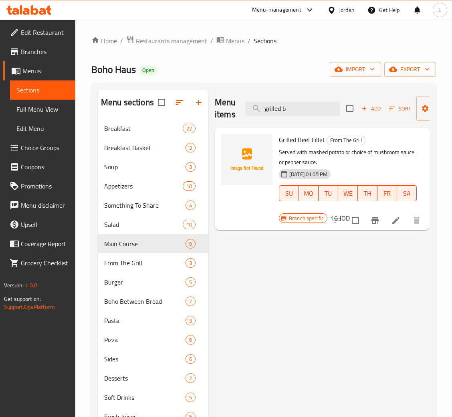
click at [393, 223] on icon at bounding box center [395, 220] width 7 height 7
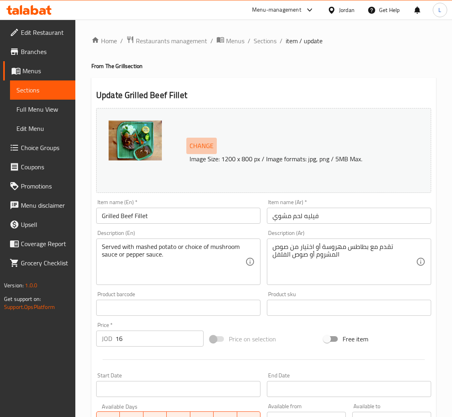
click at [202, 150] on span "Change" at bounding box center [201, 146] width 24 height 12
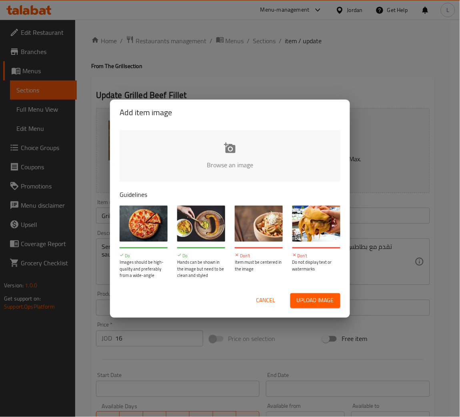
click at [266, 312] on div "Cancel Upload image" at bounding box center [230, 301] width 234 height 28
click at [266, 299] on span "Cancel" at bounding box center [265, 301] width 19 height 10
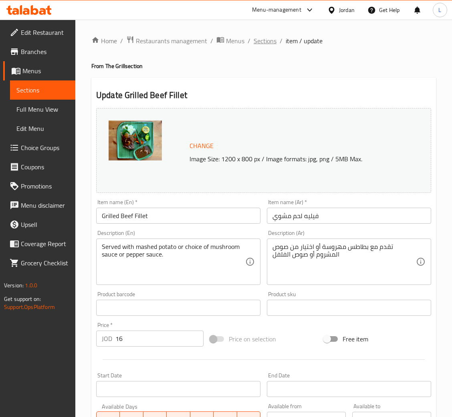
click at [258, 43] on span "Sections" at bounding box center [264, 41] width 23 height 10
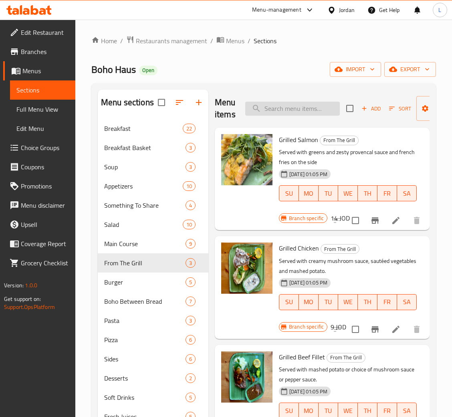
click at [286, 102] on input "search" at bounding box center [292, 109] width 95 height 14
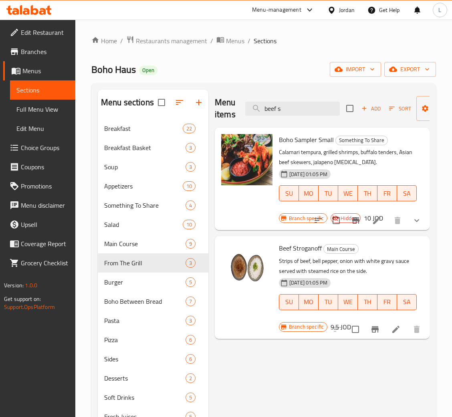
type input "beef s"
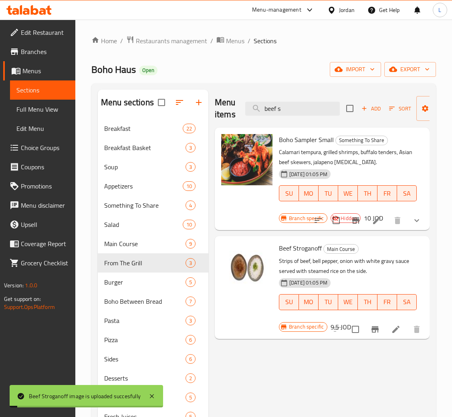
click at [283, 101] on div "Menu items beef s Add Sort Manage items" at bounding box center [322, 109] width 215 height 38
click at [284, 108] on input "beef s" at bounding box center [292, 109] width 95 height 14
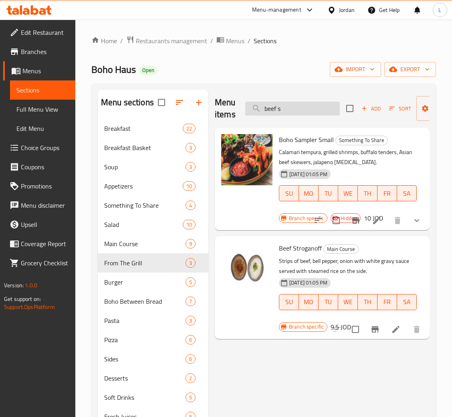
click at [312, 111] on input "beef s" at bounding box center [292, 109] width 95 height 14
click at [311, 112] on input "beef s" at bounding box center [292, 109] width 95 height 14
